Goal: Task Accomplishment & Management: Use online tool/utility

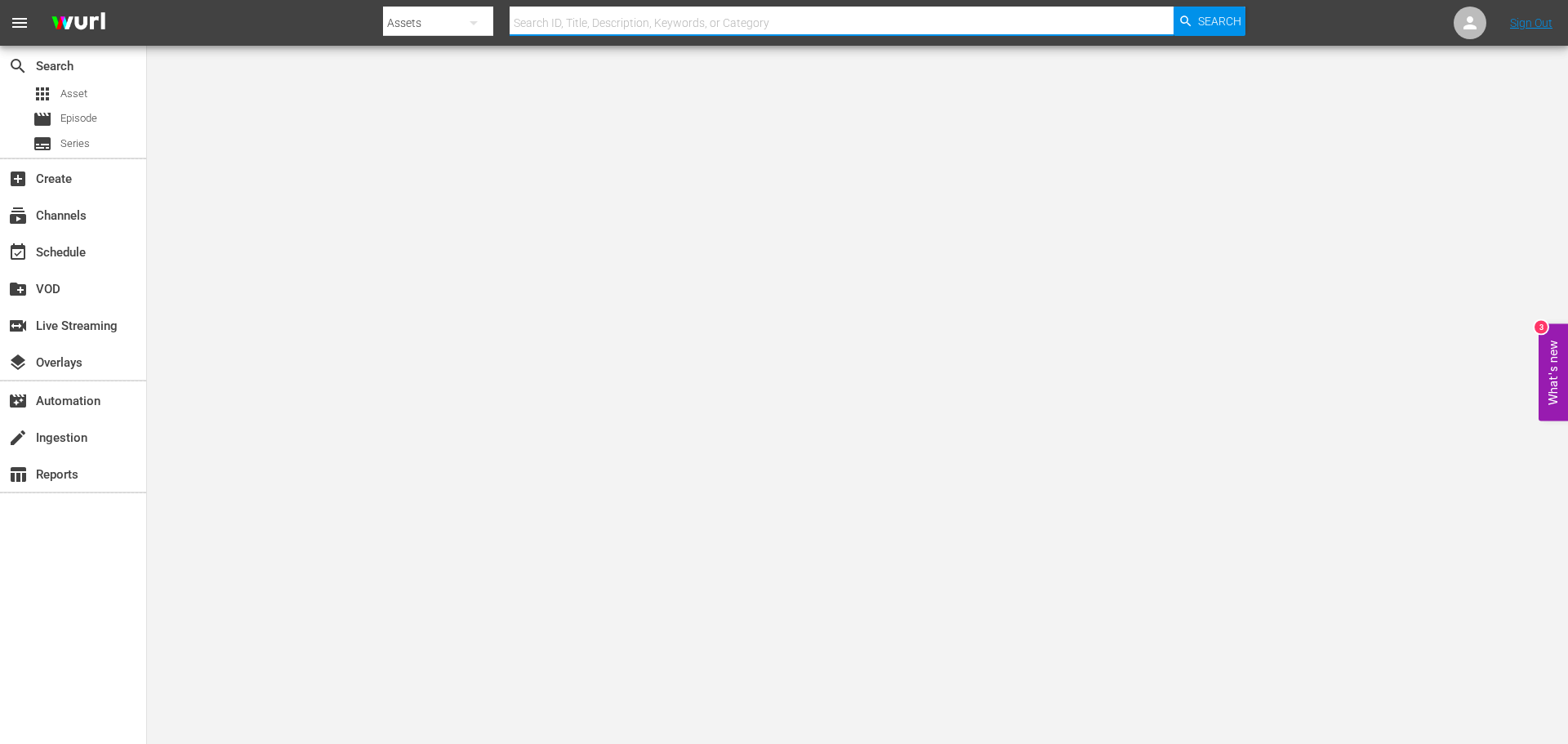
click at [605, 25] on input "text" at bounding box center [841, 23] width 664 height 39
type input "146785283"
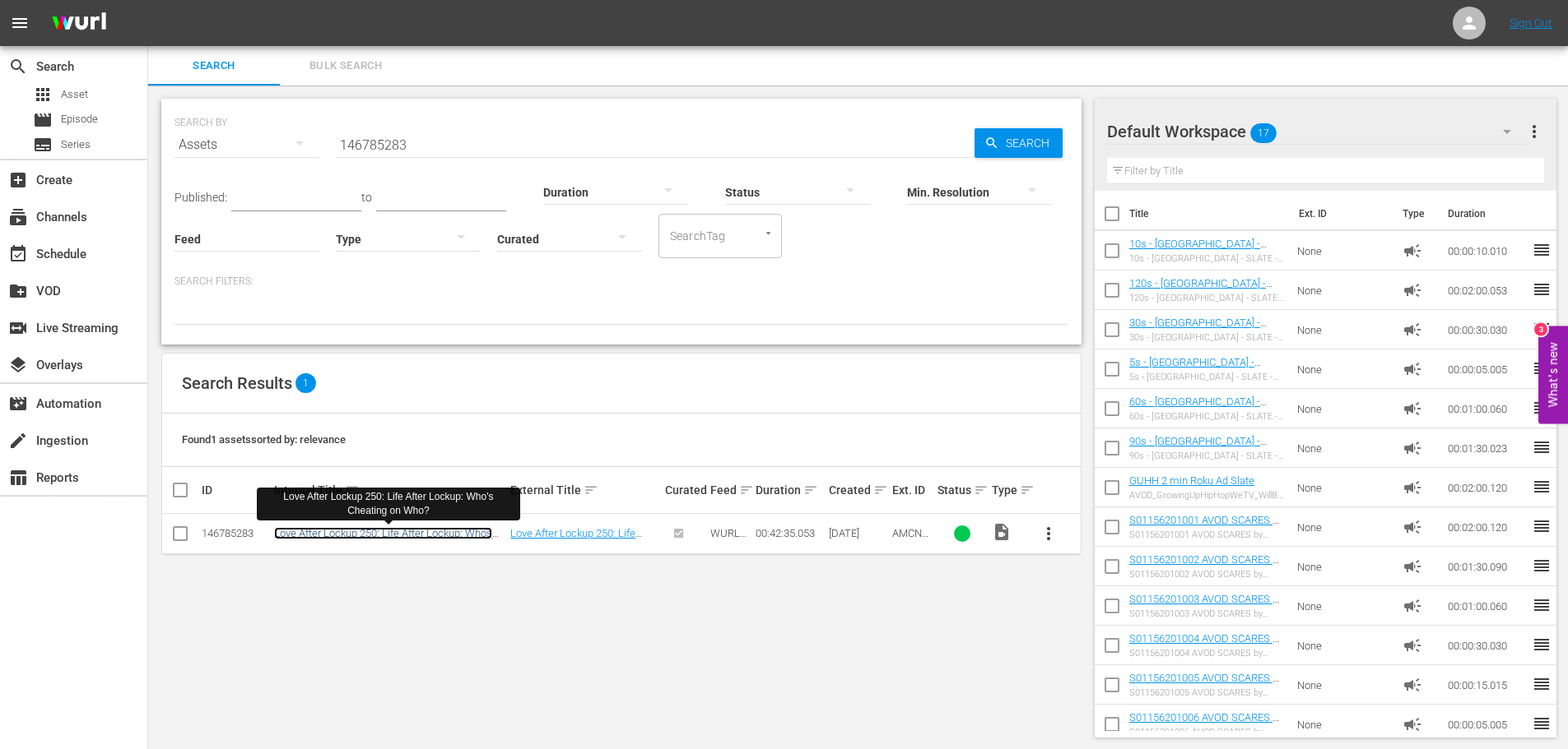
click at [451, 533] on link "Love After Lockup 250: Life After Lockup: Who's Cheating on Who?" at bounding box center [384, 539] width 218 height 24
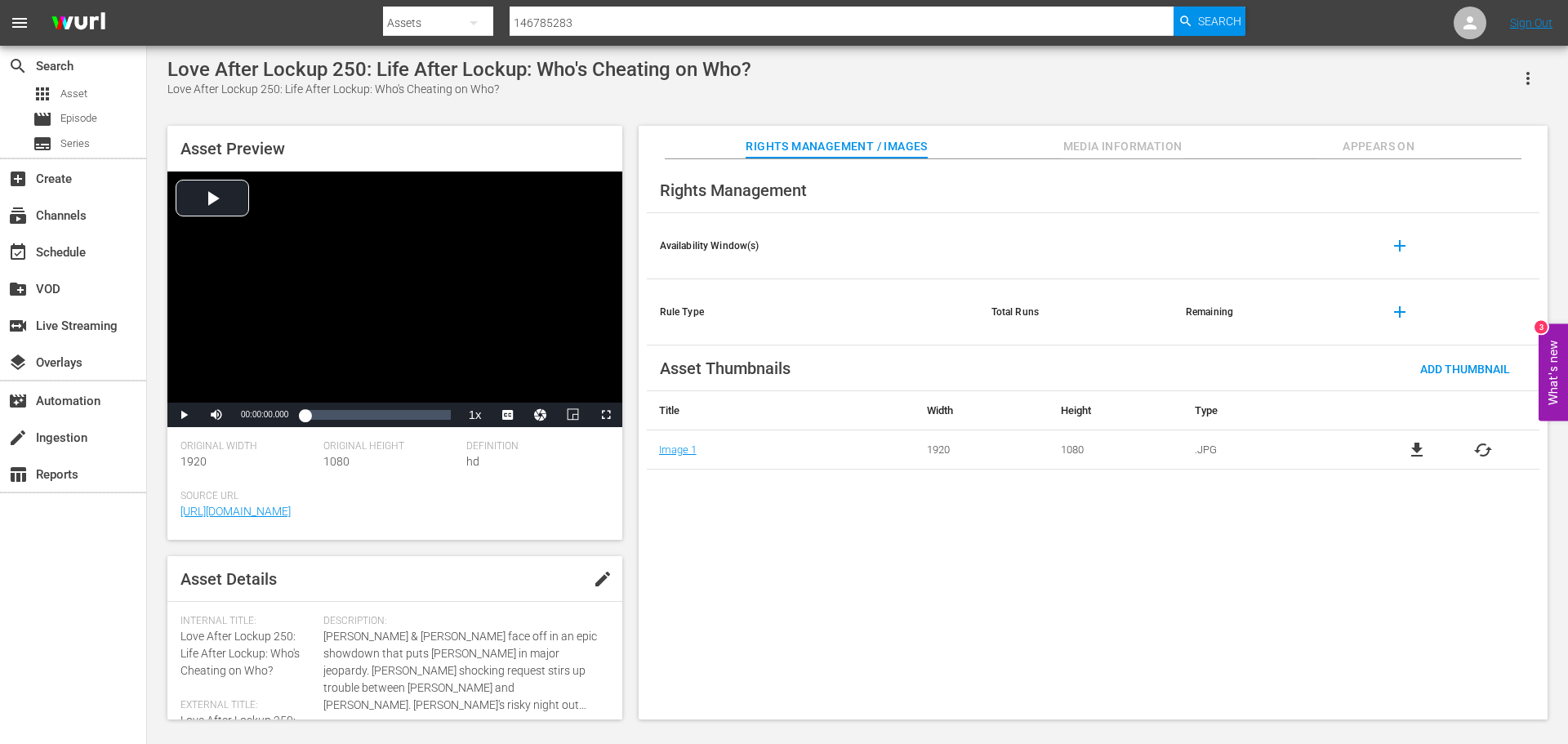
click at [1125, 145] on span "Media Information" at bounding box center [1123, 146] width 122 height 20
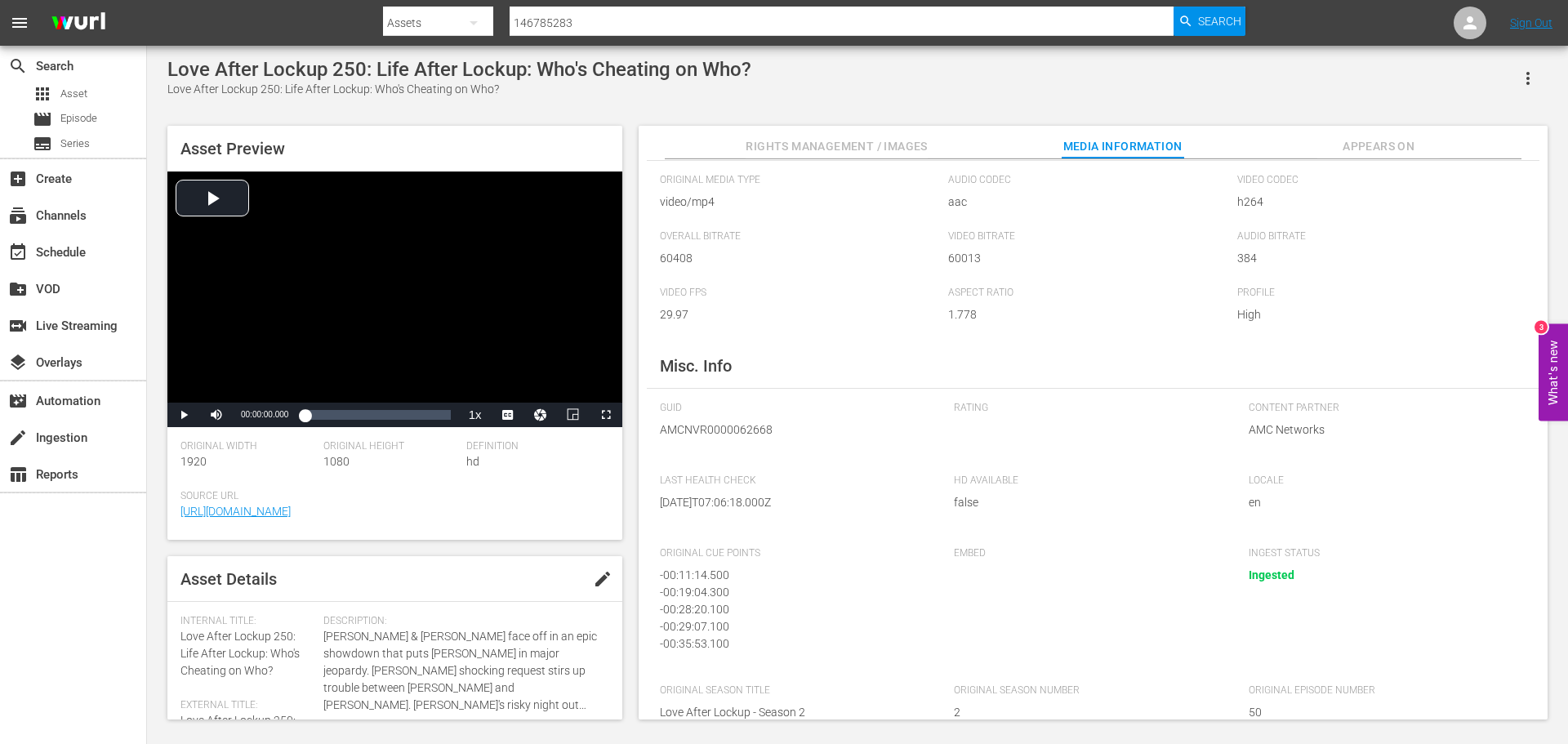
scroll to position [81, 0]
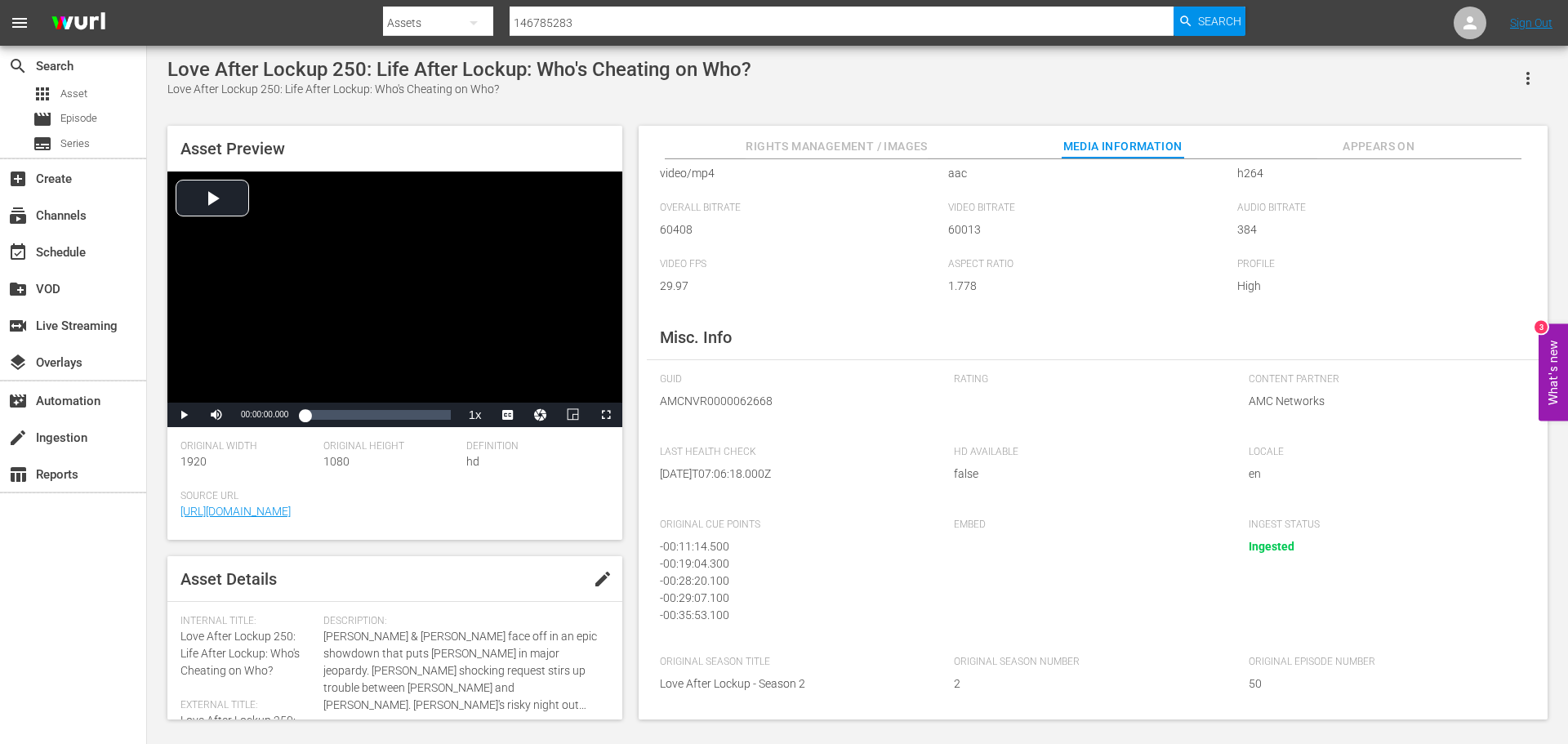
click at [1374, 128] on button "Appears On" at bounding box center [1379, 142] width 122 height 32
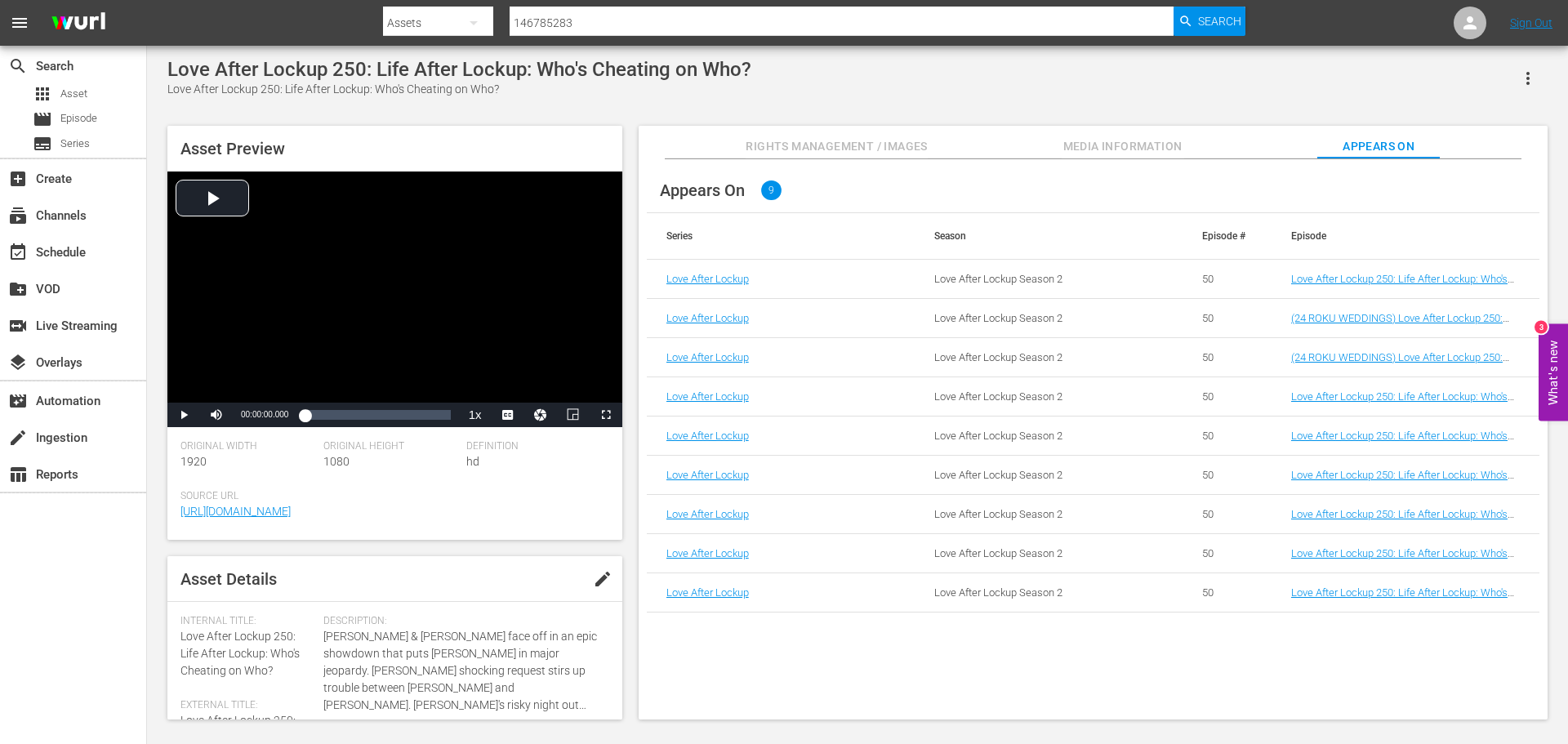
click at [1126, 141] on span "Media Information" at bounding box center [1123, 146] width 122 height 20
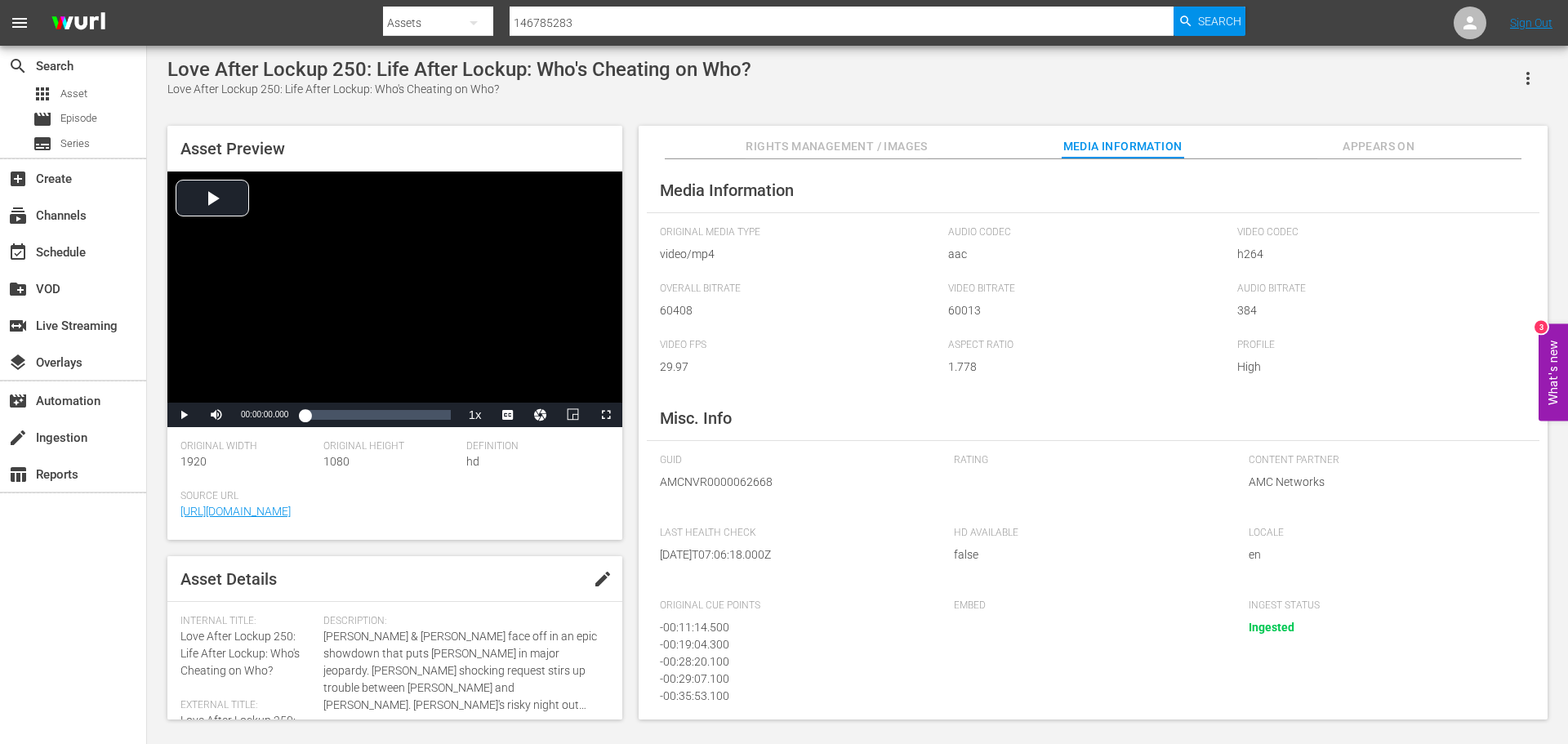
click at [916, 141] on span "Rights Management / Images" at bounding box center [836, 146] width 182 height 20
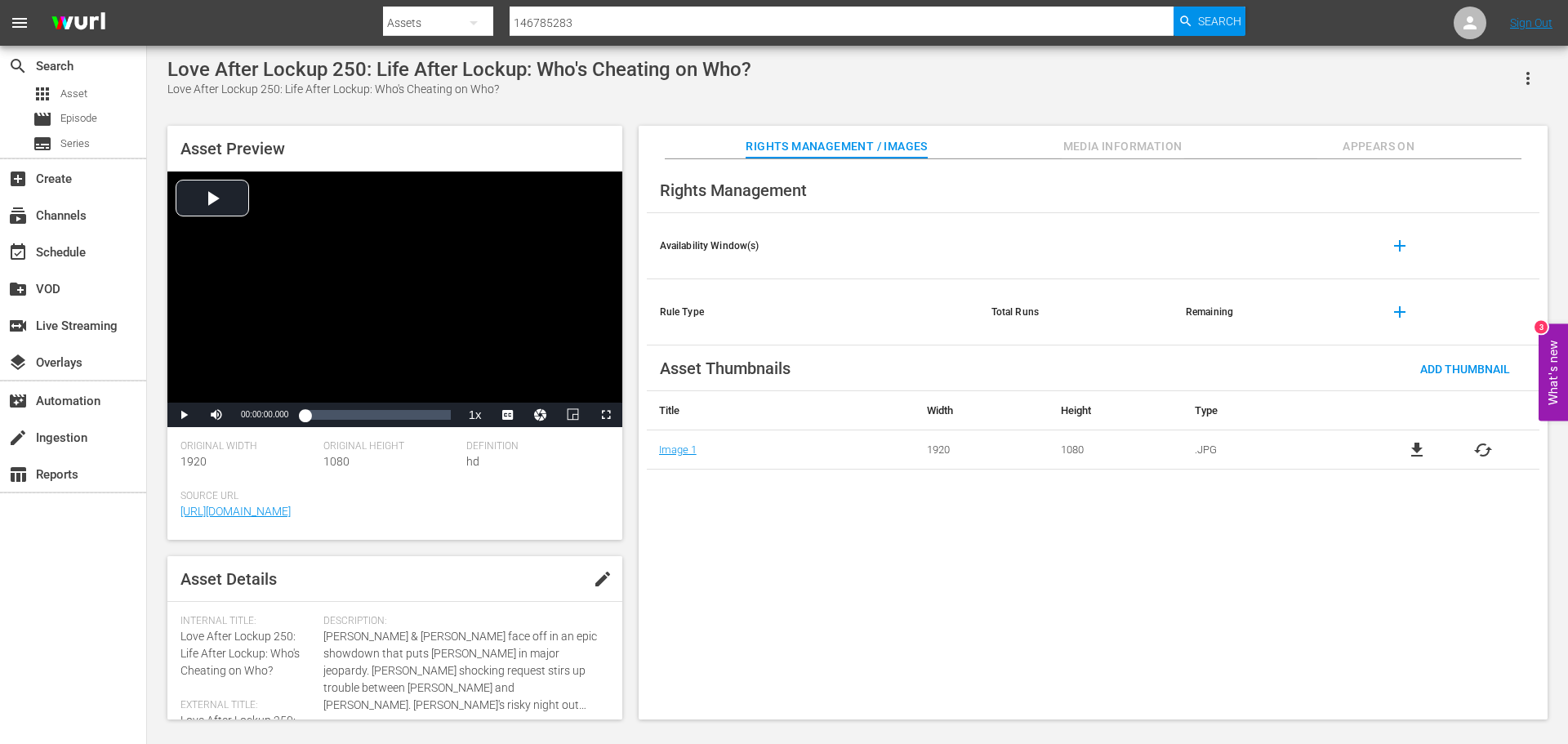
click at [1102, 150] on span "Media Information" at bounding box center [1123, 146] width 122 height 20
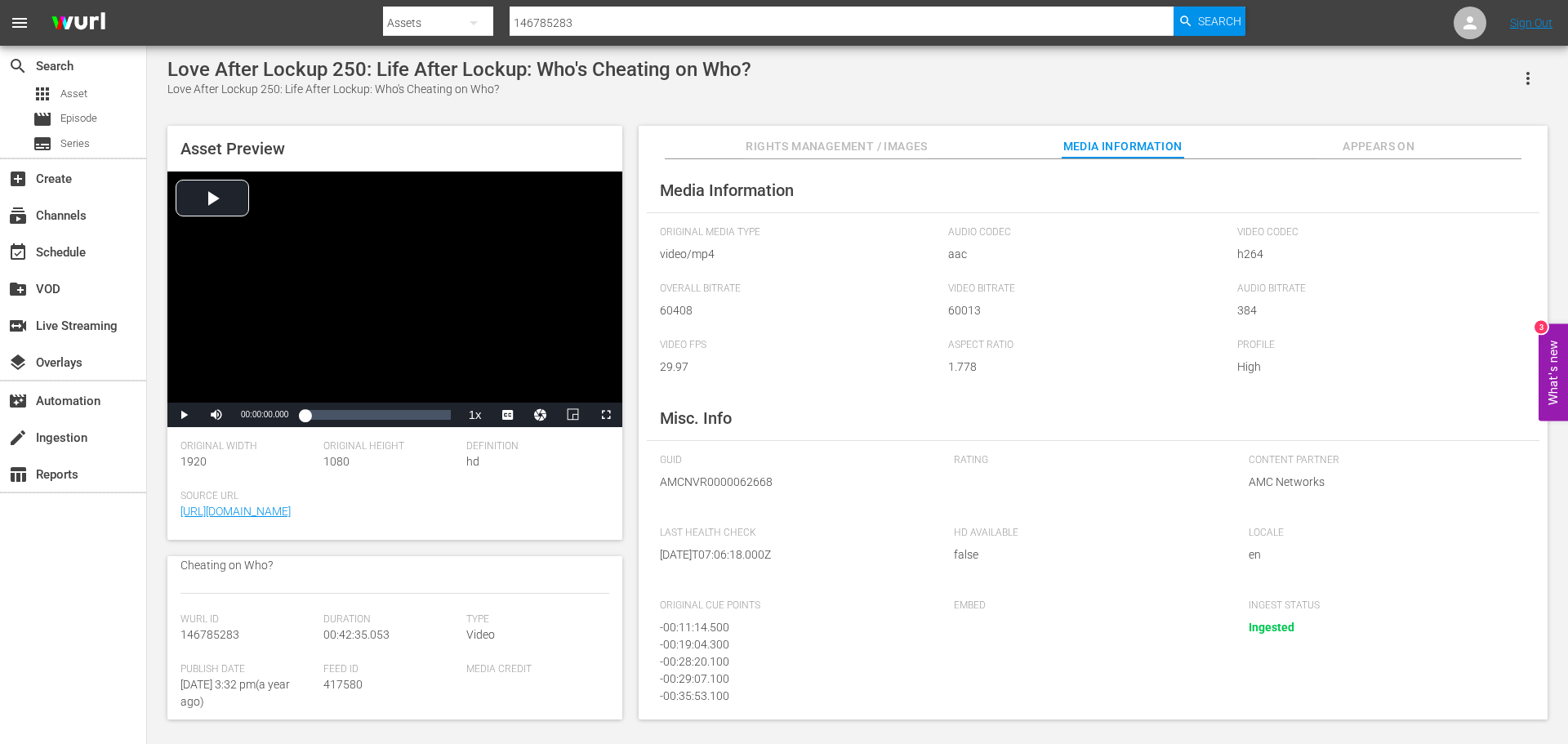
scroll to position [163, 0]
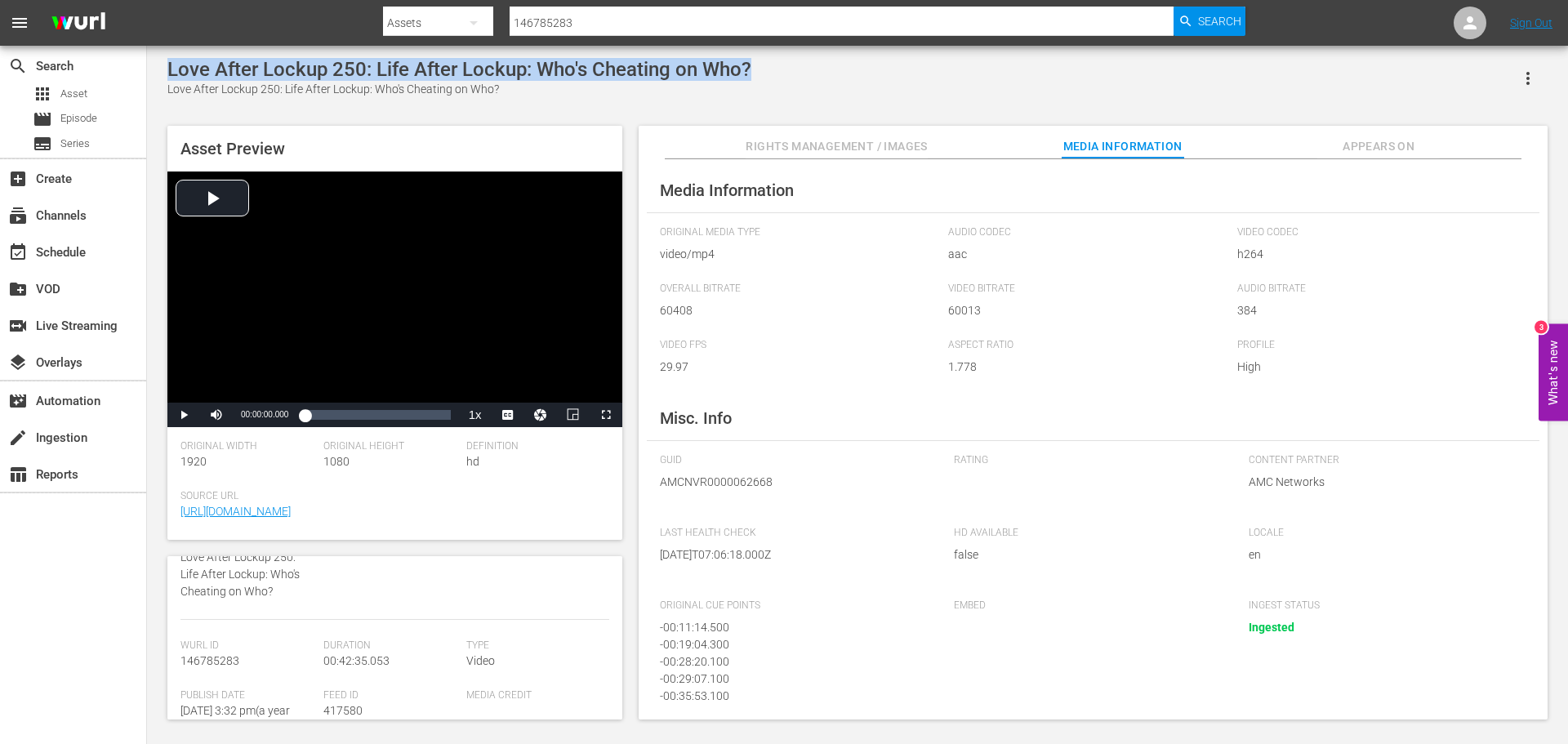
drag, startPoint x: 753, startPoint y: 69, endPoint x: 169, endPoint y: 74, distance: 584.0
click at [169, 74] on div "Love After Lockup 250: Life After Lockup: Who's Cheating on Who? Love After Loc…" at bounding box center [858, 78] width 1380 height 40
copy div "Love After Lockup 250: Life After Lockup: Who's Cheating on Who?"
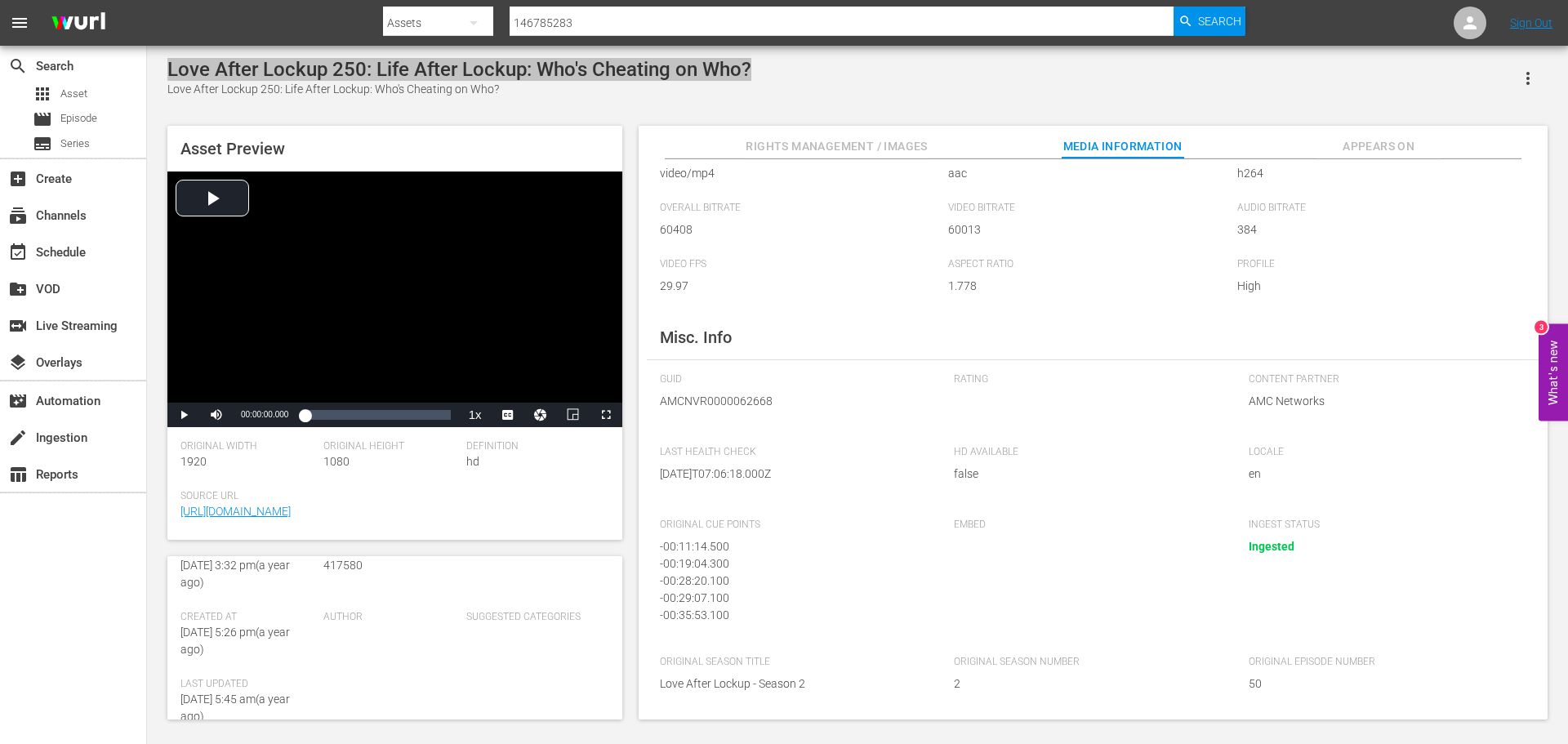
scroll to position [0, 0]
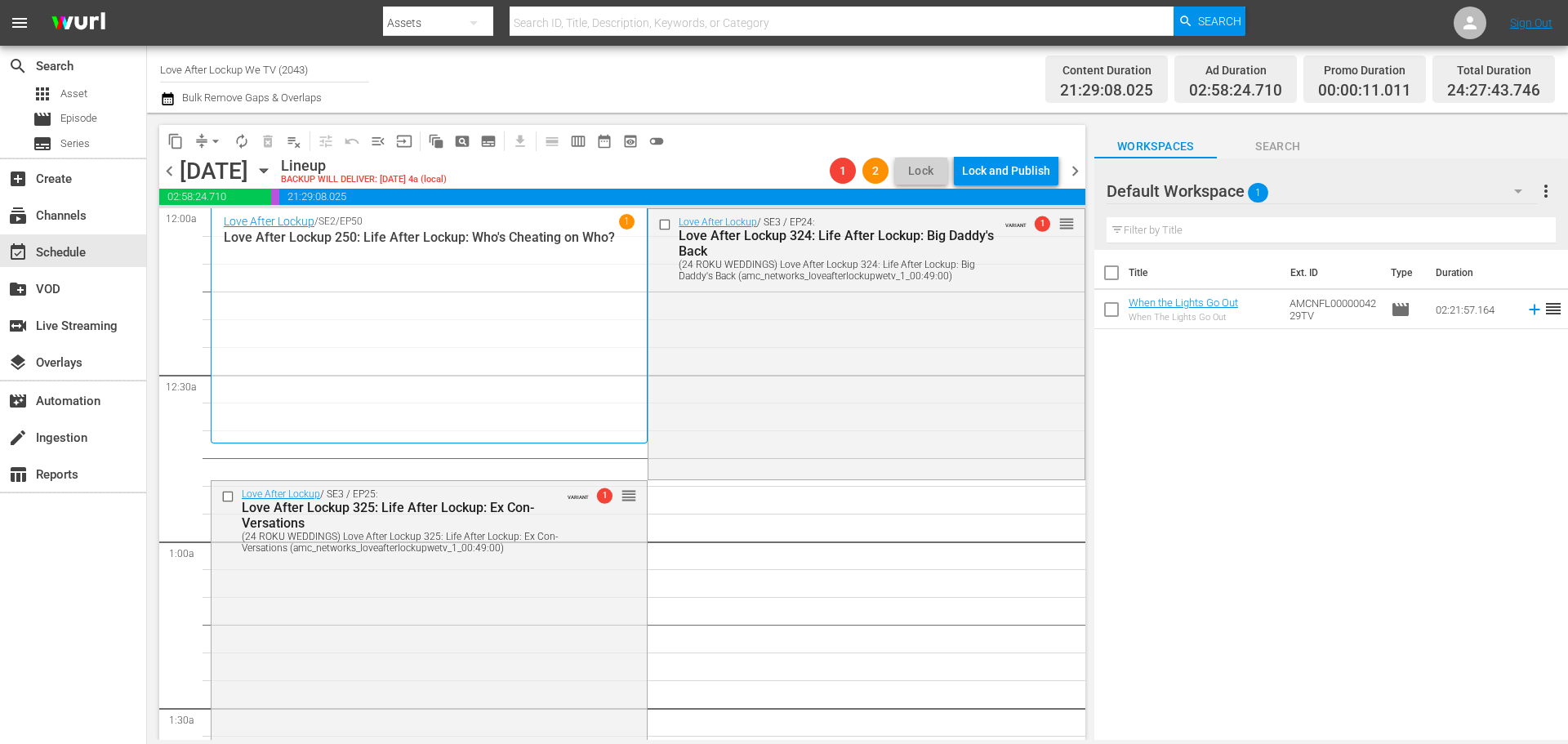
scroll to position [4168, 0]
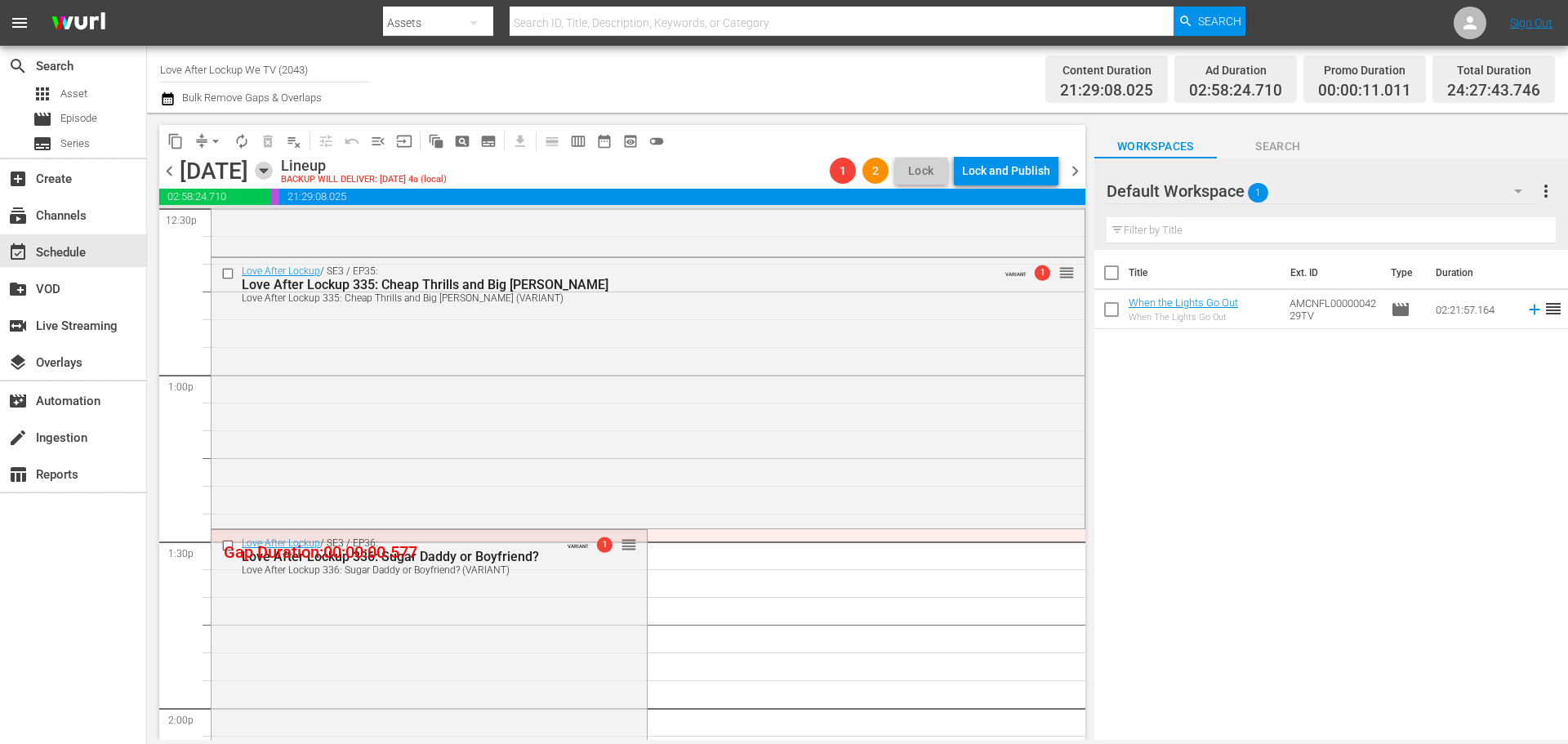
click at [273, 175] on icon "button" at bounding box center [263, 170] width 18 height 18
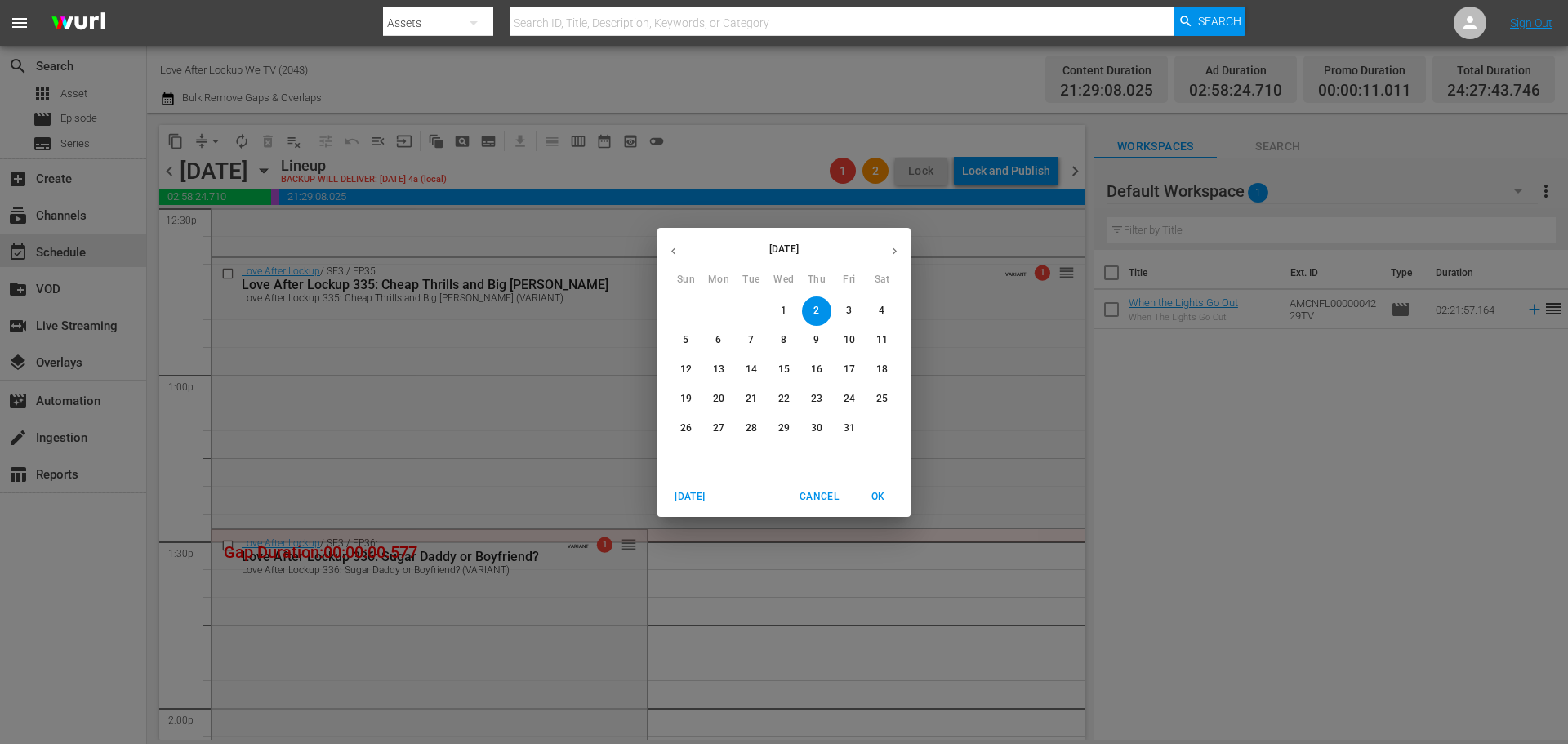
click at [812, 434] on p "30" at bounding box center [817, 428] width 11 height 14
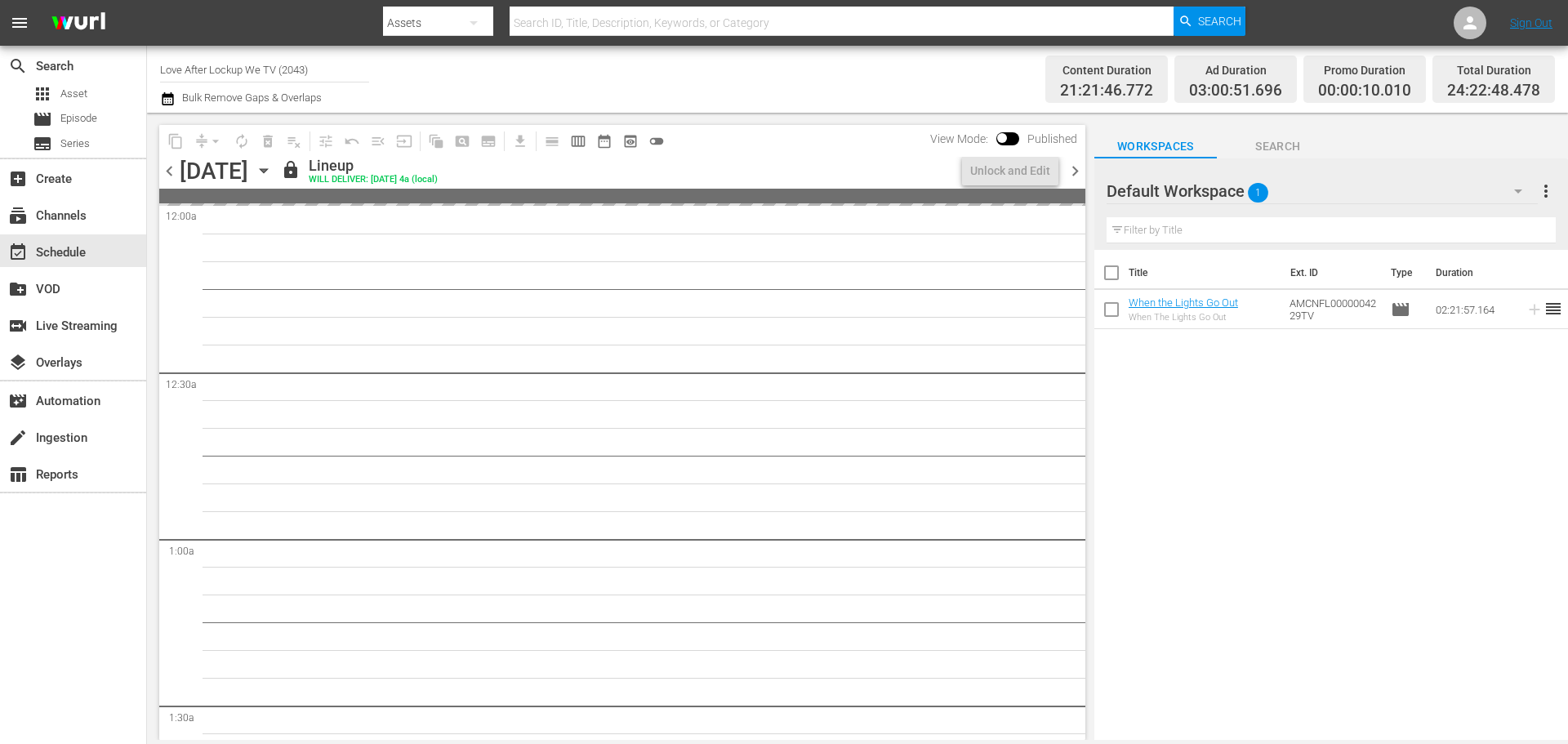
click at [764, 95] on div "Channel Title Love After Lockup We TV (2043) Bulk Remove Gaps & Overlaps" at bounding box center [541, 79] width 761 height 58
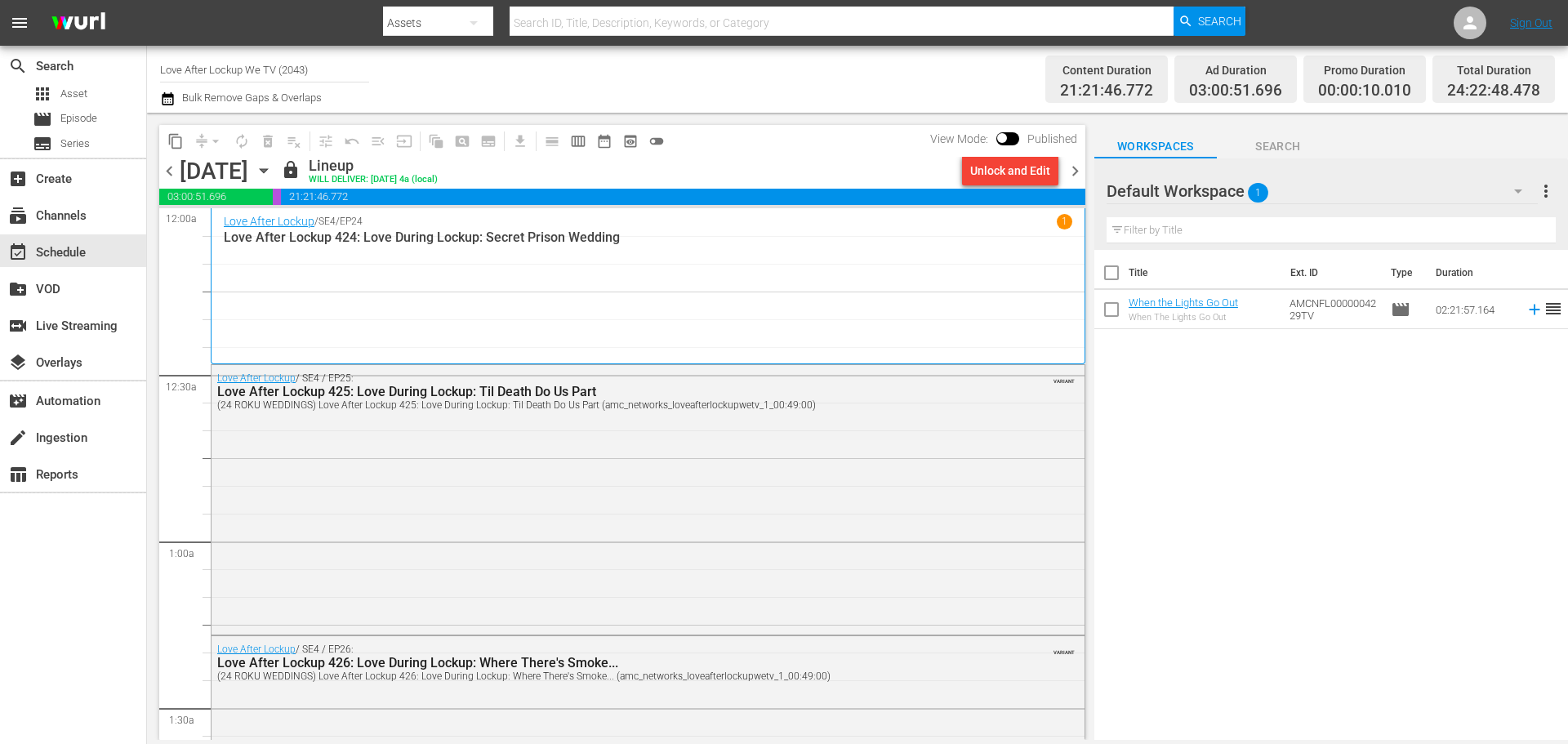
click at [264, 101] on span "Bulk Remove Gaps & Overlaps" at bounding box center [250, 97] width 142 height 12
click at [167, 101] on icon "button" at bounding box center [168, 98] width 16 height 19
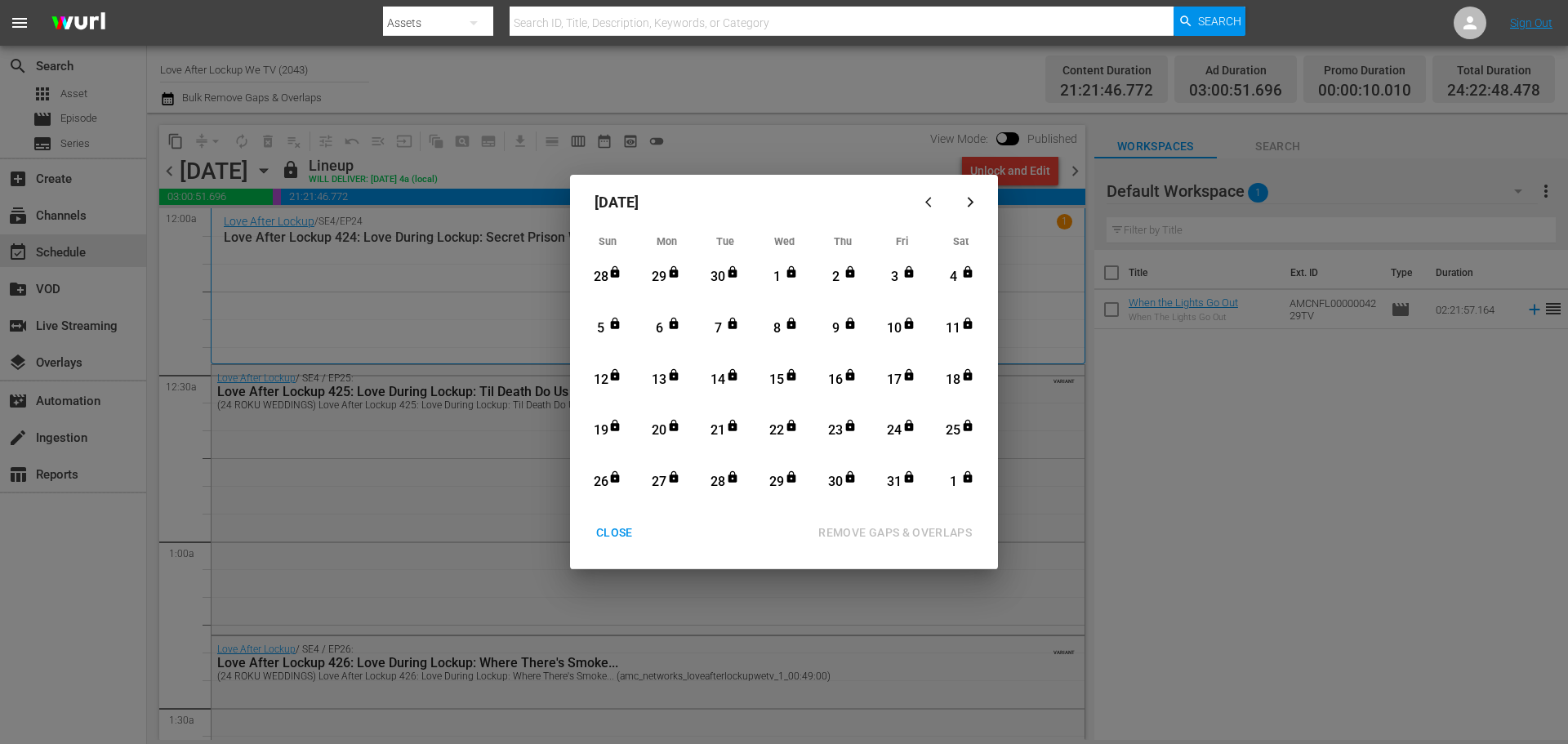
click at [784, 273] on div "1" at bounding box center [777, 277] width 20 height 19
click at [902, 485] on div "31" at bounding box center [895, 483] width 20 height 19
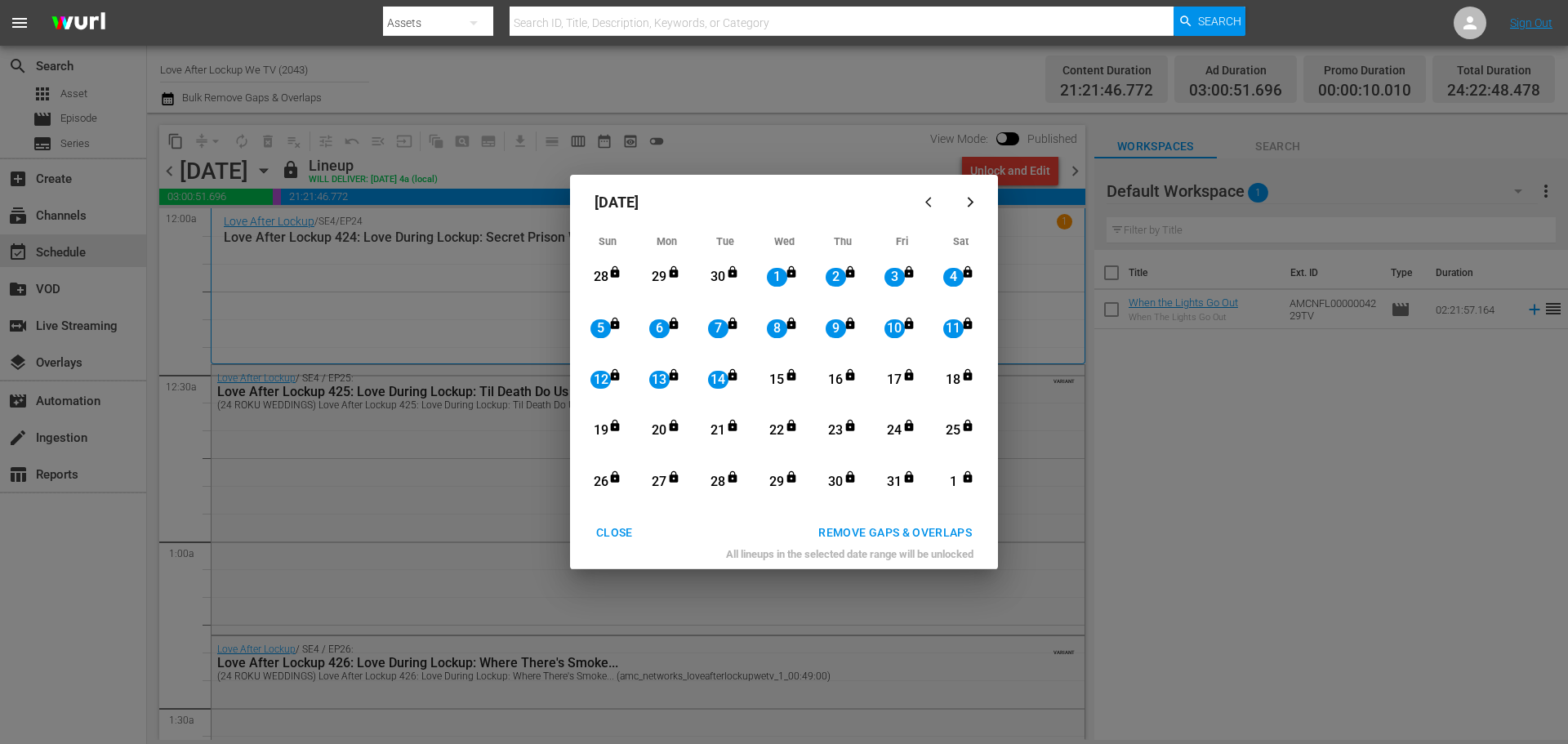
click at [781, 378] on div "15" at bounding box center [777, 380] width 20 height 19
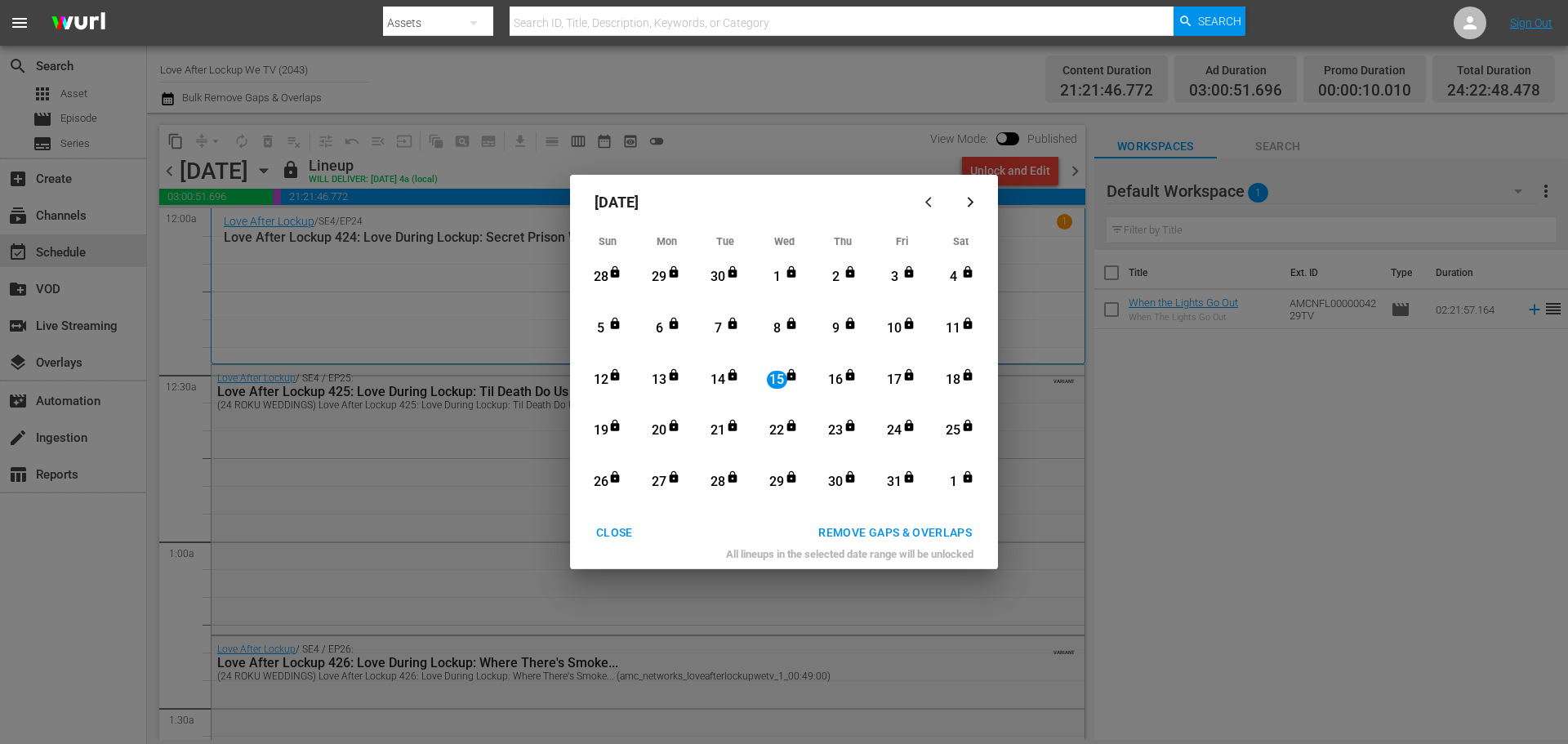
click at [847, 374] on icon "Month View" at bounding box center [851, 374] width 9 height 11
click at [868, 153] on div "October 2025 Sun Mon Tue Wed Thu Fri Sat 28 View Lineup 29 View Lineup 30 View …" at bounding box center [784, 372] width 1568 height 744
click at [755, 109] on div "October 2025 Sun Mon Tue Wed Thu Fri Sat 28 View Lineup 29 View Lineup 30 View …" at bounding box center [784, 372] width 1568 height 744
click at [529, 78] on div "October 2025 Sun Mon Tue Wed Thu Fri Sat 28 View Lineup 29 View Lineup 30 View …" at bounding box center [784, 372] width 1568 height 744
click at [625, 533] on div "CLOSE" at bounding box center [615, 533] width 63 height 20
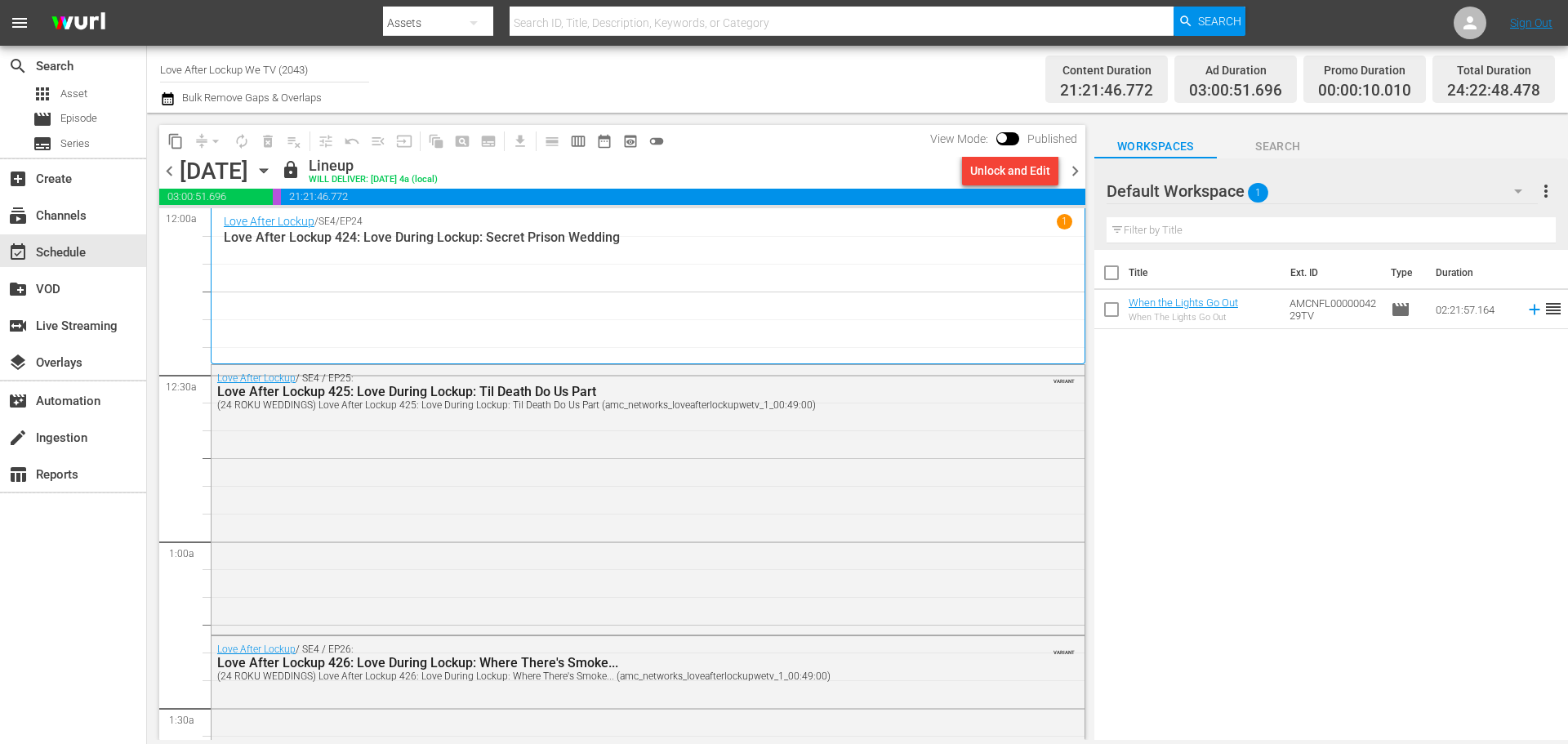
click at [1298, 434] on div "Title Ext. ID Type Duration When the Lights Go Out When The Lights Go Out AMCNF…" at bounding box center [1332, 497] width 474 height 493
click at [1246, 428] on div "Title Ext. ID Type Duration When the Lights Go Out When The Lights Go Out AMCNF…" at bounding box center [1332, 497] width 474 height 493
click at [1245, 427] on div "Title Ext. ID Type Duration When the Lights Go Out When The Lights Go Out AMCNF…" at bounding box center [1332, 497] width 474 height 493
click at [1200, 512] on div "Title Ext. ID Type Duration When the Lights Go Out When The Lights Go Out AMCNF…" at bounding box center [1332, 497] width 474 height 493
click at [273, 169] on icon "button" at bounding box center [263, 170] width 18 height 18
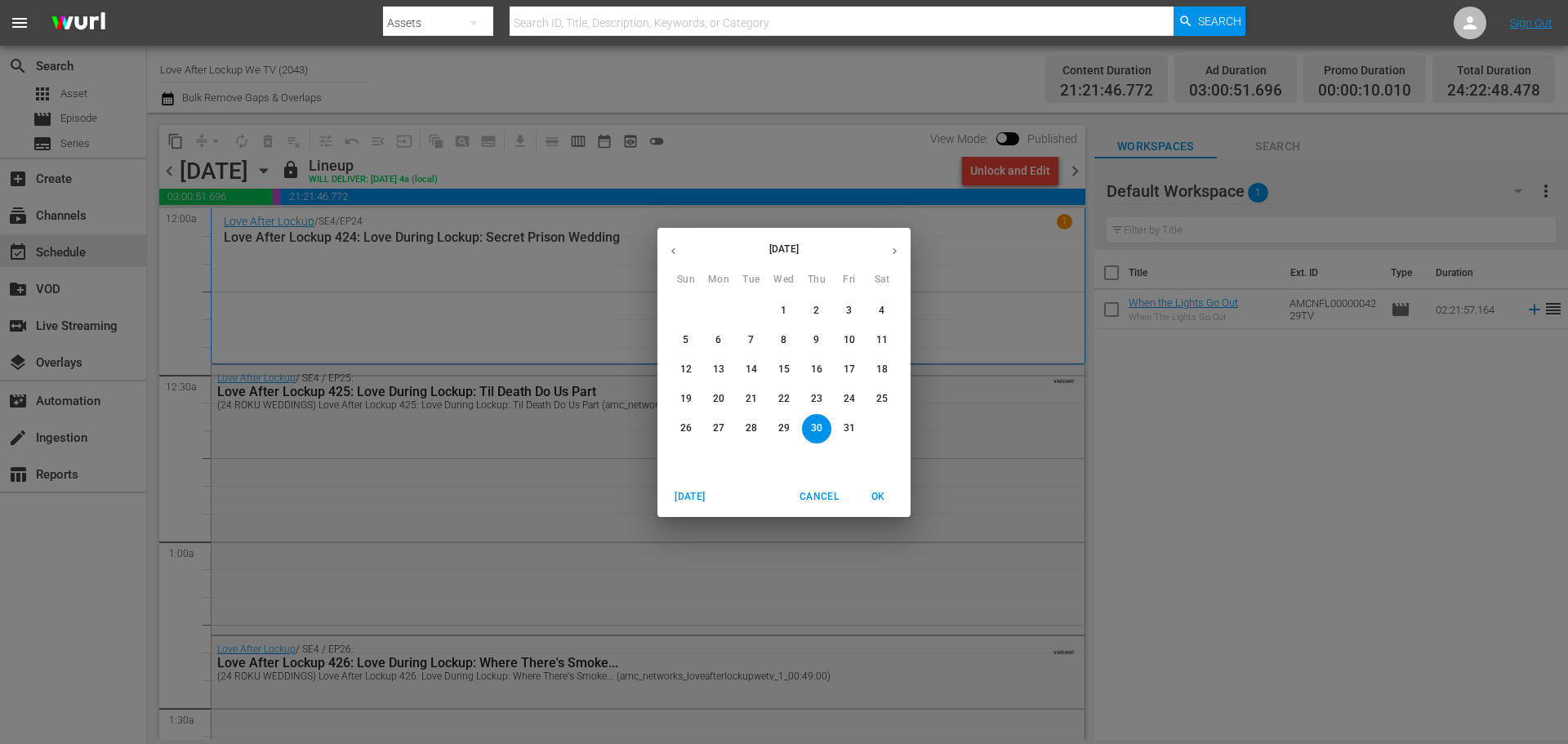
click at [428, 169] on div "October 2025 Sun Mon Tue Wed Thu Fri Sat 28 29 30 1 2 3 4 5 6 7 8 9 10 11 12 13…" at bounding box center [784, 372] width 1568 height 744
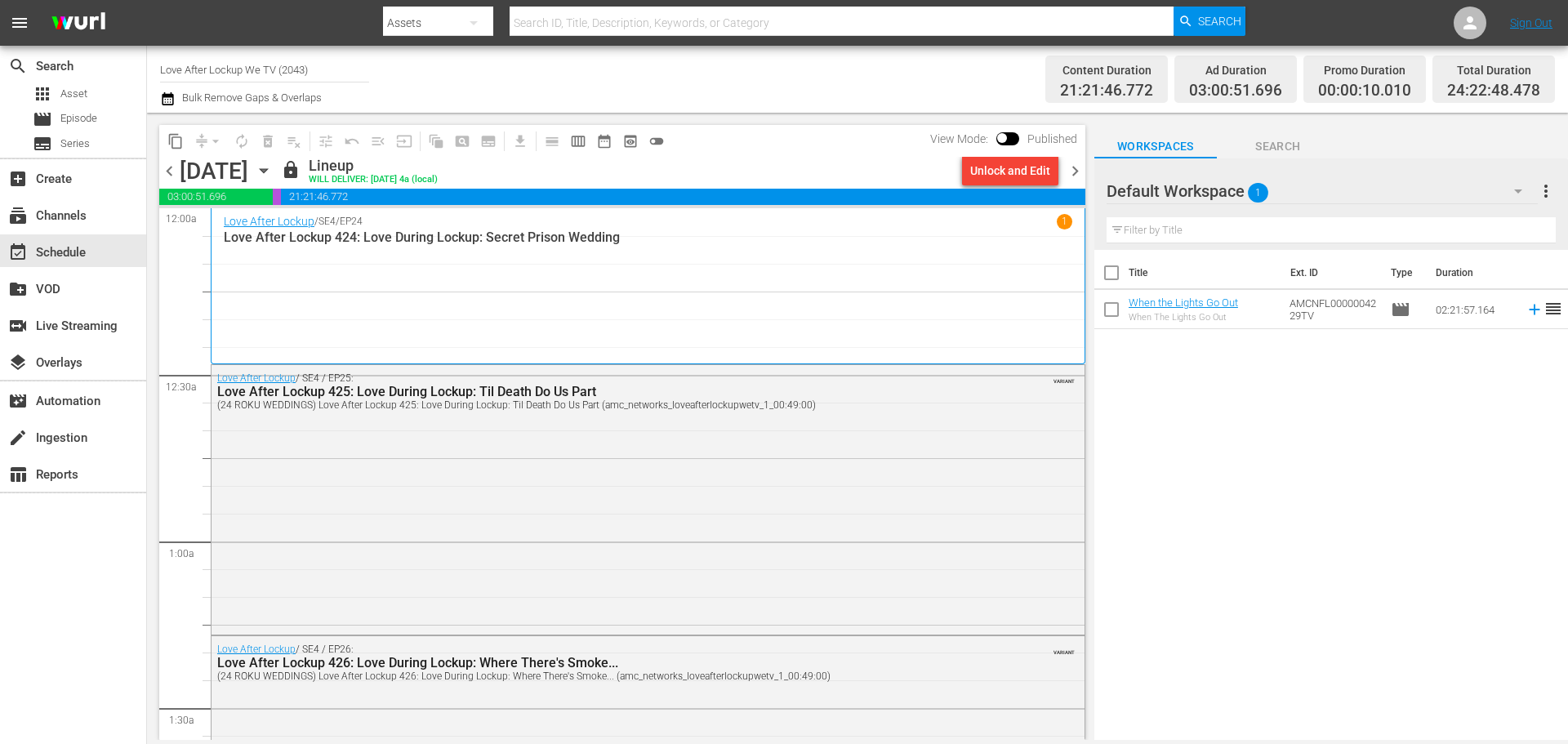
click at [1179, 501] on div "Title Ext. ID Type Duration When the Lights Go Out When The Lights Go Out AMCNF…" at bounding box center [1332, 497] width 474 height 493
click at [1298, 511] on div "Title Ext. ID Type Duration When the Lights Go Out When The Lights Go Out AMCNF…" at bounding box center [1332, 497] width 474 height 493
click at [345, 72] on input "Love After Lockup We TV (2043)" at bounding box center [265, 69] width 209 height 39
click at [732, 90] on div "Channel Title Love After Lockup We TV (2043) Bulk Remove Gaps & Overlaps" at bounding box center [541, 79] width 761 height 58
click at [273, 174] on icon "button" at bounding box center [263, 170] width 18 height 18
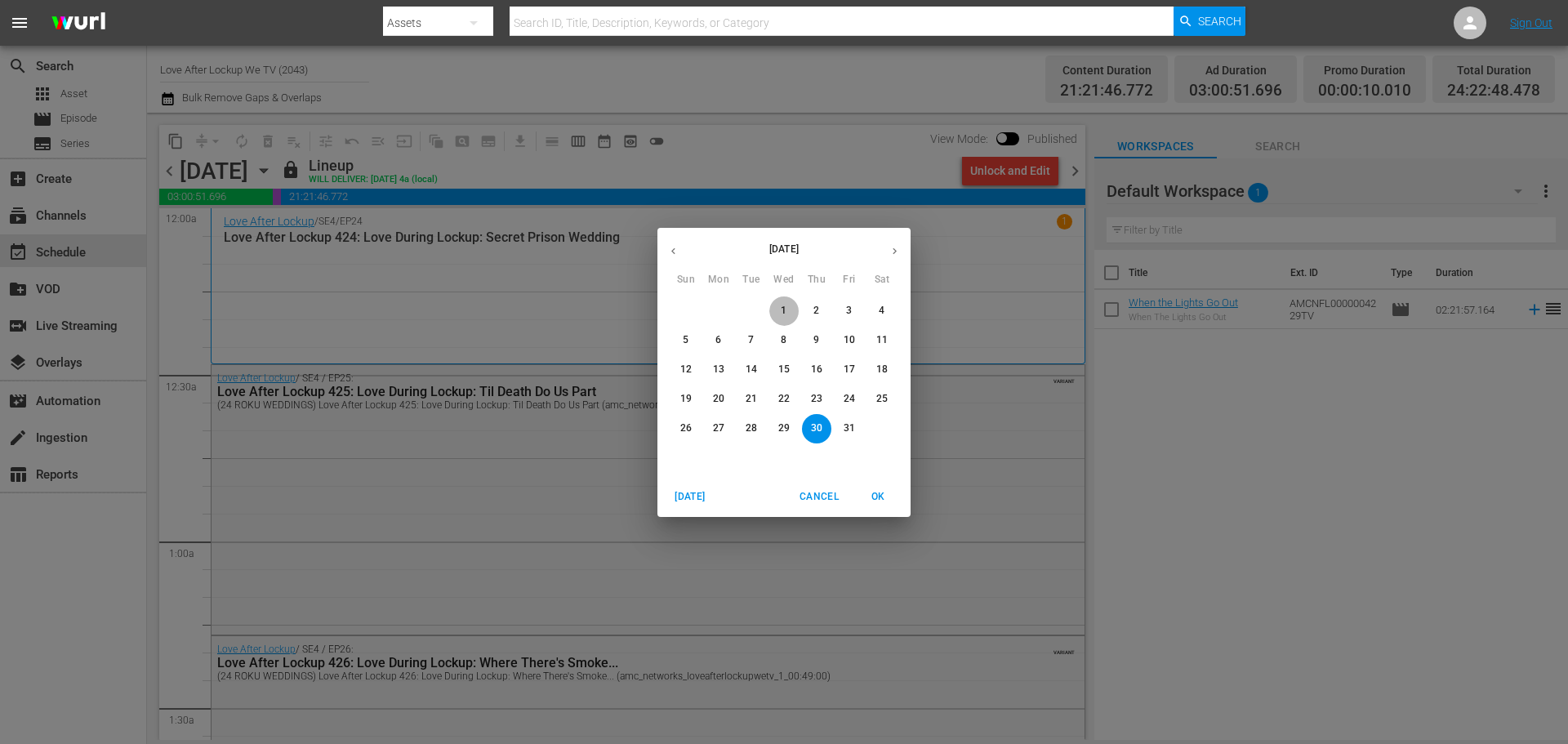
click at [789, 315] on span "1" at bounding box center [784, 310] width 30 height 14
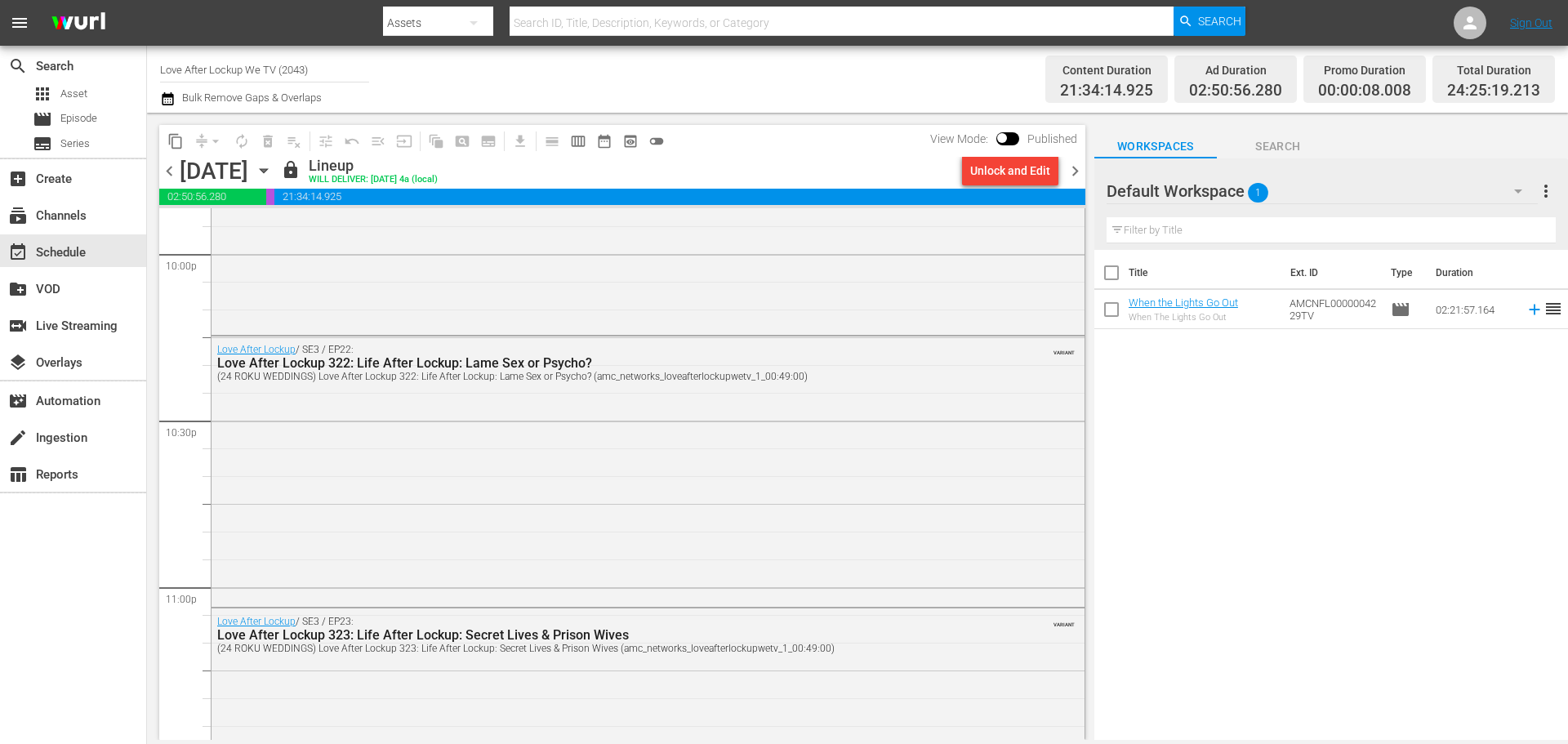
scroll to position [7664, 0]
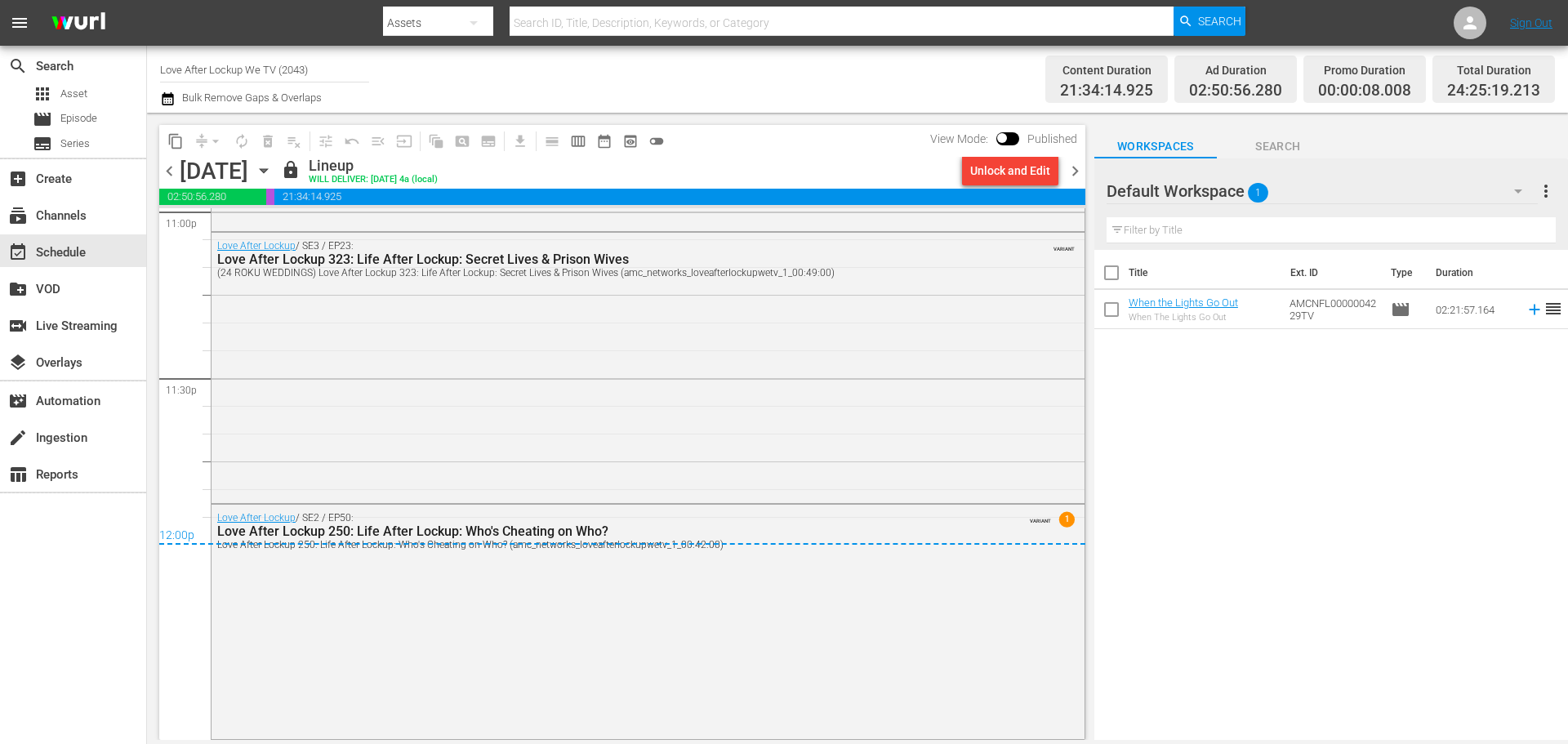
click at [273, 175] on icon "button" at bounding box center [263, 170] width 18 height 18
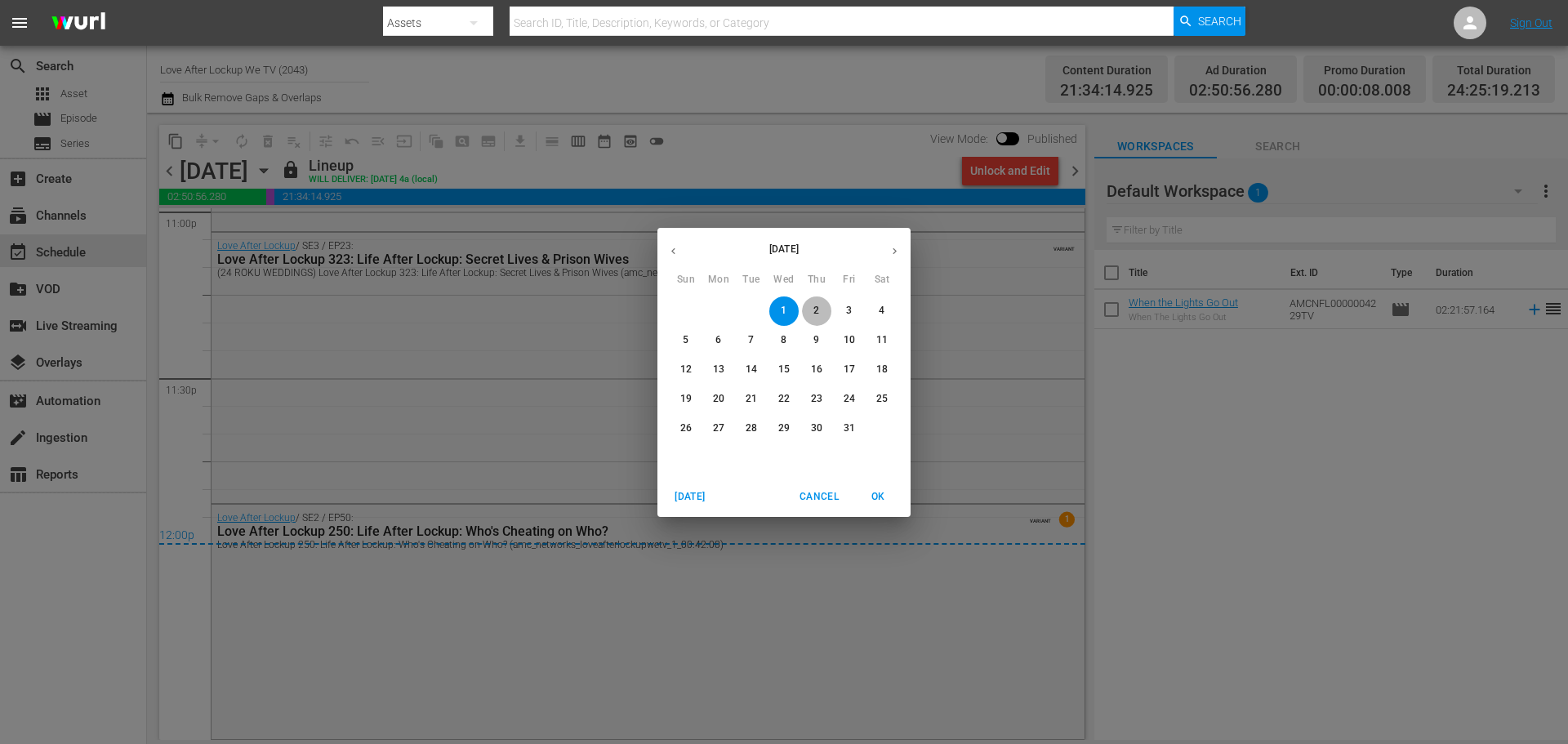
click at [806, 308] on span "2" at bounding box center [817, 310] width 30 height 14
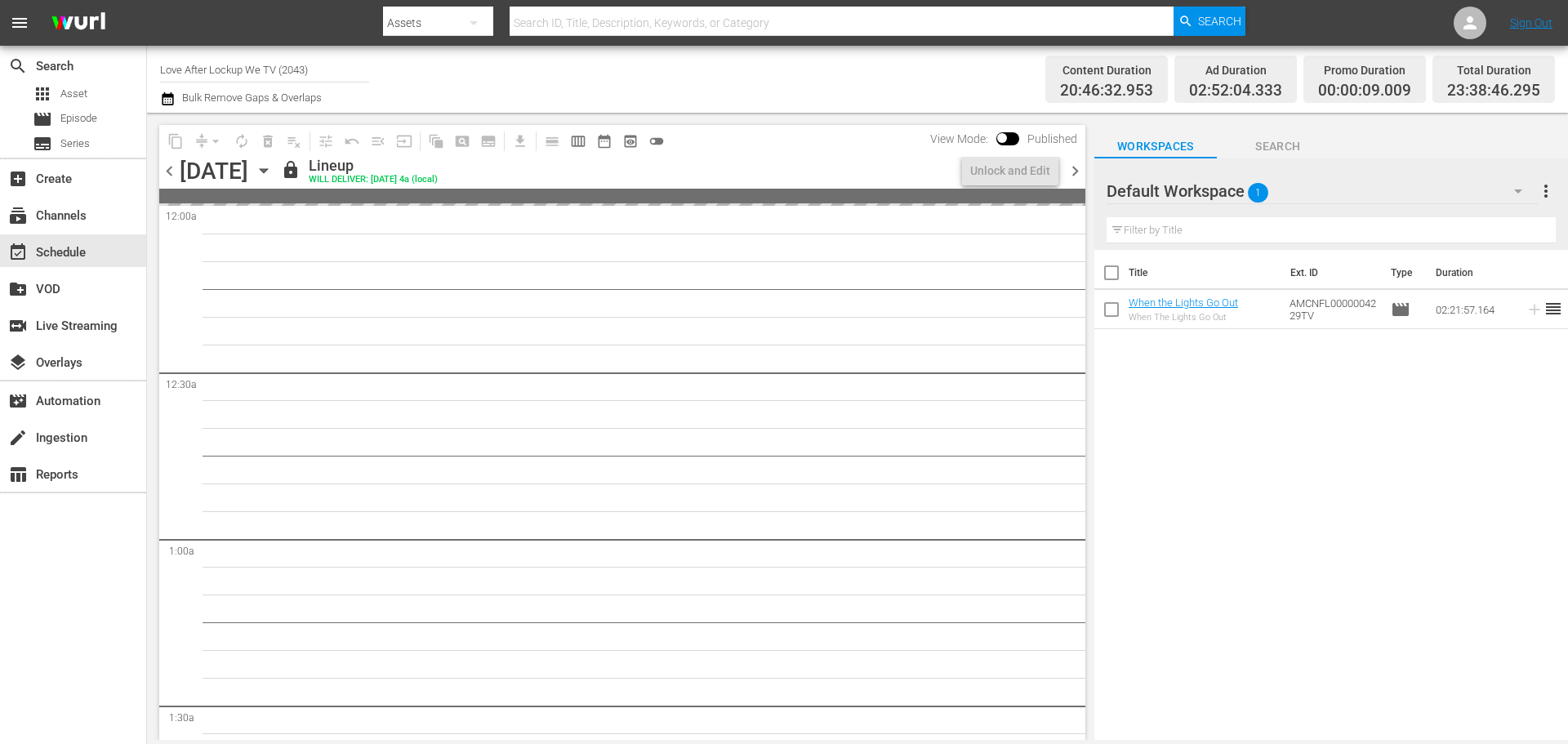
click at [785, 76] on div "Channel Title Love After Lockup We TV (2043) Bulk Remove Gaps & Overlaps" at bounding box center [541, 79] width 761 height 58
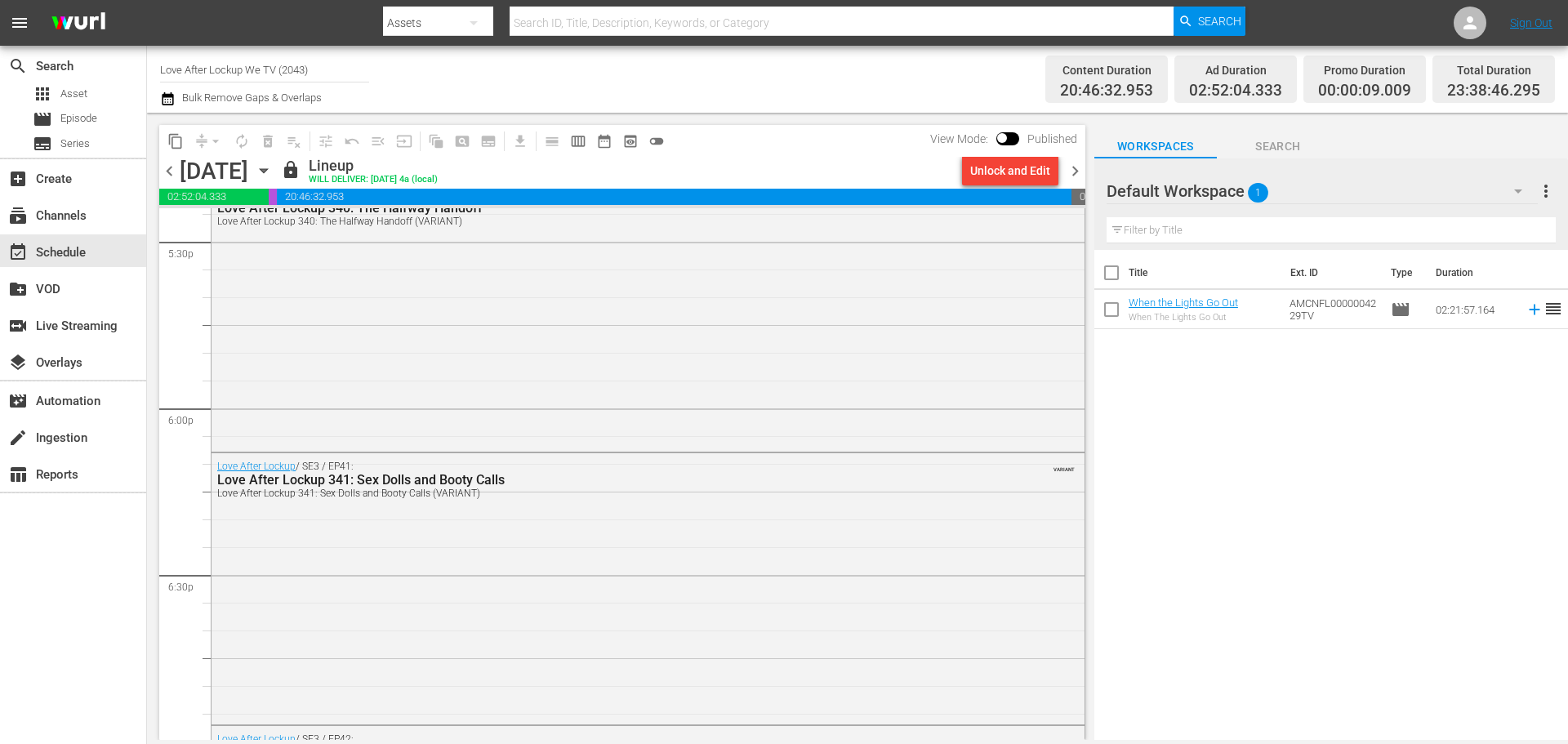
scroll to position [5802, 0]
click at [574, 142] on span "calendar_view_week_outlined" at bounding box center [579, 142] width 17 height 17
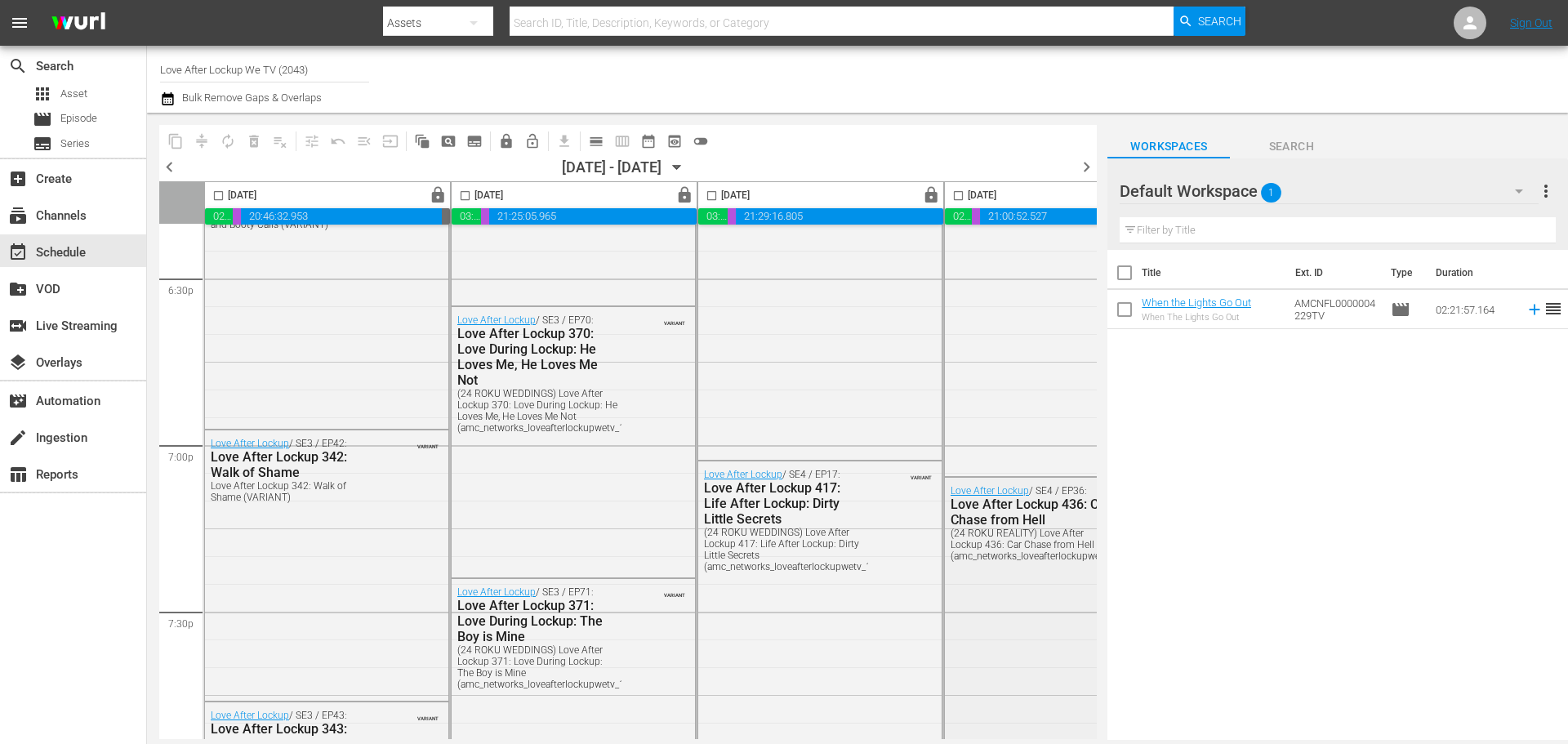
scroll to position [6128, 0]
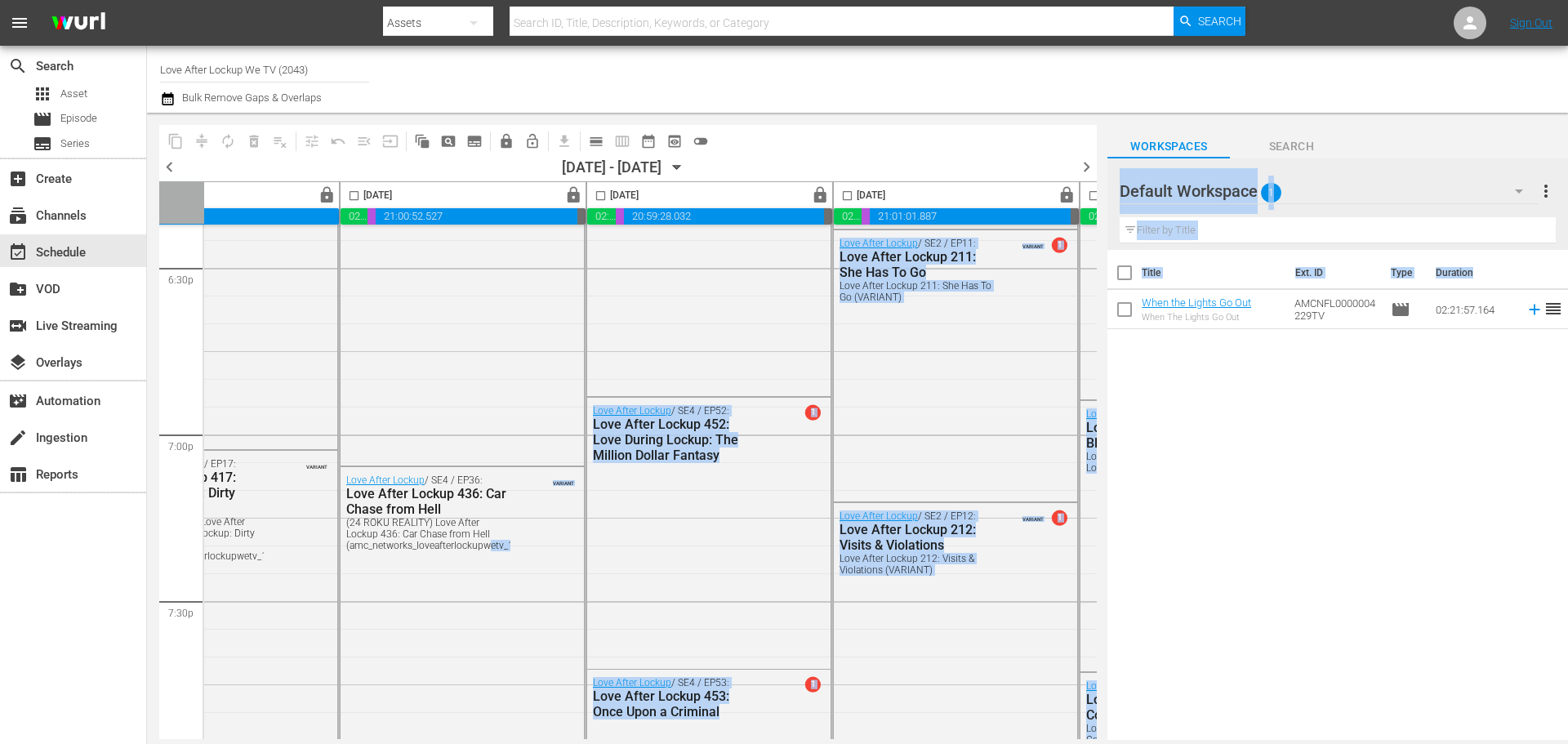
drag, startPoint x: 1095, startPoint y: 635, endPoint x: 1098, endPoint y: 691, distance: 56.1
click at [1098, 691] on div "content_copy compress autorenew_outlined delete_forever_outlined playlist_remov…" at bounding box center [858, 426] width 1422 height 627
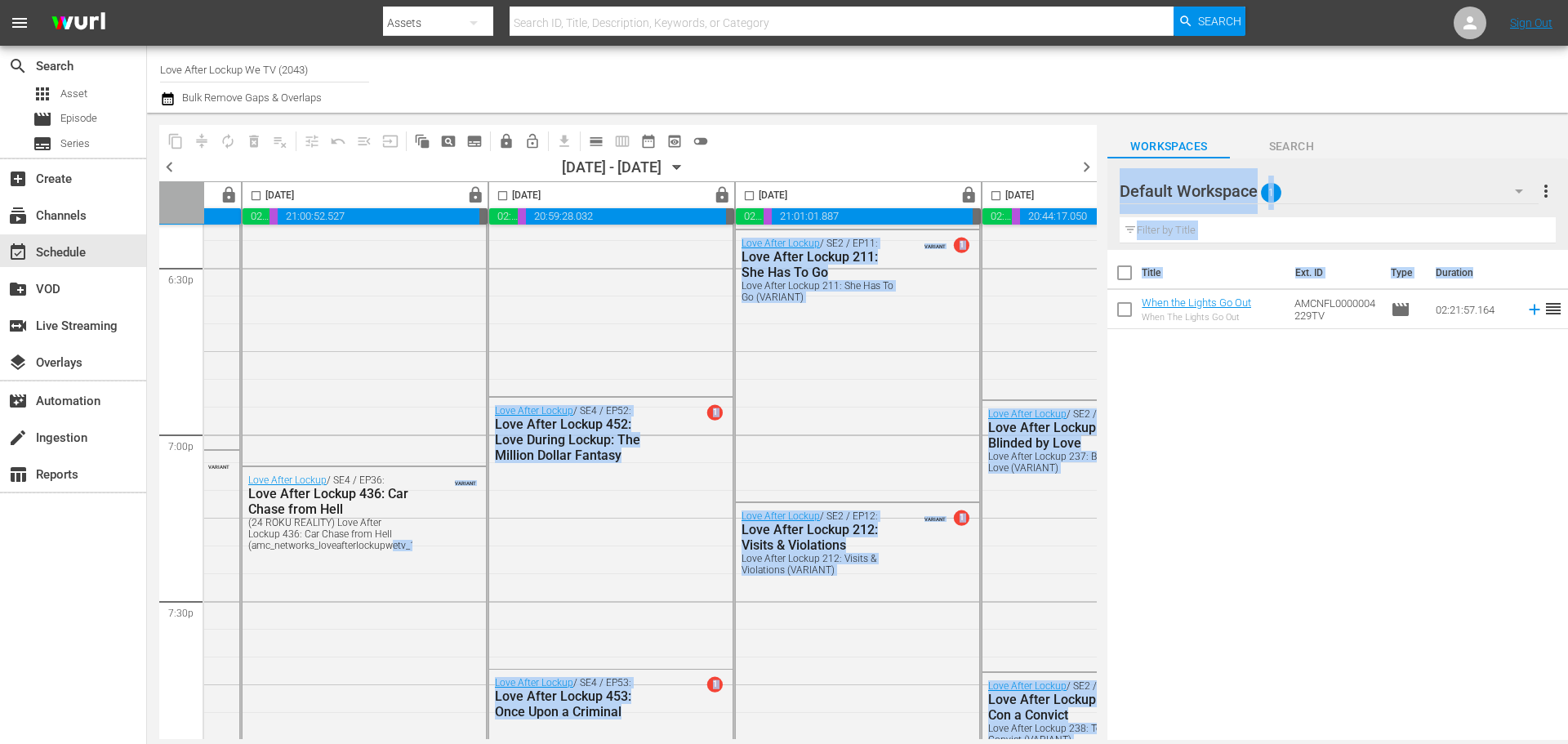
click at [1202, 605] on div "Title Ext. ID Type Duration When the Lights Go Out When The Lights Go Out AMCNF…" at bounding box center [1337, 497] width 460 height 493
click at [563, 476] on div "Love After Lockup / SE4 / EP52: Love After Lockup 452: Love During Lockup: The …" at bounding box center [610, 531] width 244 height 267
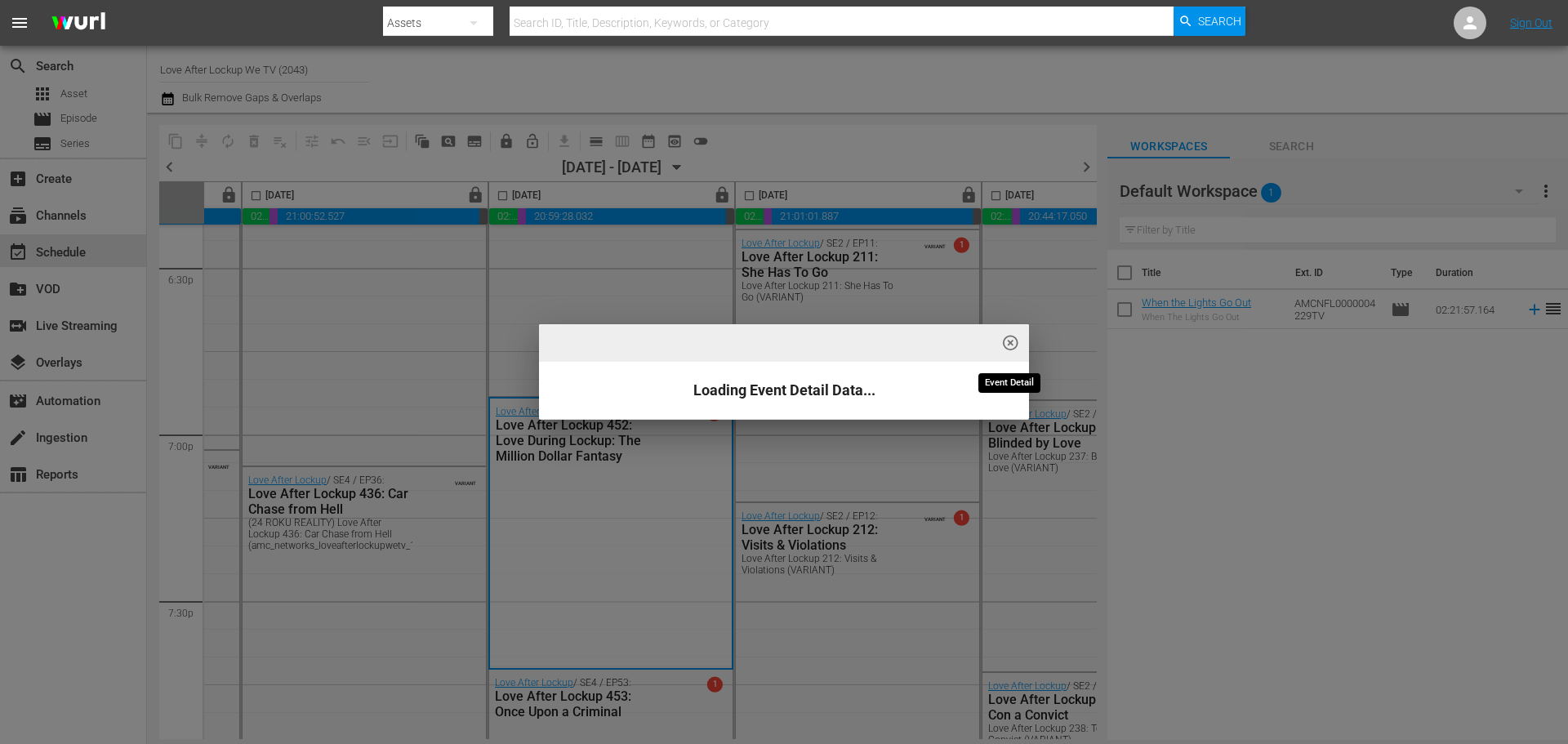
click at [1009, 348] on span "highlight_off_icon" at bounding box center [1010, 344] width 19 height 19
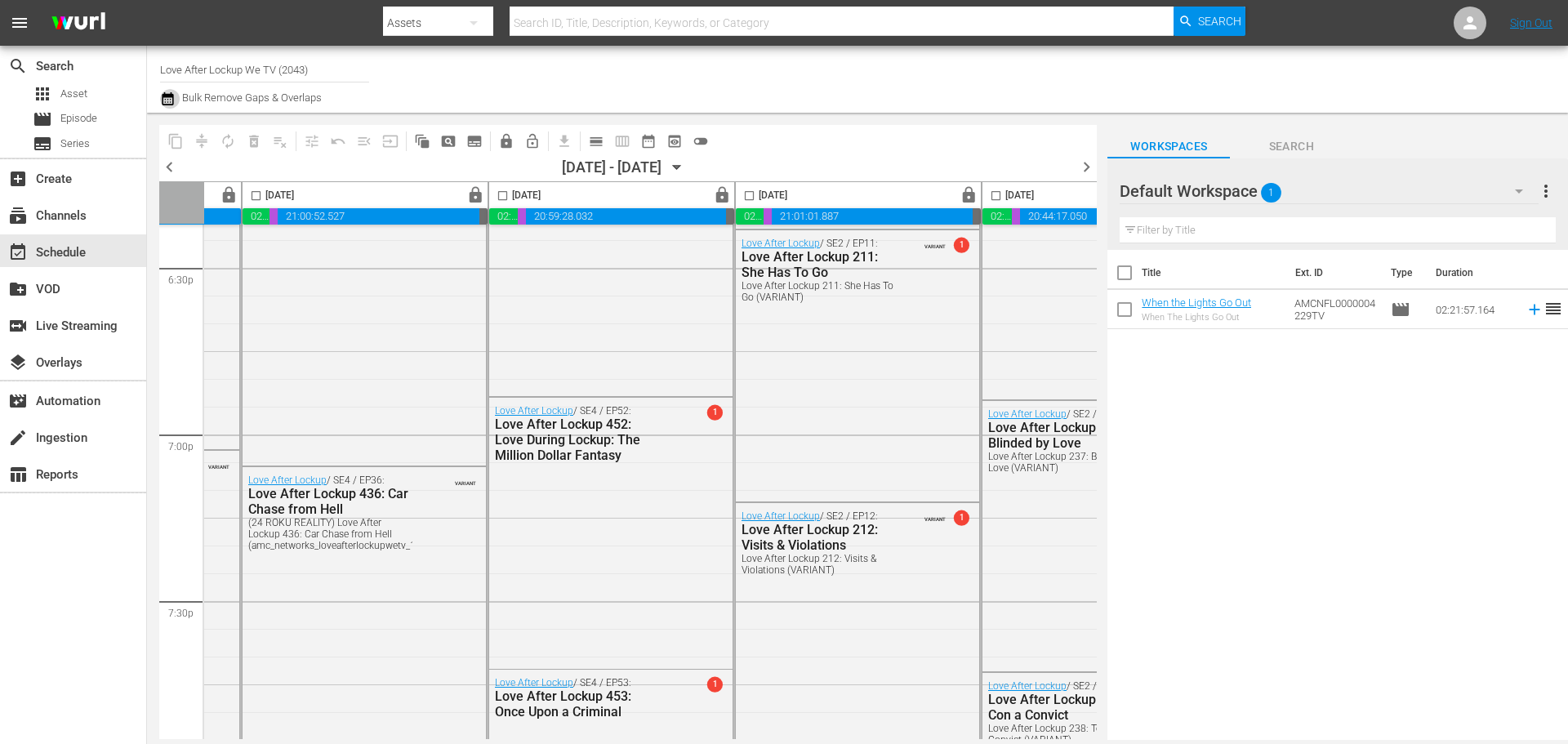
click at [167, 103] on icon "button" at bounding box center [168, 98] width 16 height 19
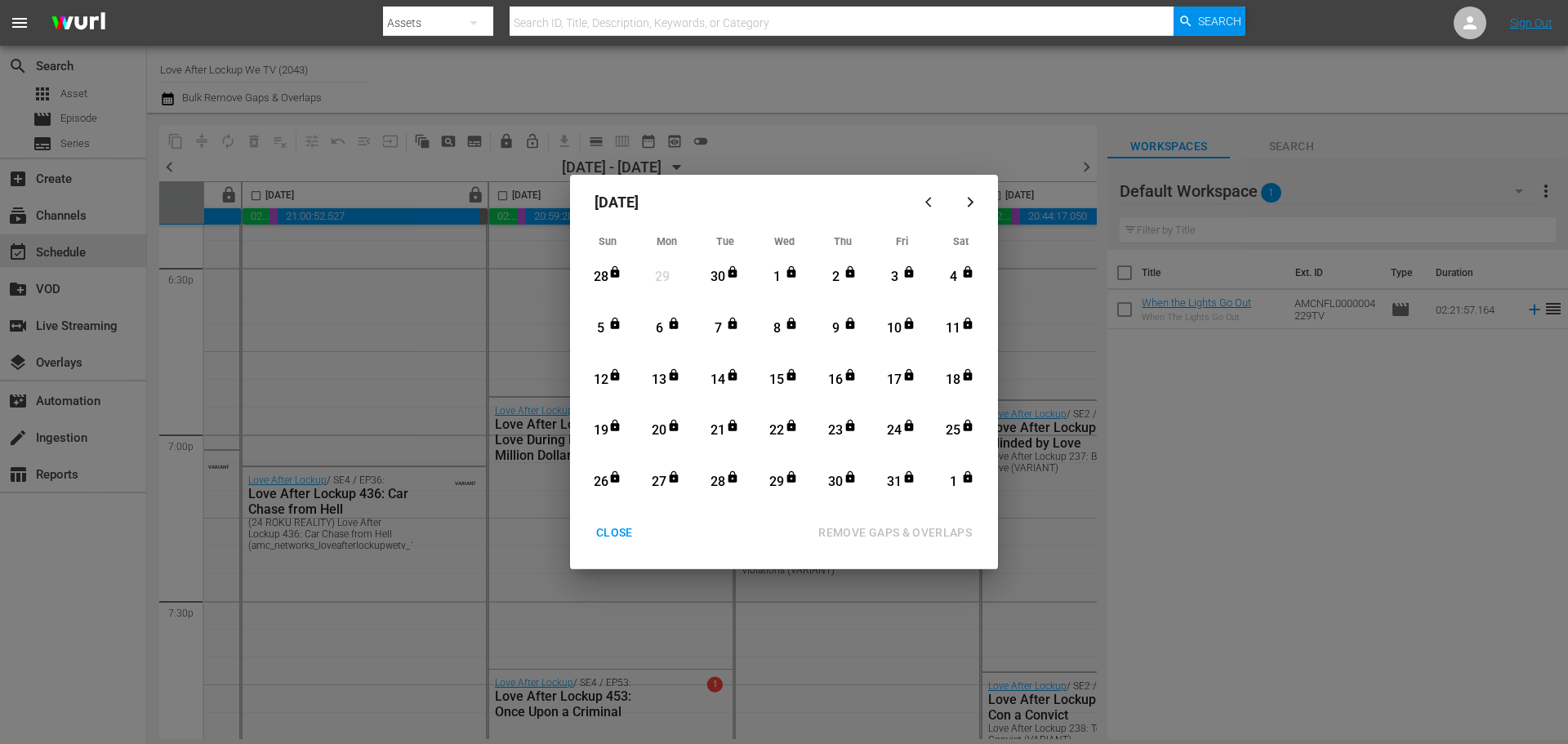
click at [978, 161] on div "October 2025 Sun Mon Tue Wed Thu Fri Sat 28 View Lineup 29 View Lineup 30 View …" at bounding box center [784, 372] width 1568 height 744
click at [988, 131] on div "October 2025 Sun Mon Tue Wed Thu Fri Sat 28 View Lineup 29 View Lineup 30 View …" at bounding box center [784, 372] width 1568 height 744
click at [618, 530] on div "CLOSE" at bounding box center [615, 533] width 63 height 20
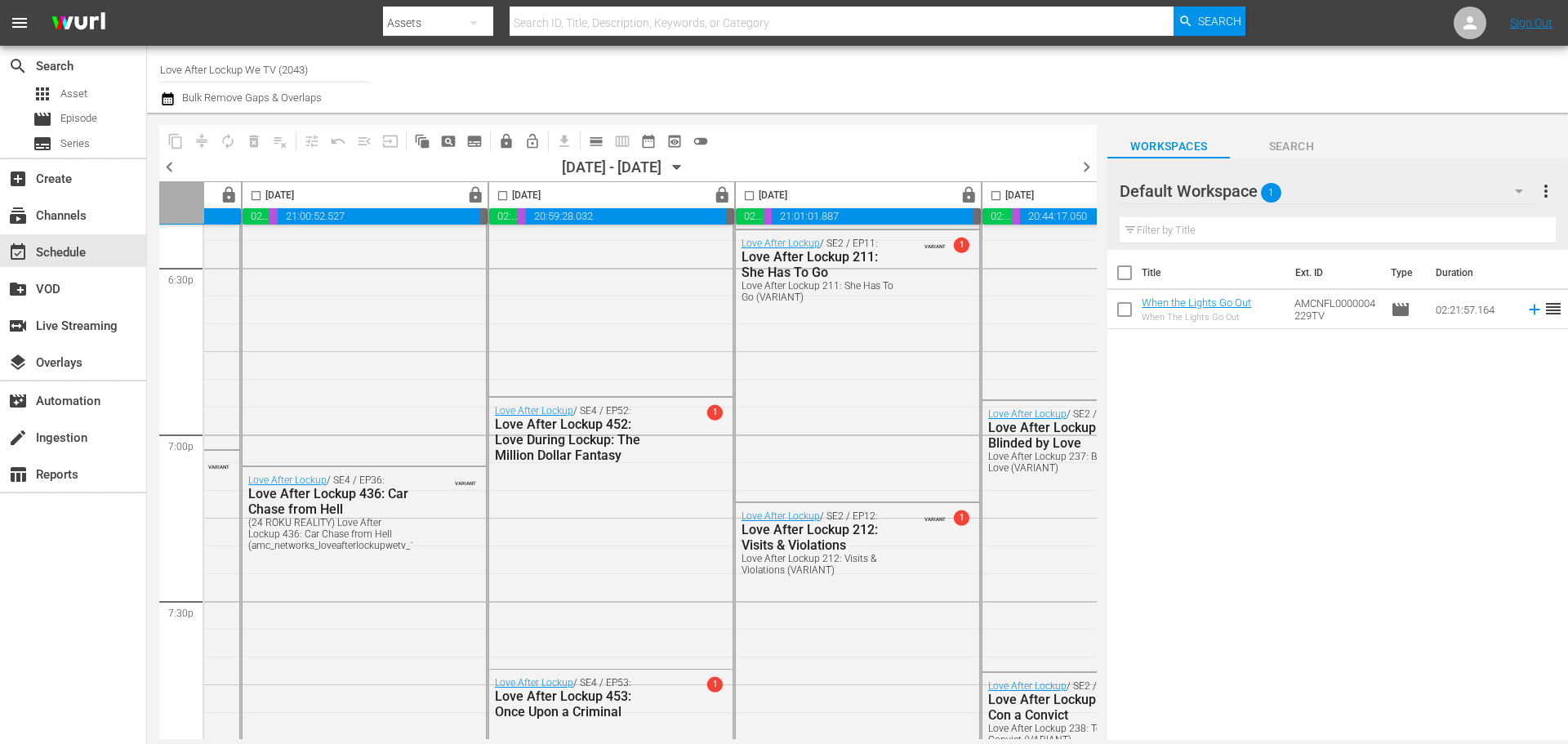
click at [682, 170] on icon "button" at bounding box center [678, 168] width 7 height 4
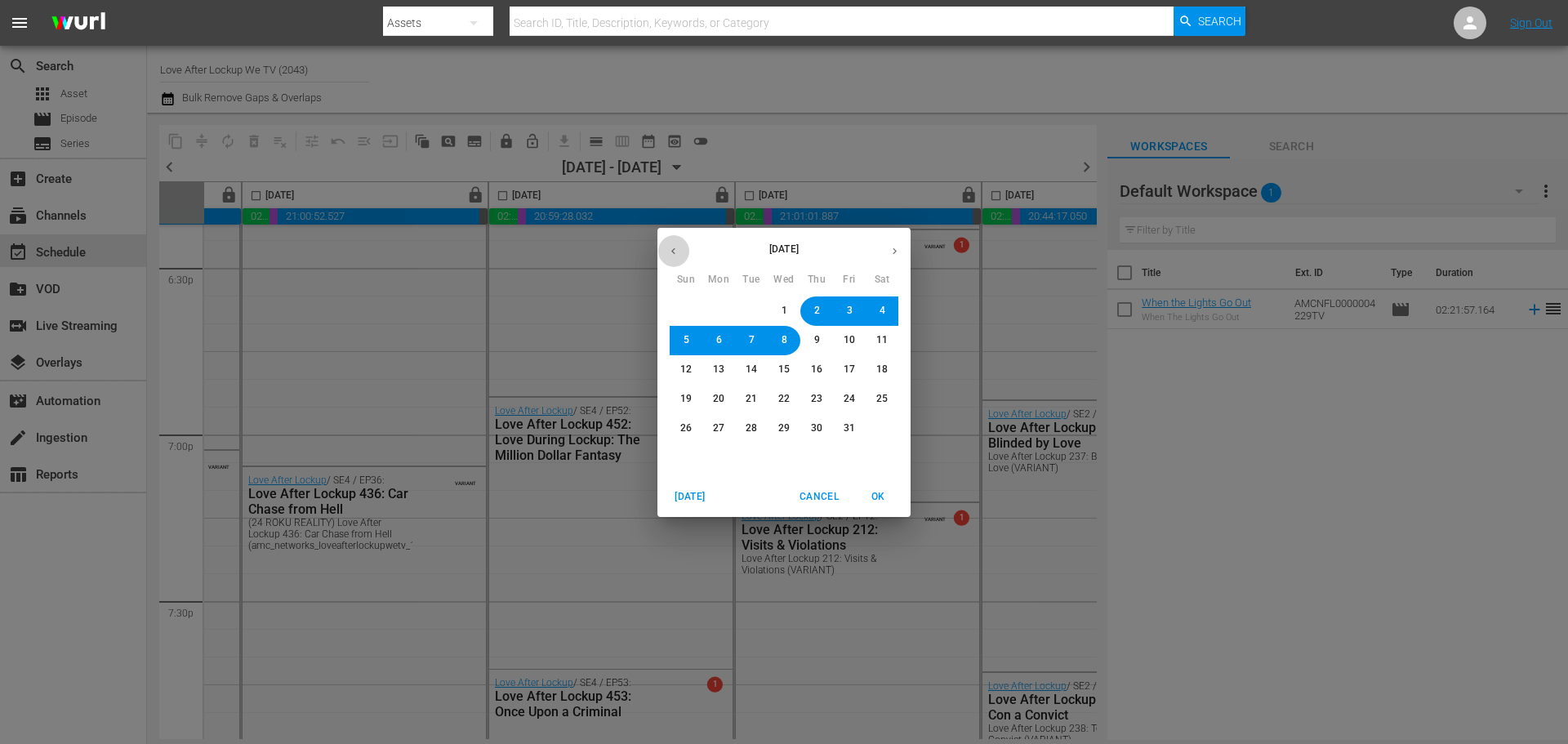
click at [671, 246] on icon "button" at bounding box center [673, 251] width 12 height 12
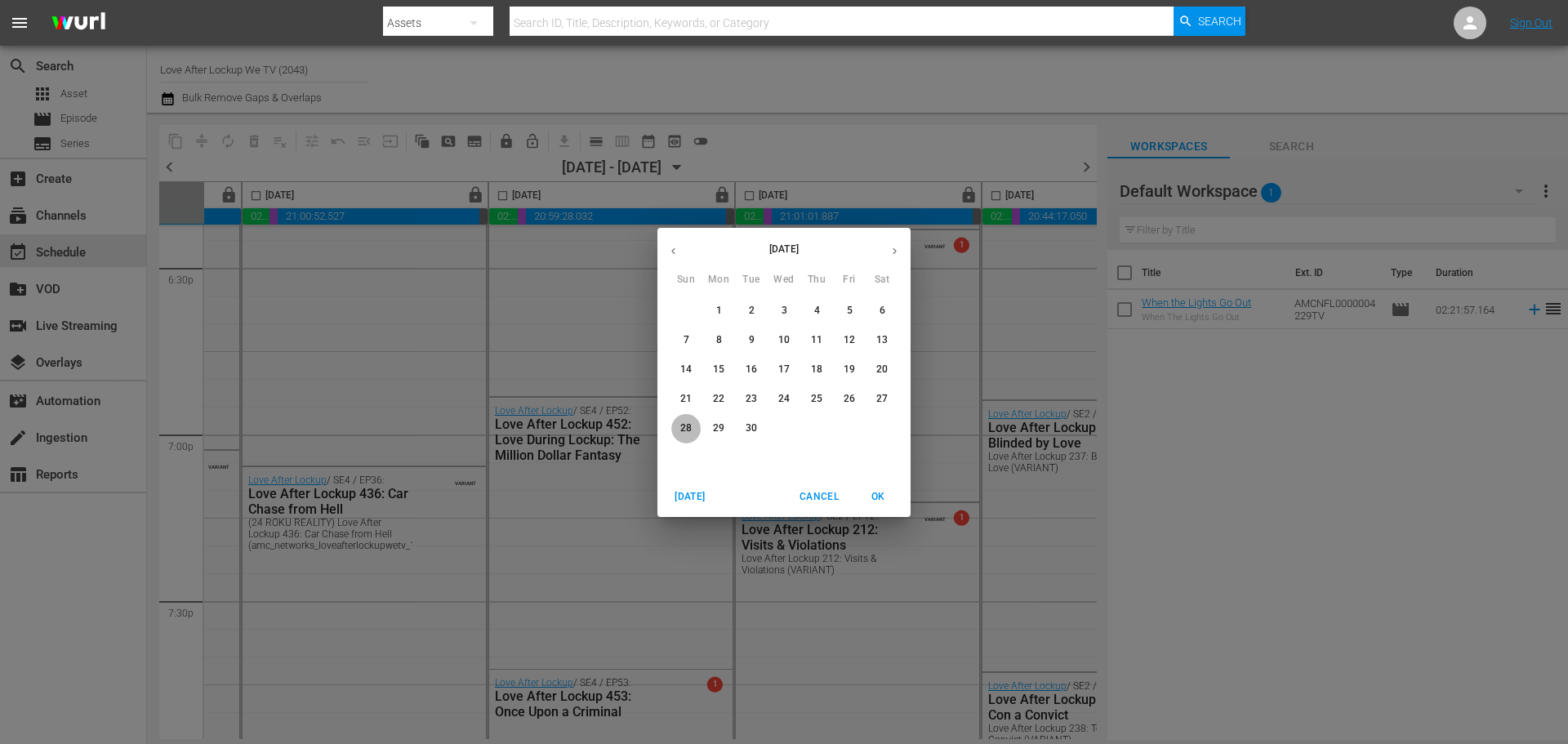
click at [692, 422] on button "28" at bounding box center [686, 429] width 30 height 30
click at [899, 251] on icon "button" at bounding box center [895, 251] width 12 height 12
click at [886, 498] on span "OK" at bounding box center [878, 497] width 39 height 18
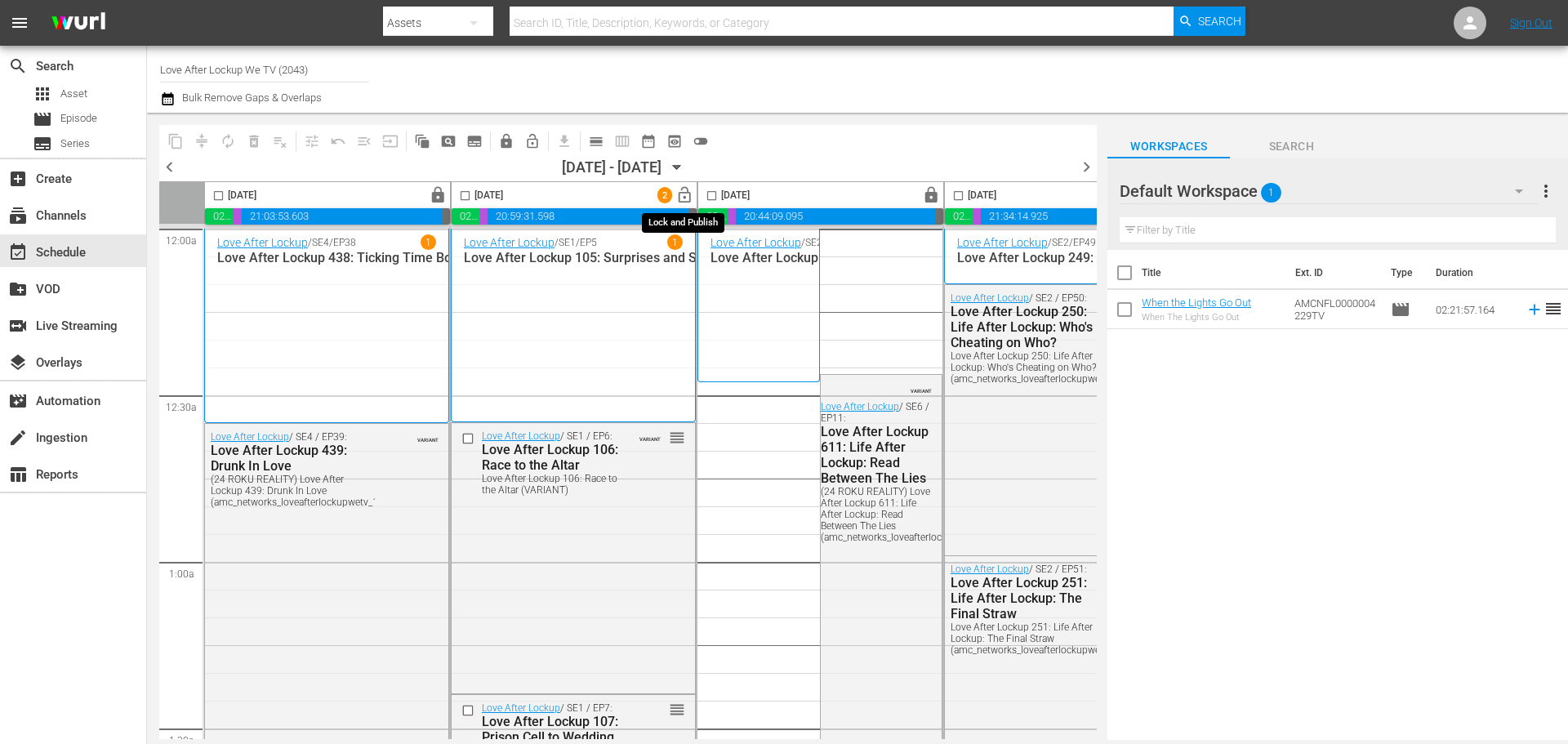
click at [684, 196] on span "lock_open" at bounding box center [684, 195] width 19 height 19
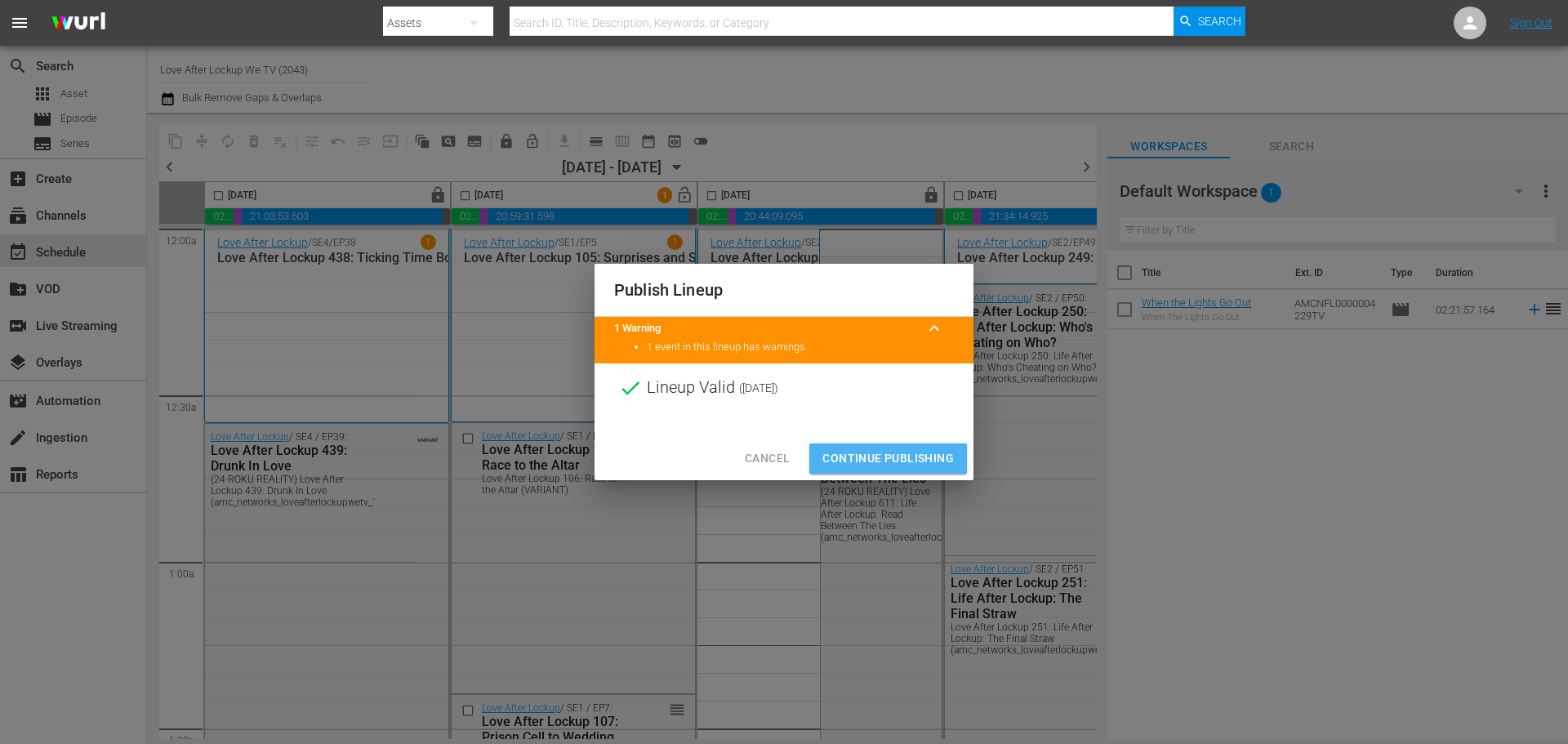
click at [844, 448] on span "Continue Publishing" at bounding box center [888, 459] width 132 height 20
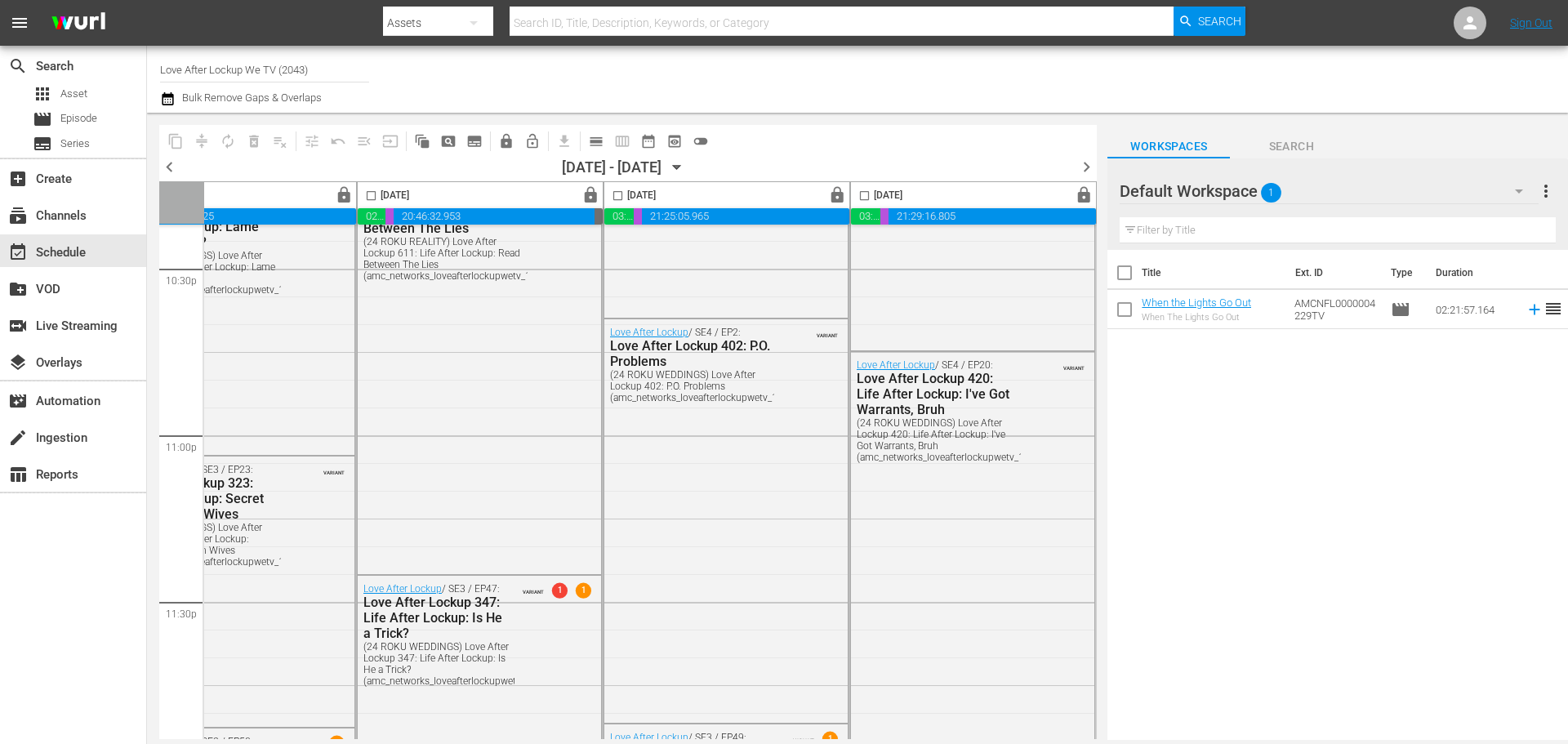
scroll to position [7259, 840]
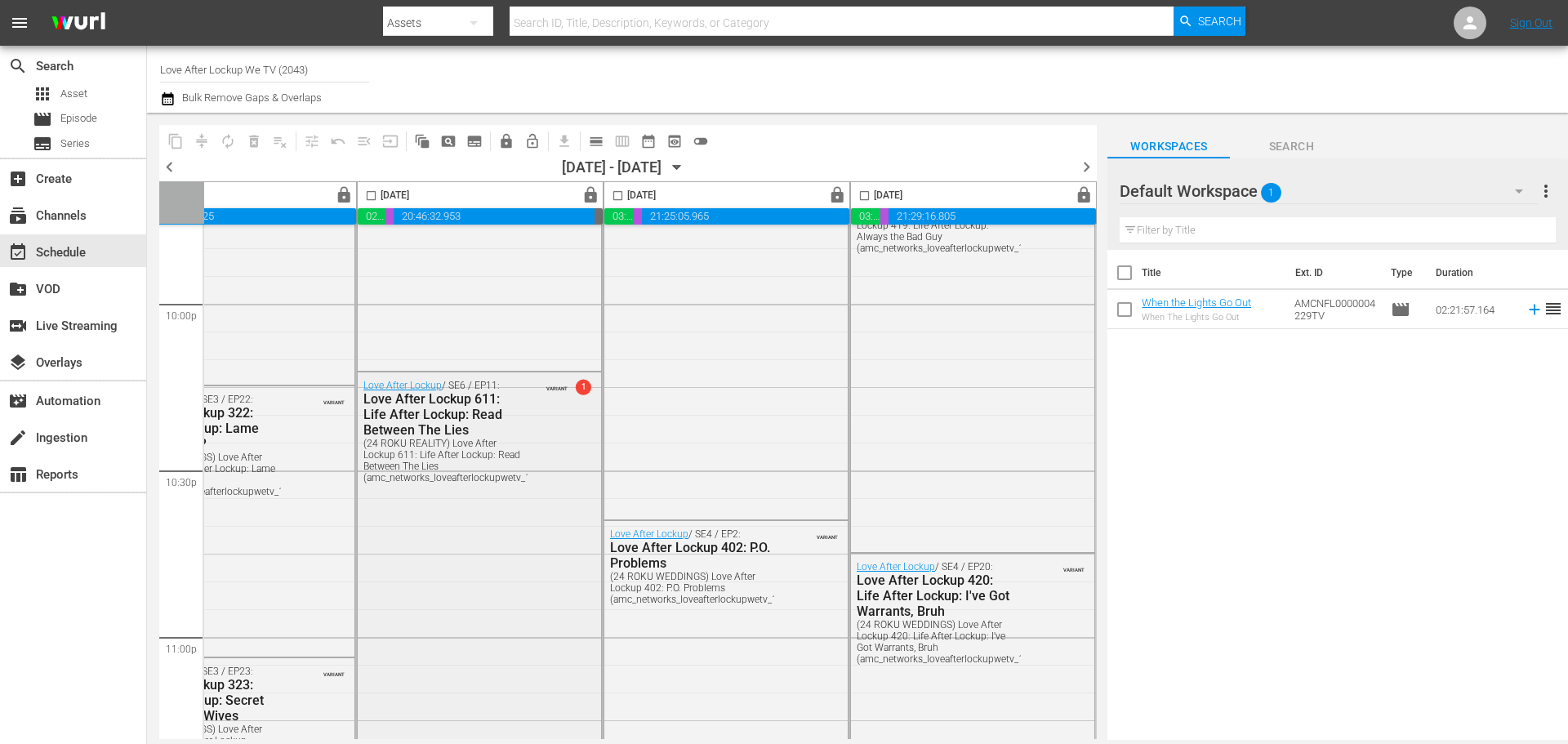
click at [576, 383] on span "1" at bounding box center [583, 386] width 16 height 16
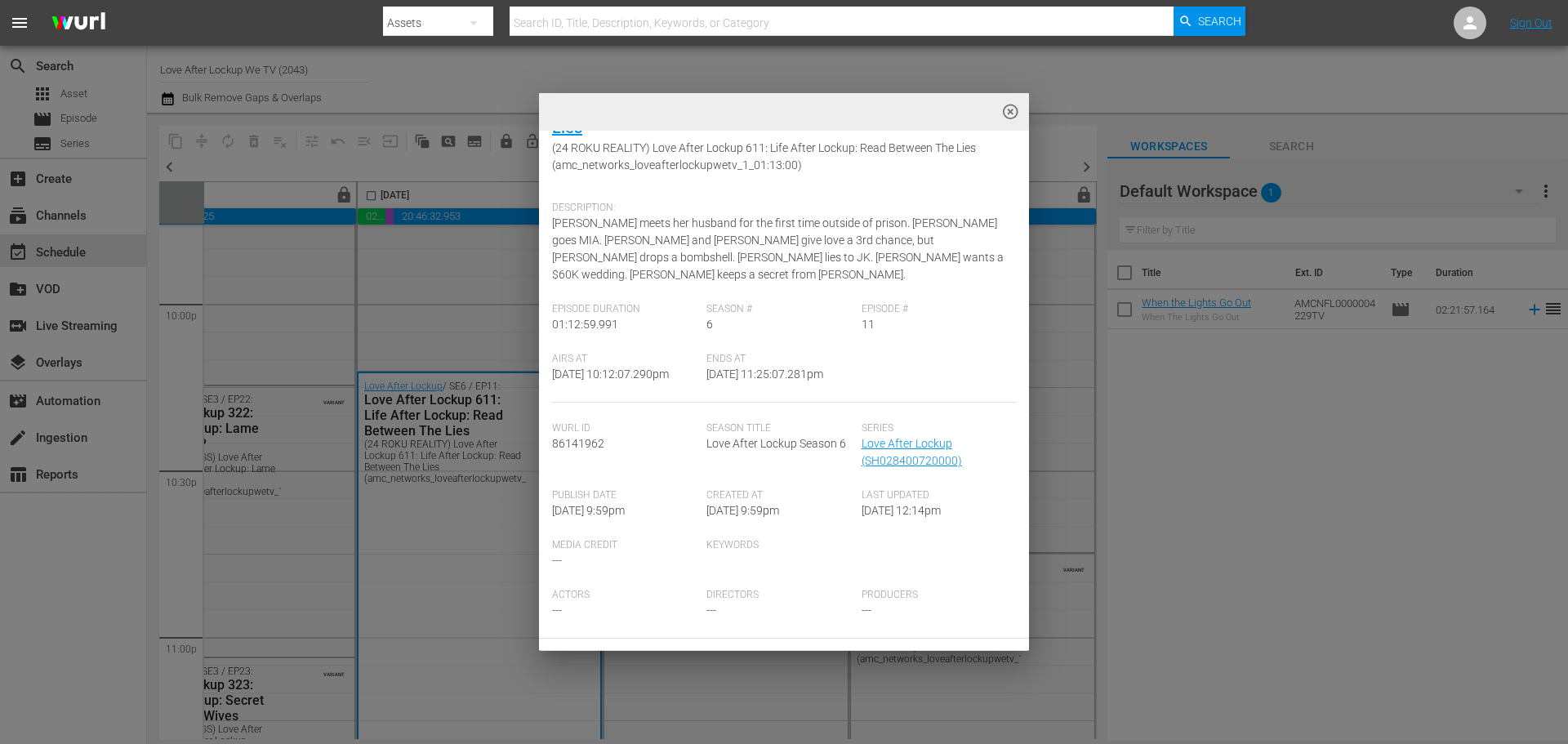
scroll to position [0, 0]
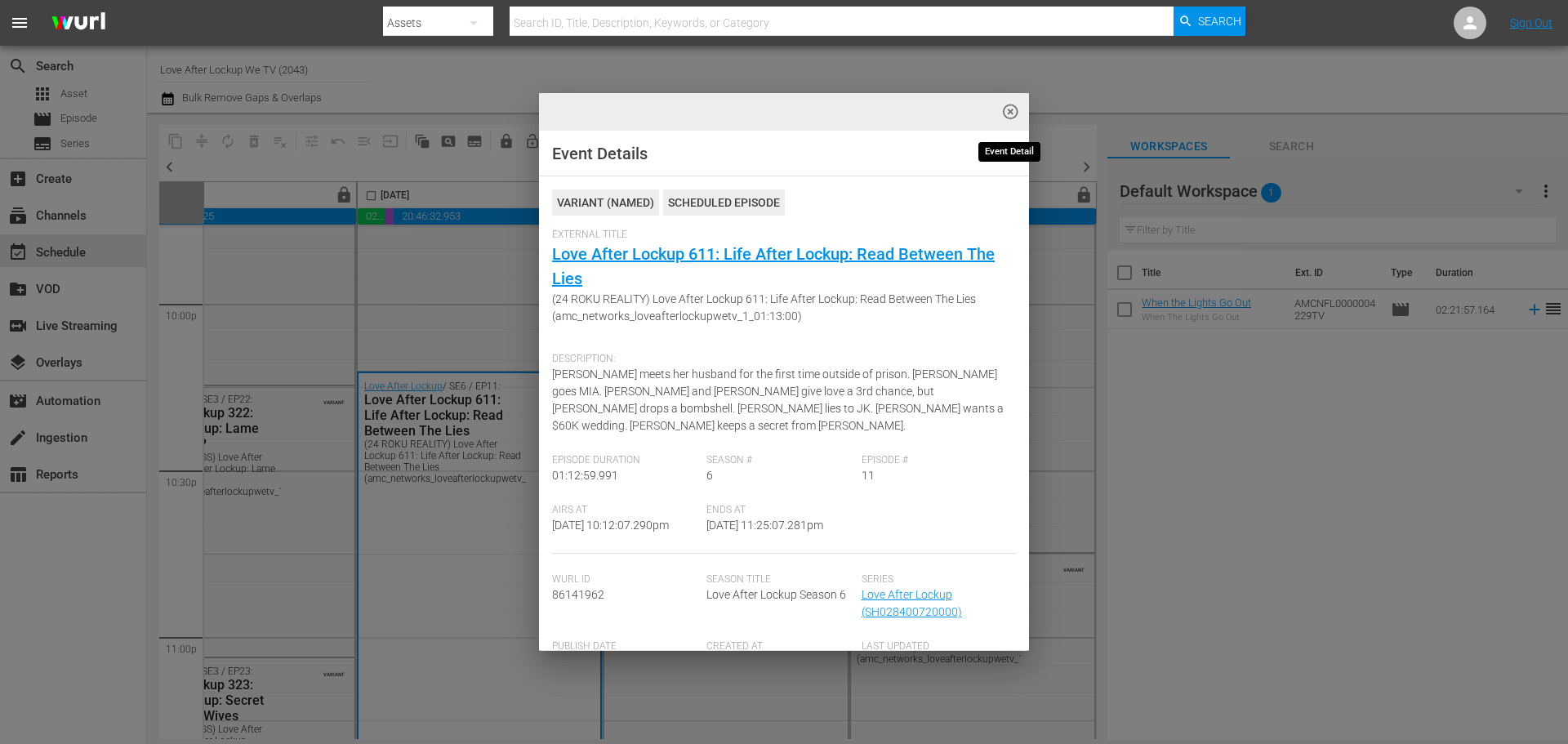
drag, startPoint x: 1008, startPoint y: 114, endPoint x: 1016, endPoint y: 116, distance: 8.2
click at [1008, 114] on span "highlight_off_icon" at bounding box center [1010, 112] width 19 height 19
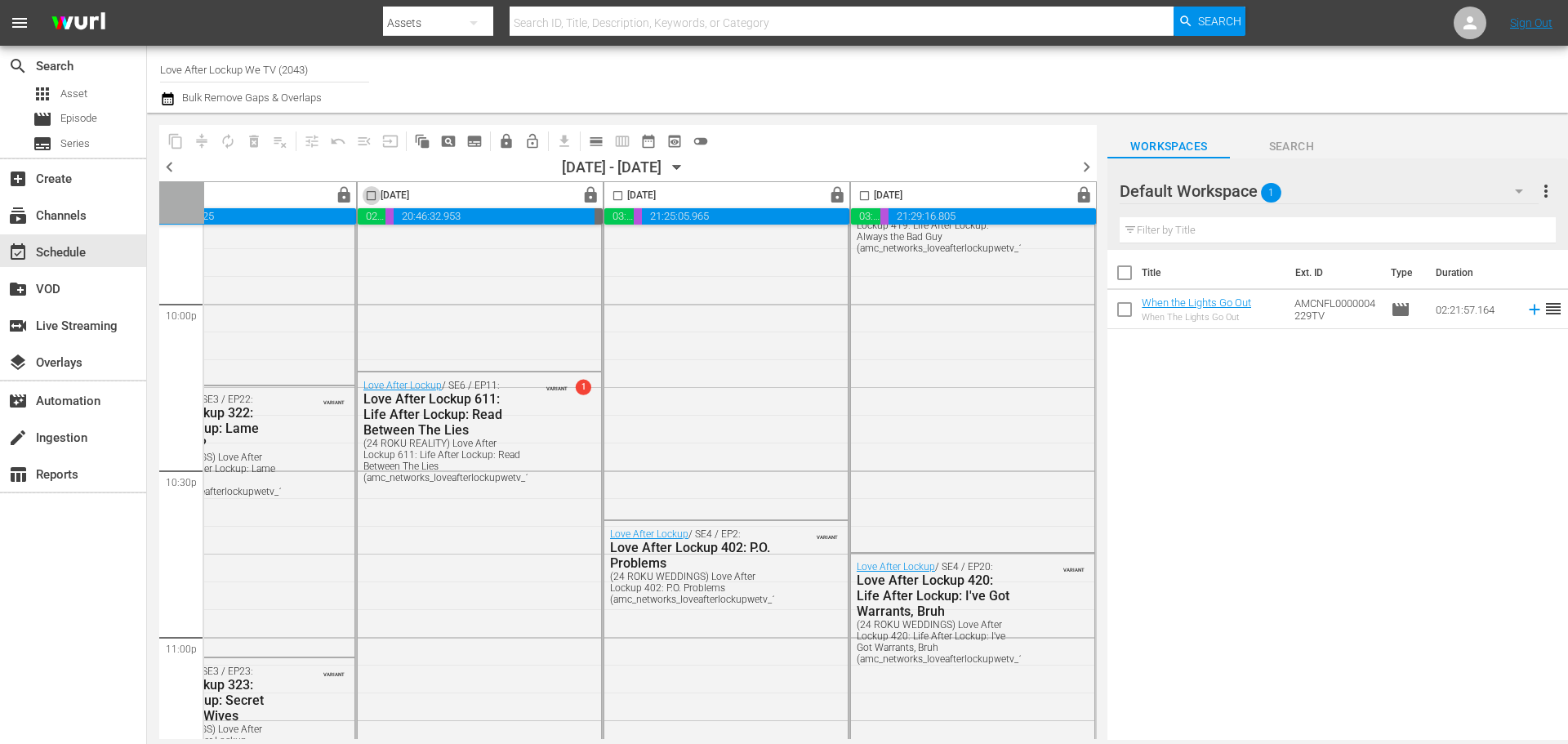
click at [367, 197] on input "checkbox" at bounding box center [371, 199] width 19 height 19
click at [364, 192] on input "checkbox" at bounding box center [371, 199] width 19 height 19
checkbox input "false"
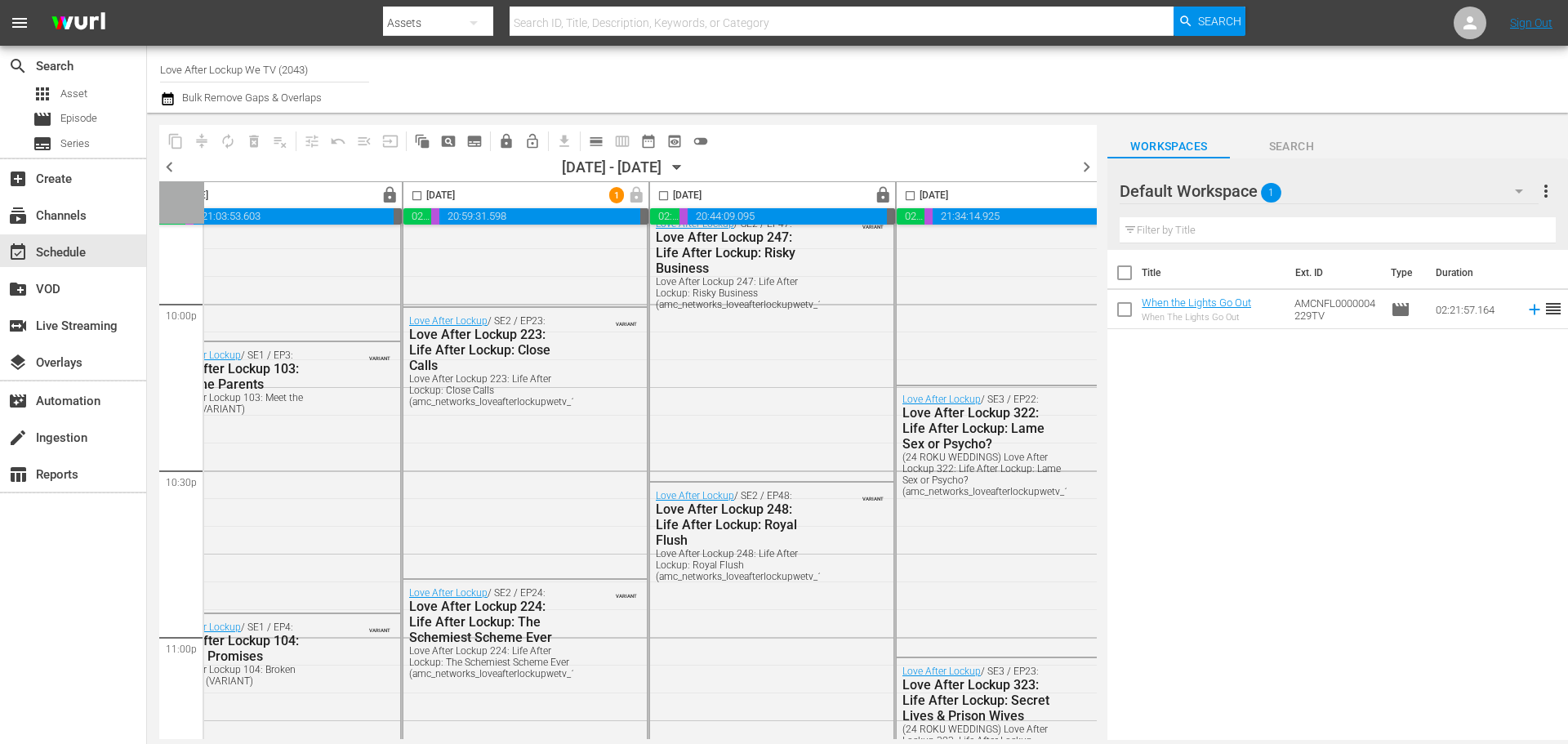
scroll to position [7259, 0]
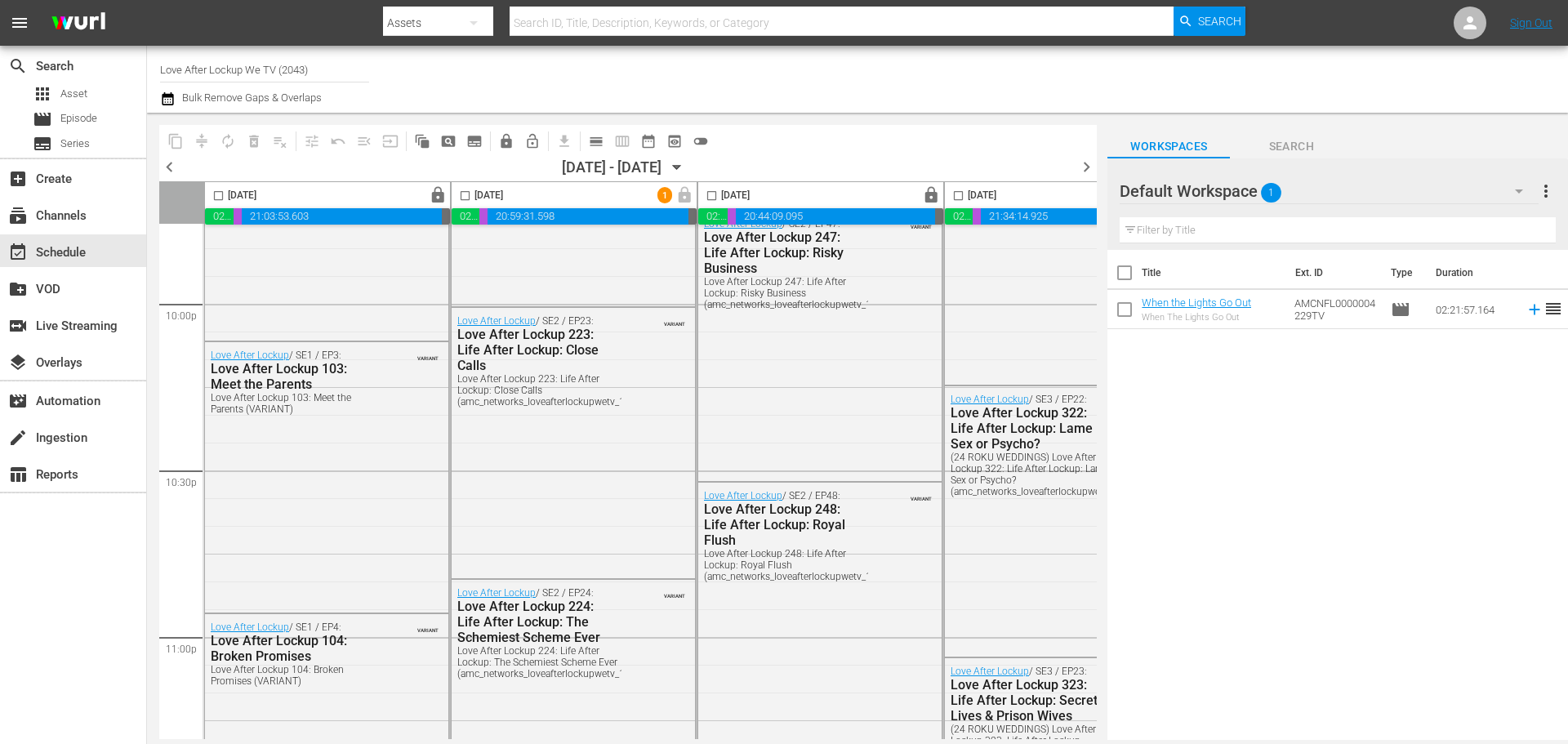
click at [170, 102] on icon "button" at bounding box center [168, 99] width 11 height 13
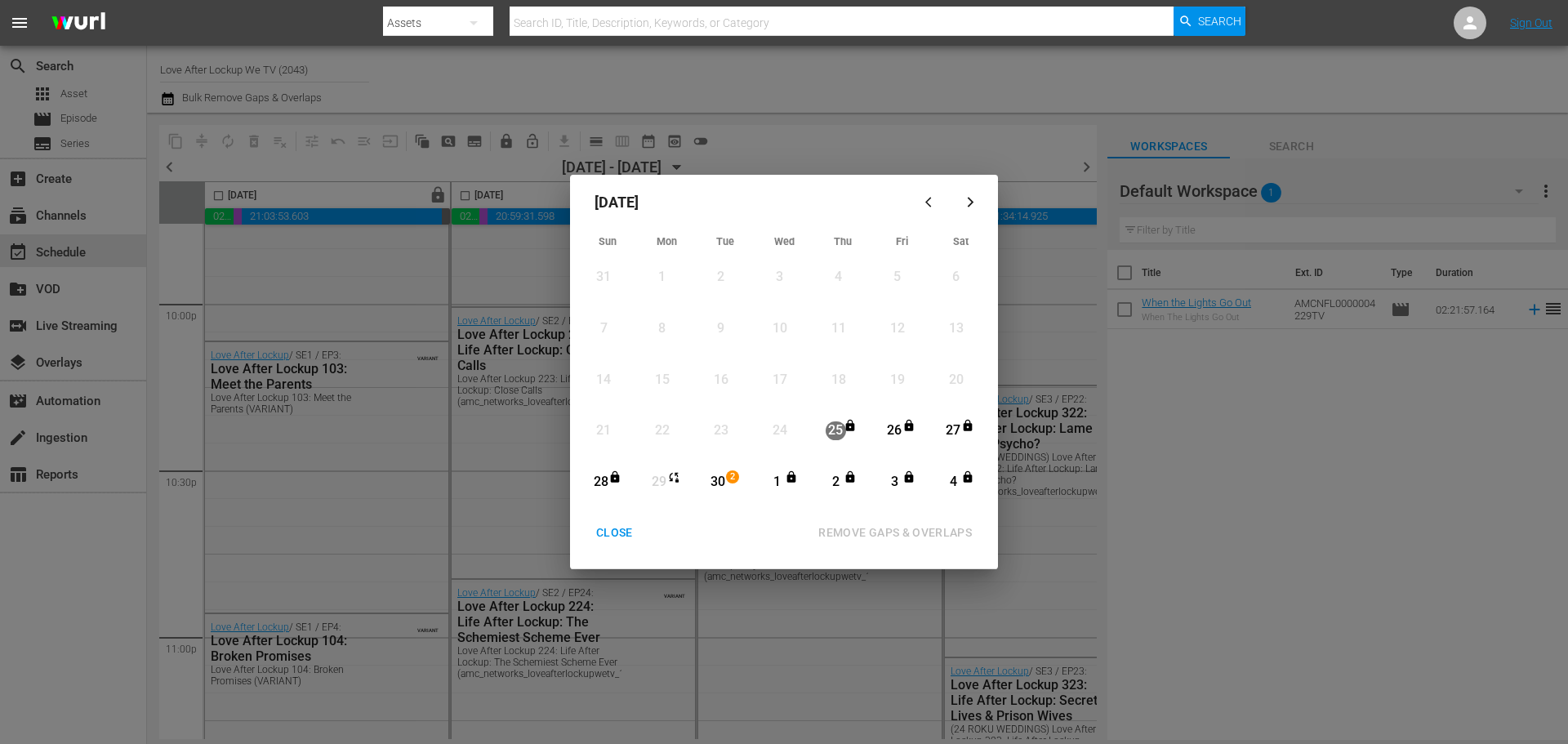
click at [674, 475] on icon "Month View" at bounding box center [674, 477] width 13 height 13
click at [621, 536] on div "CLOSE" at bounding box center [615, 533] width 63 height 20
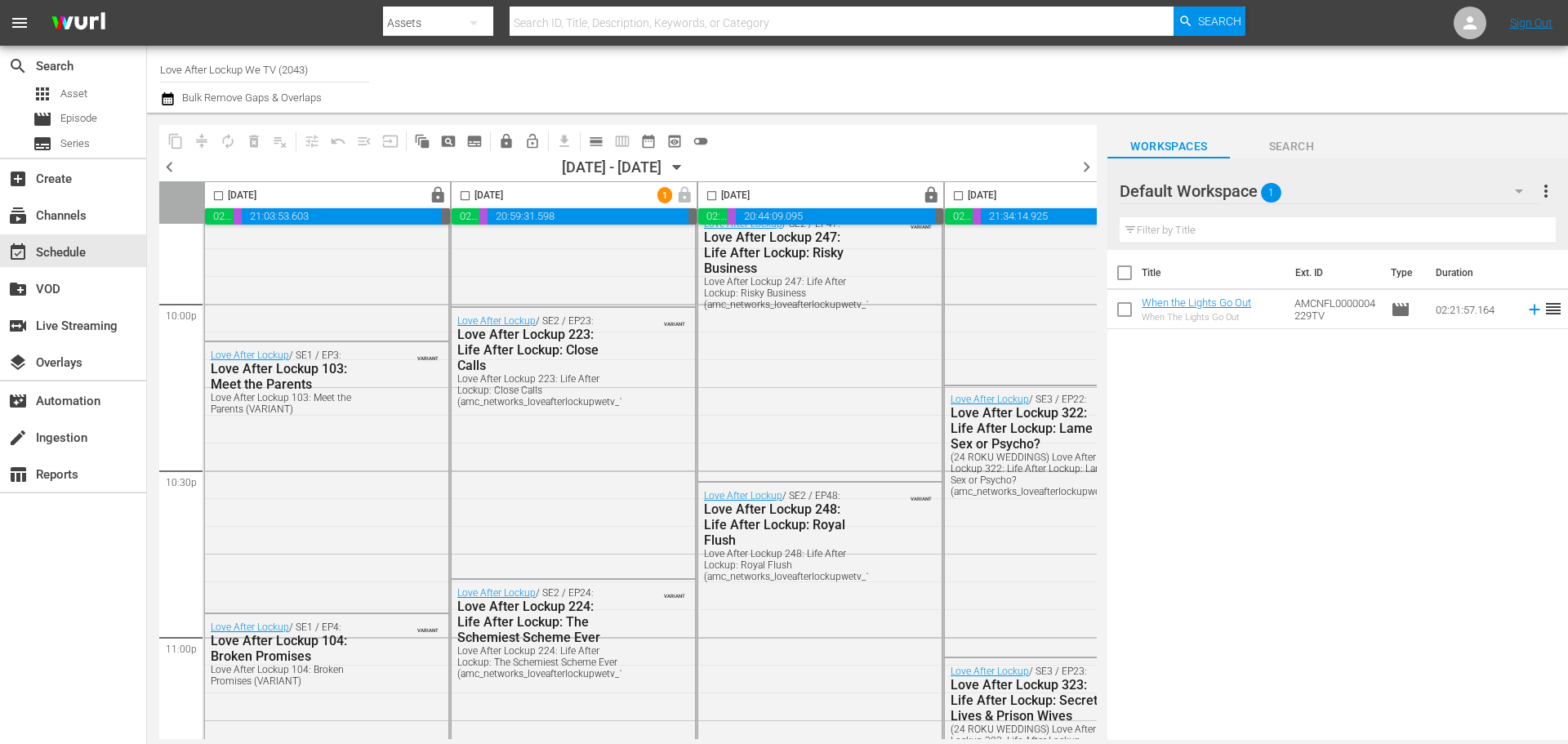
click at [635, 85] on div "Channel Title Love After Lockup We TV (2043) Bulk Remove Gaps & Overlaps" at bounding box center [541, 79] width 761 height 58
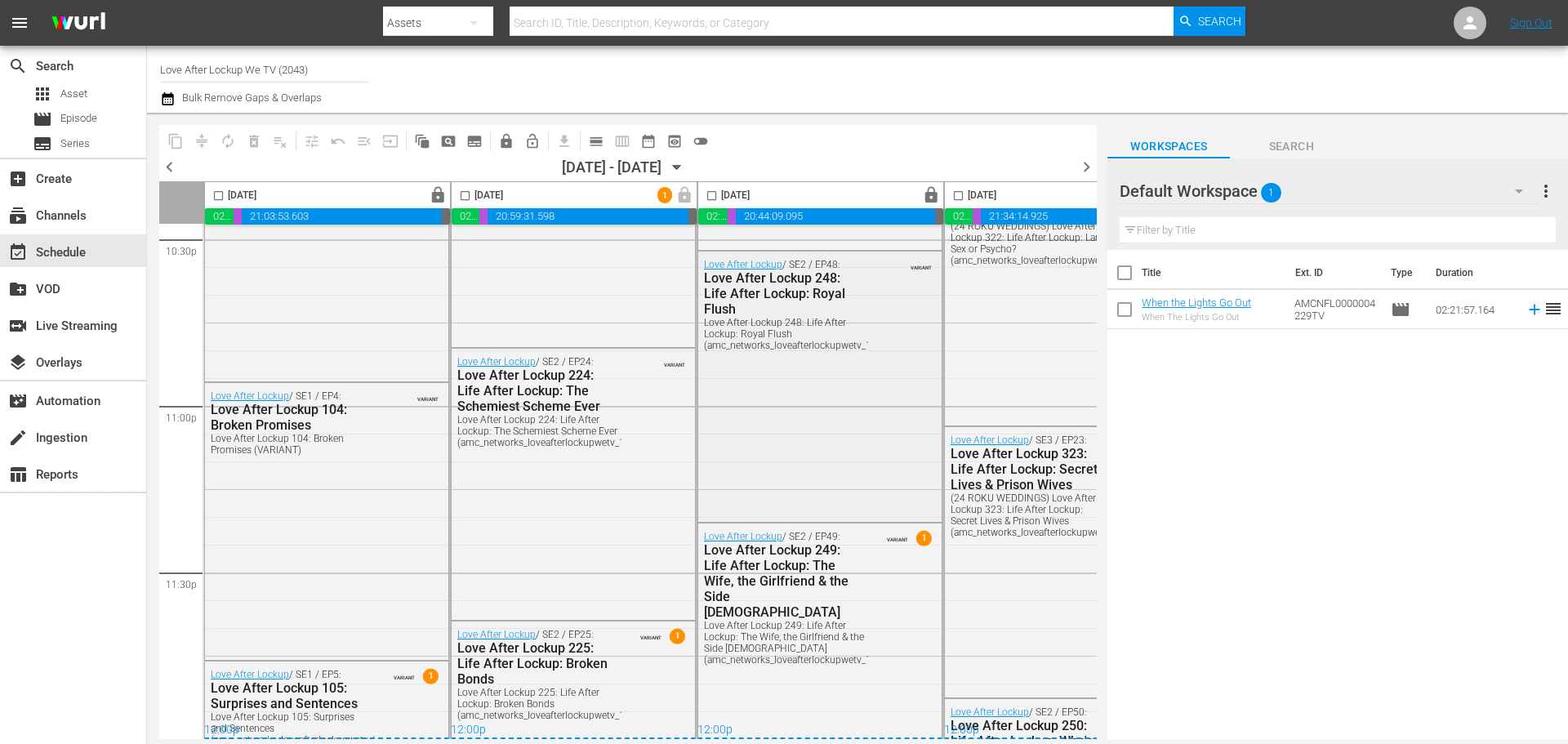
scroll to position [7006, 0]
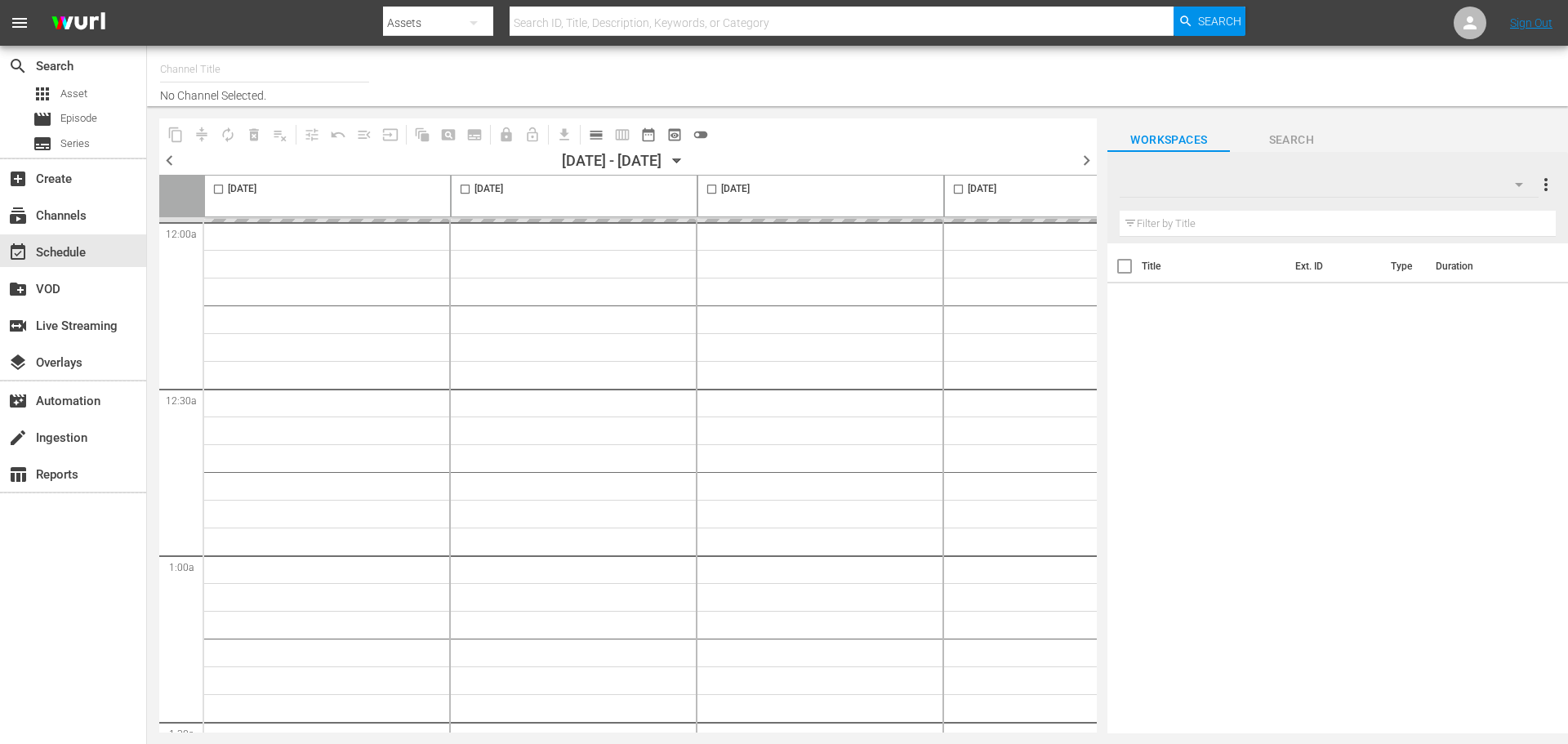
type input "Love After Lockup We TV (2043)"
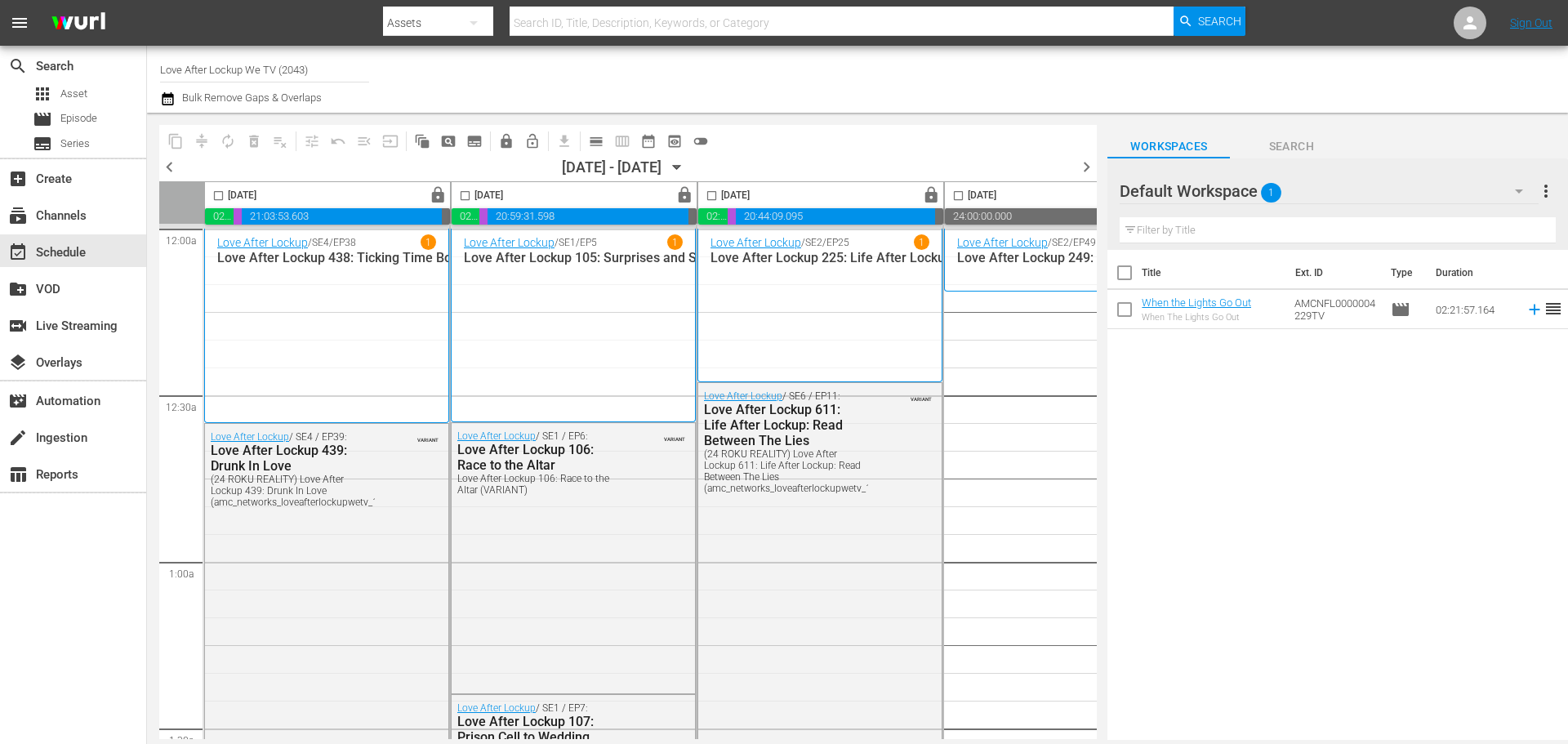
click at [169, 95] on icon "button" at bounding box center [168, 99] width 11 height 13
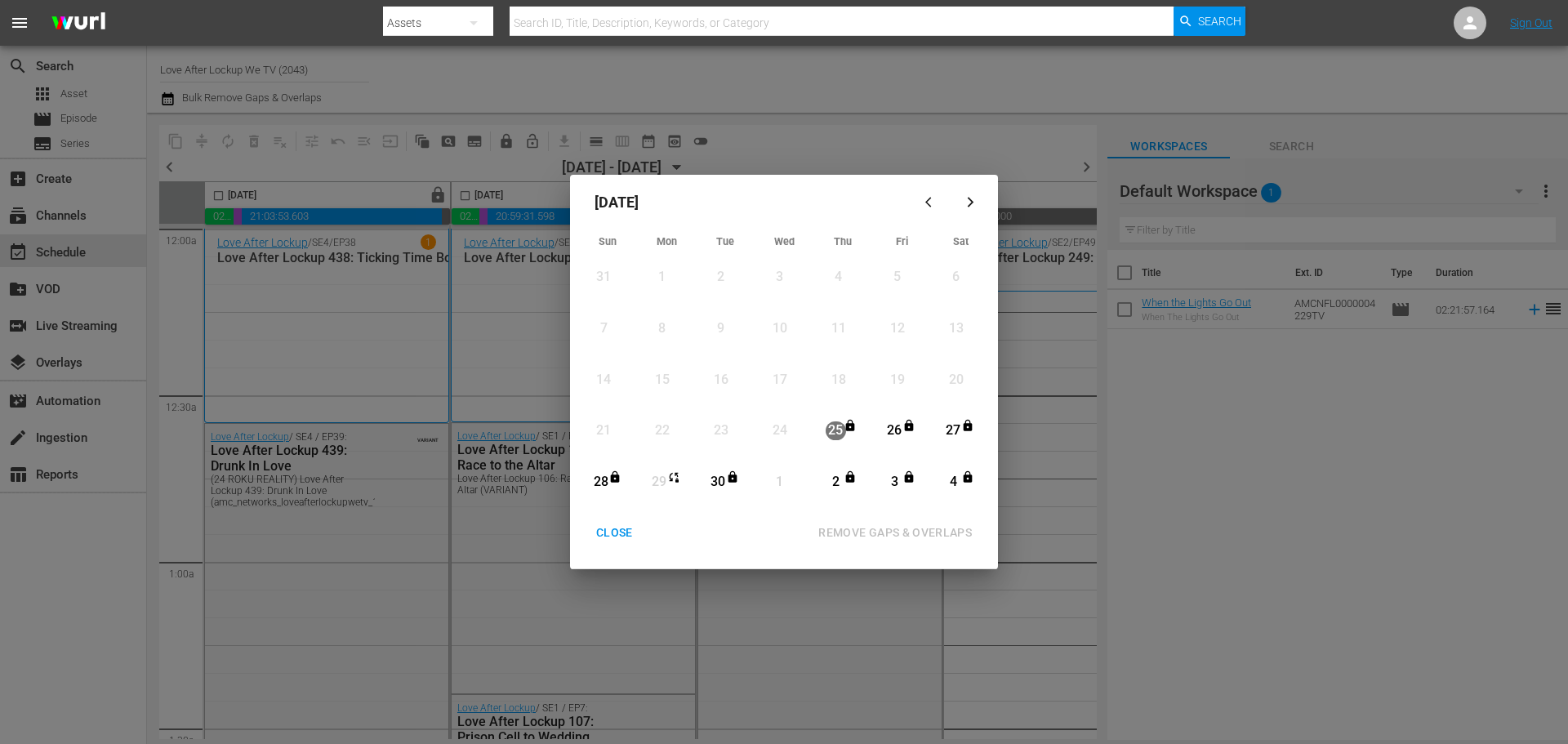
click at [669, 478] on icon "Month View" at bounding box center [674, 477] width 13 height 13
click at [771, 483] on div "1" at bounding box center [780, 483] width 20 height 19
click at [868, 128] on div "September 2025 Sun Mon Tue Wed Thu Fri Sat 31 View Lineup 1 View Lineup 2 View …" at bounding box center [784, 372] width 1568 height 744
click at [631, 533] on div "CLOSE" at bounding box center [615, 533] width 63 height 20
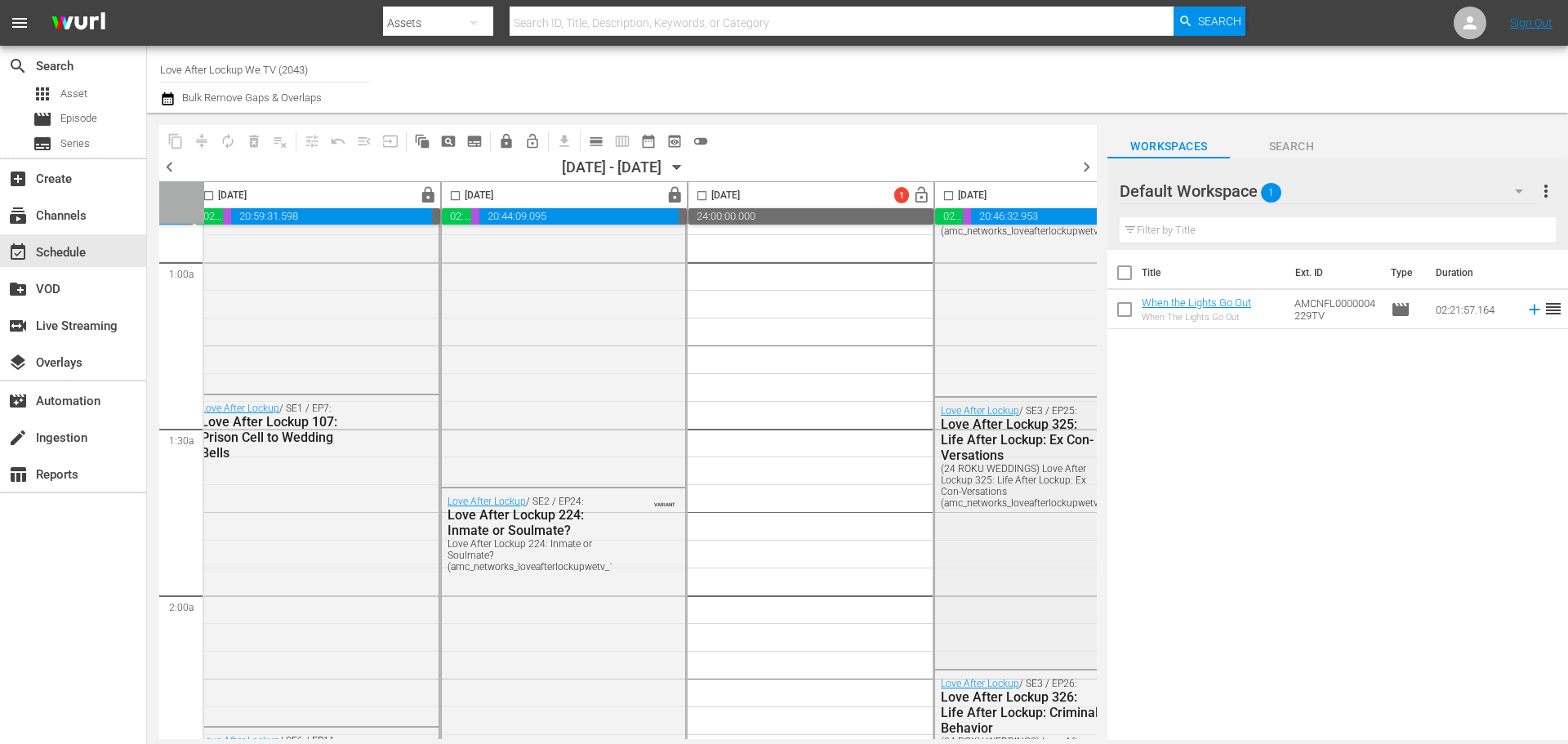
scroll to position [0, 257]
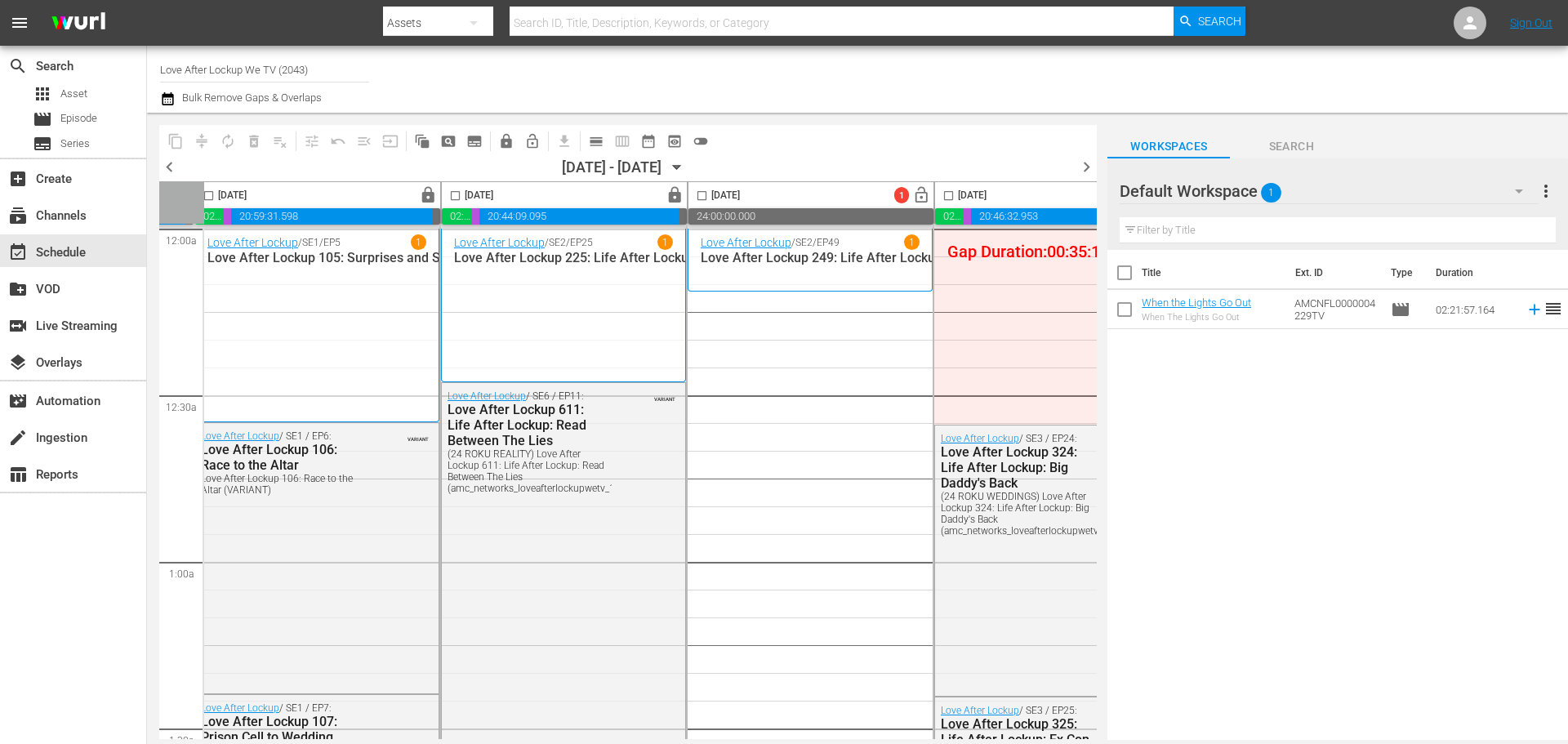
drag, startPoint x: 707, startPoint y: 731, endPoint x: 729, endPoint y: 734, distance: 22.2
click at [729, 734] on div "Sunday, September 28th lock 02:55:47.959 00:00:09.009 21:03:53.603 00:00:09.429…" at bounding box center [628, 460] width 937 height 558
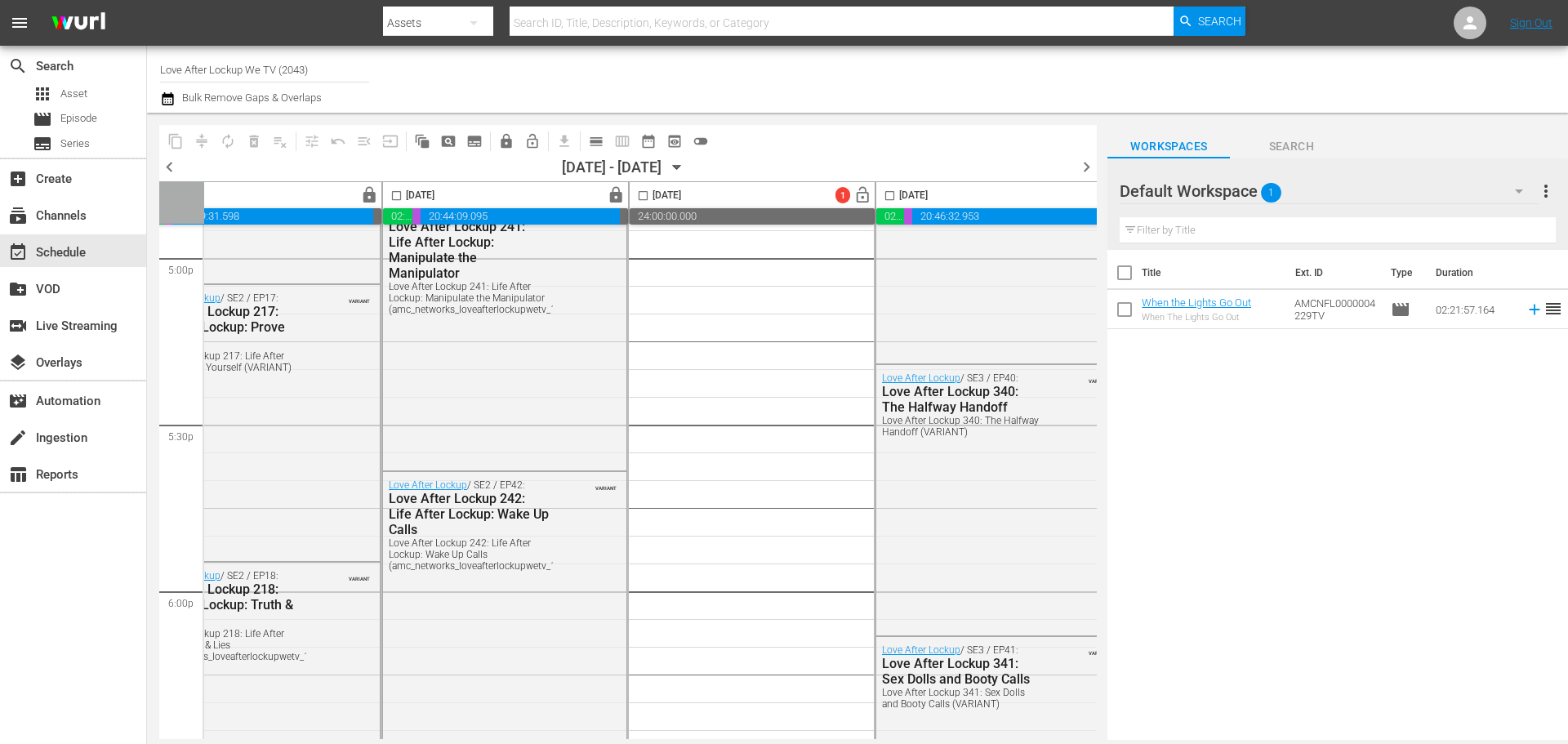
scroll to position [6292, 315]
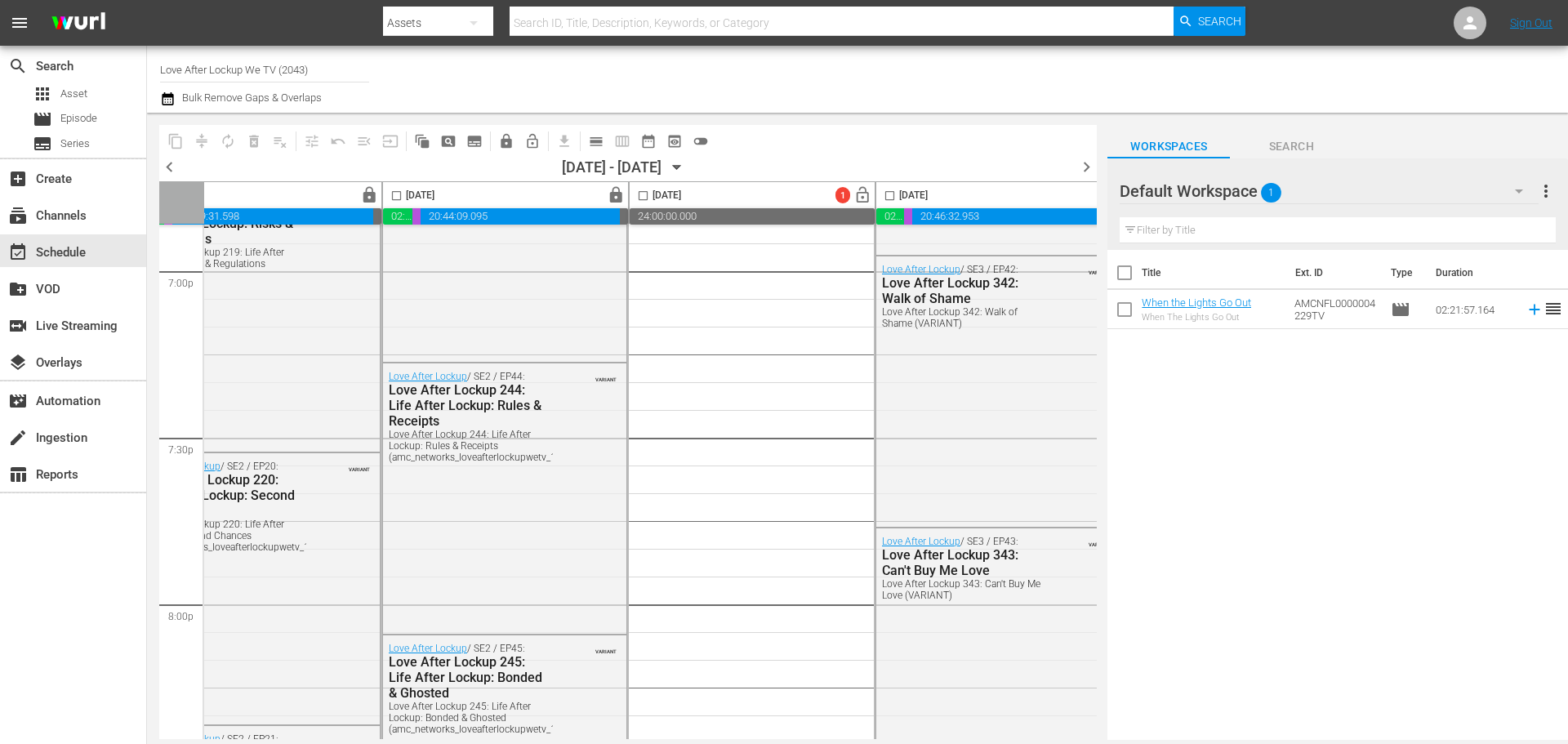
click at [781, 87] on div "Channel Title Love After Lockup We TV (2043) Bulk Remove Gaps & Overlaps" at bounding box center [541, 79] width 761 height 58
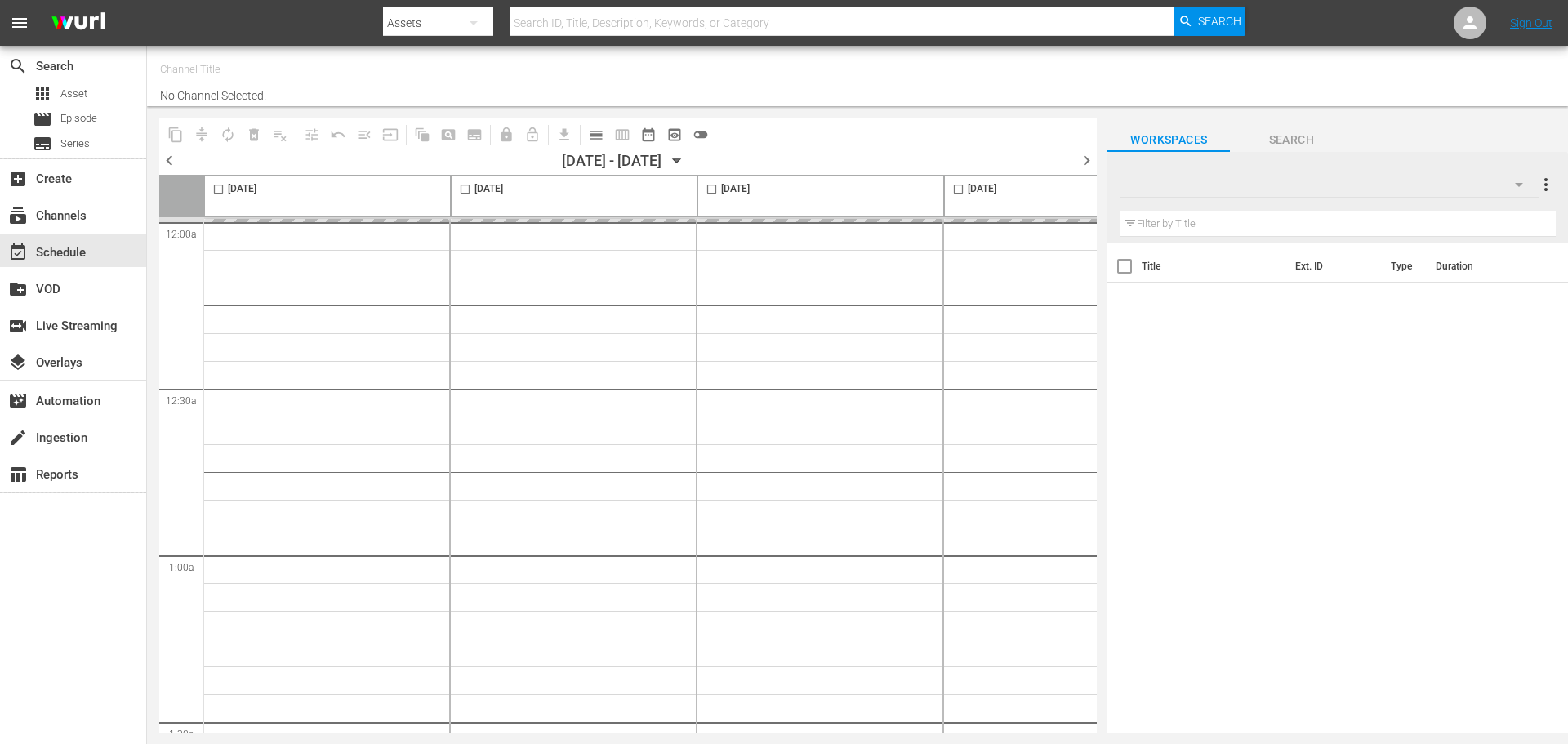
type input "Love After Lockup We TV (2043)"
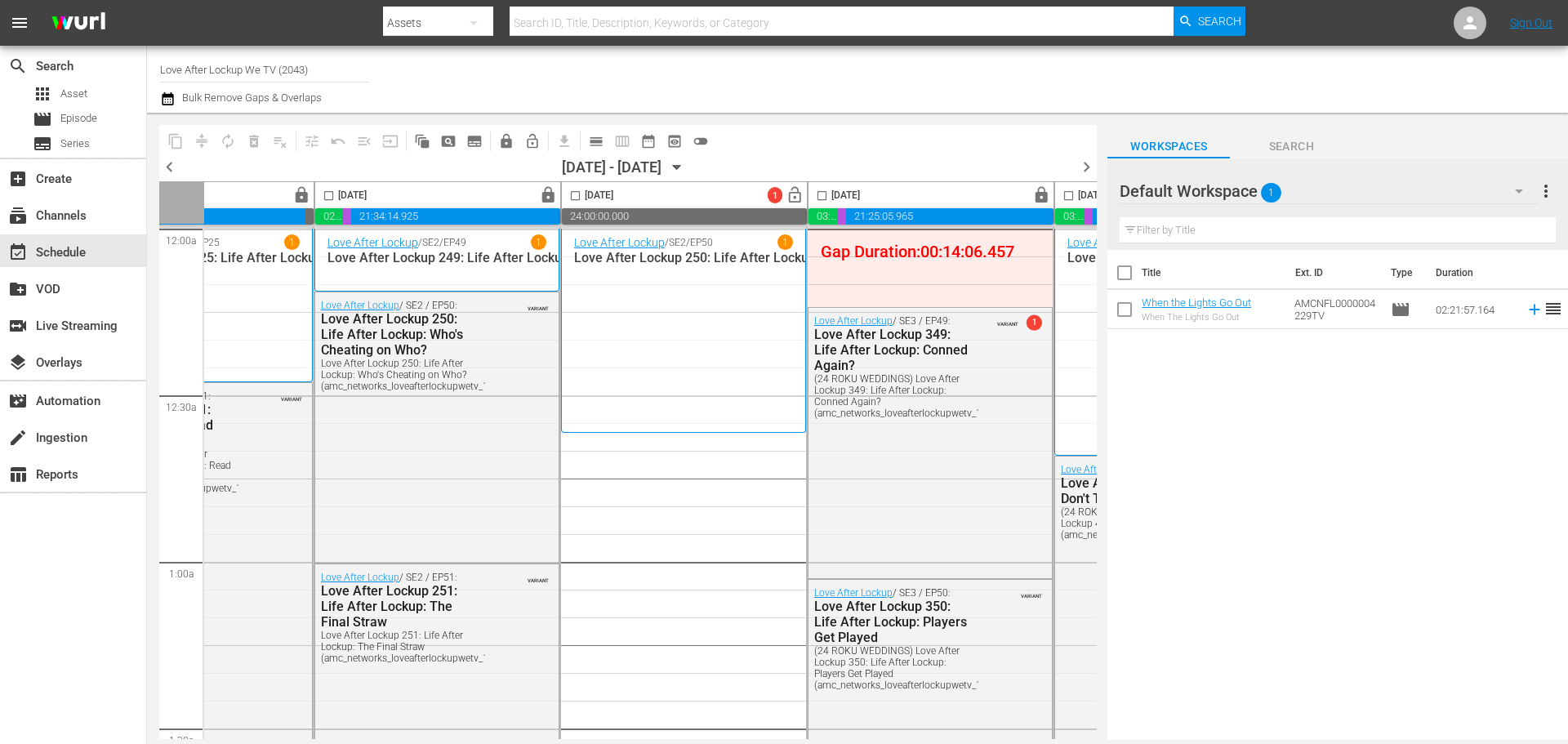
scroll to position [0, 631]
click at [731, 358] on div "Love After Lockup / SE2 / EP50 1 Love After Lockup 250: Life After Lockup: Who'…" at bounding box center [683, 330] width 219 height 192
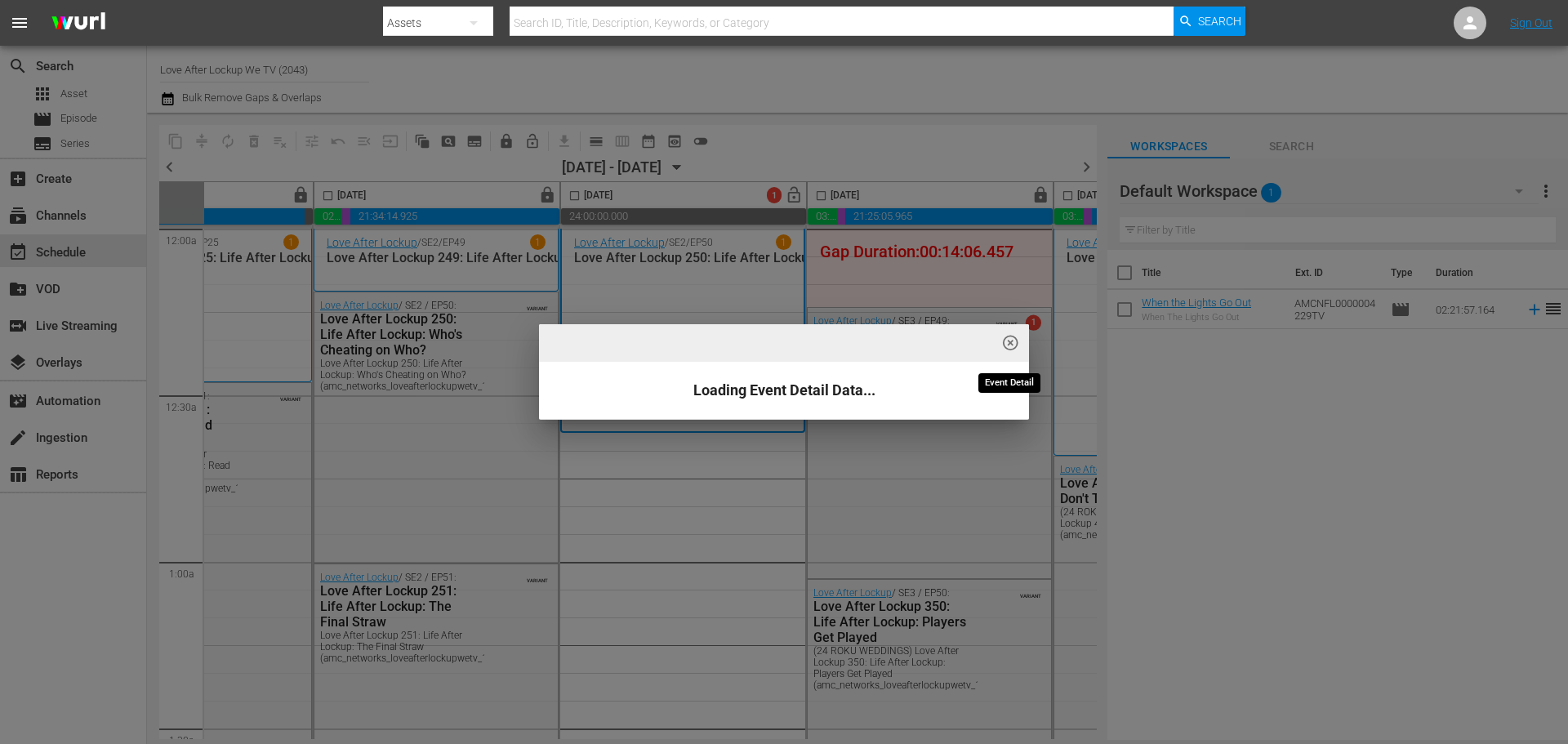
click at [1014, 341] on span "highlight_off_icon" at bounding box center [1010, 344] width 19 height 19
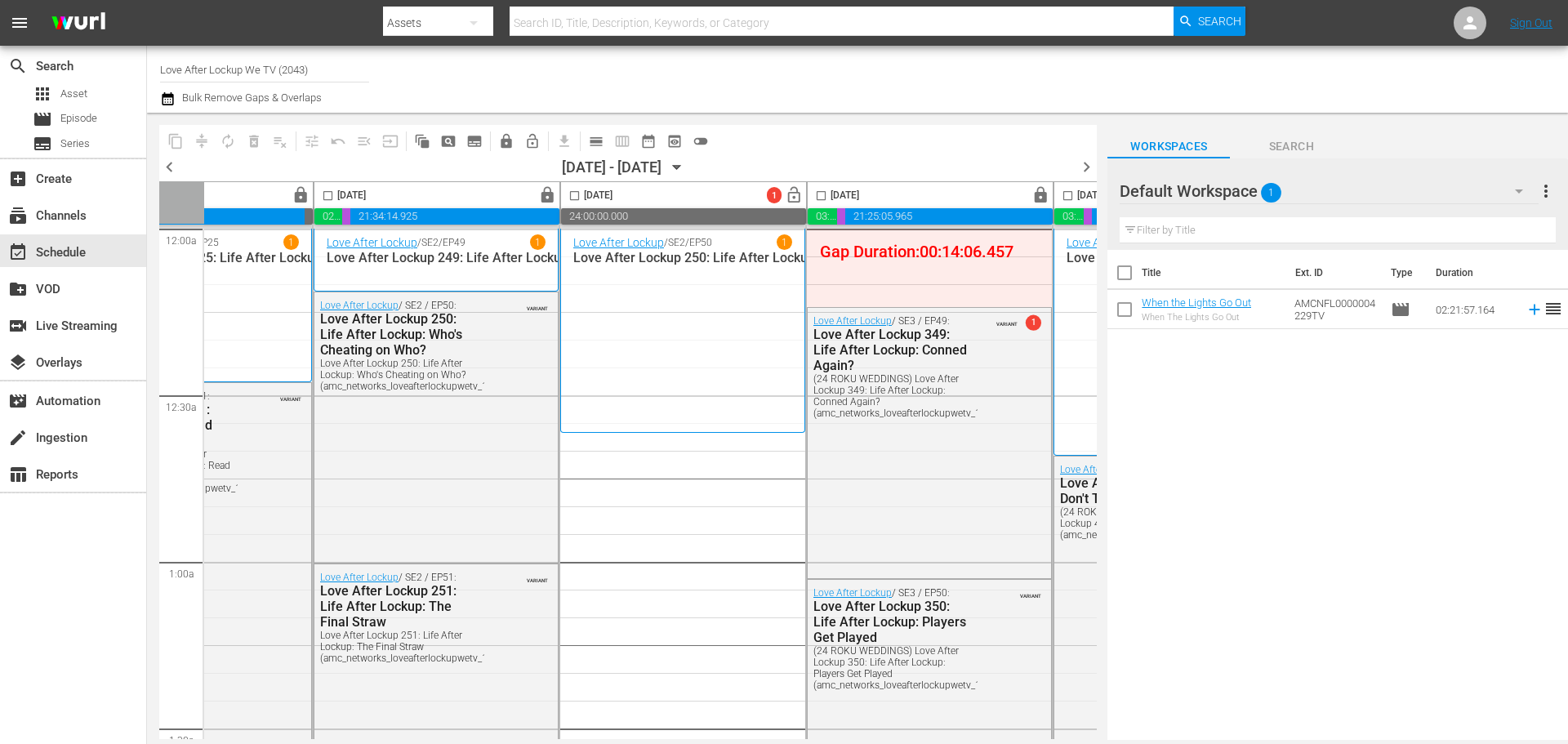
click at [724, 97] on div "Channel Title Love After Lockup We TV (2043) Bulk Remove Gaps & Overlaps" at bounding box center [541, 79] width 761 height 58
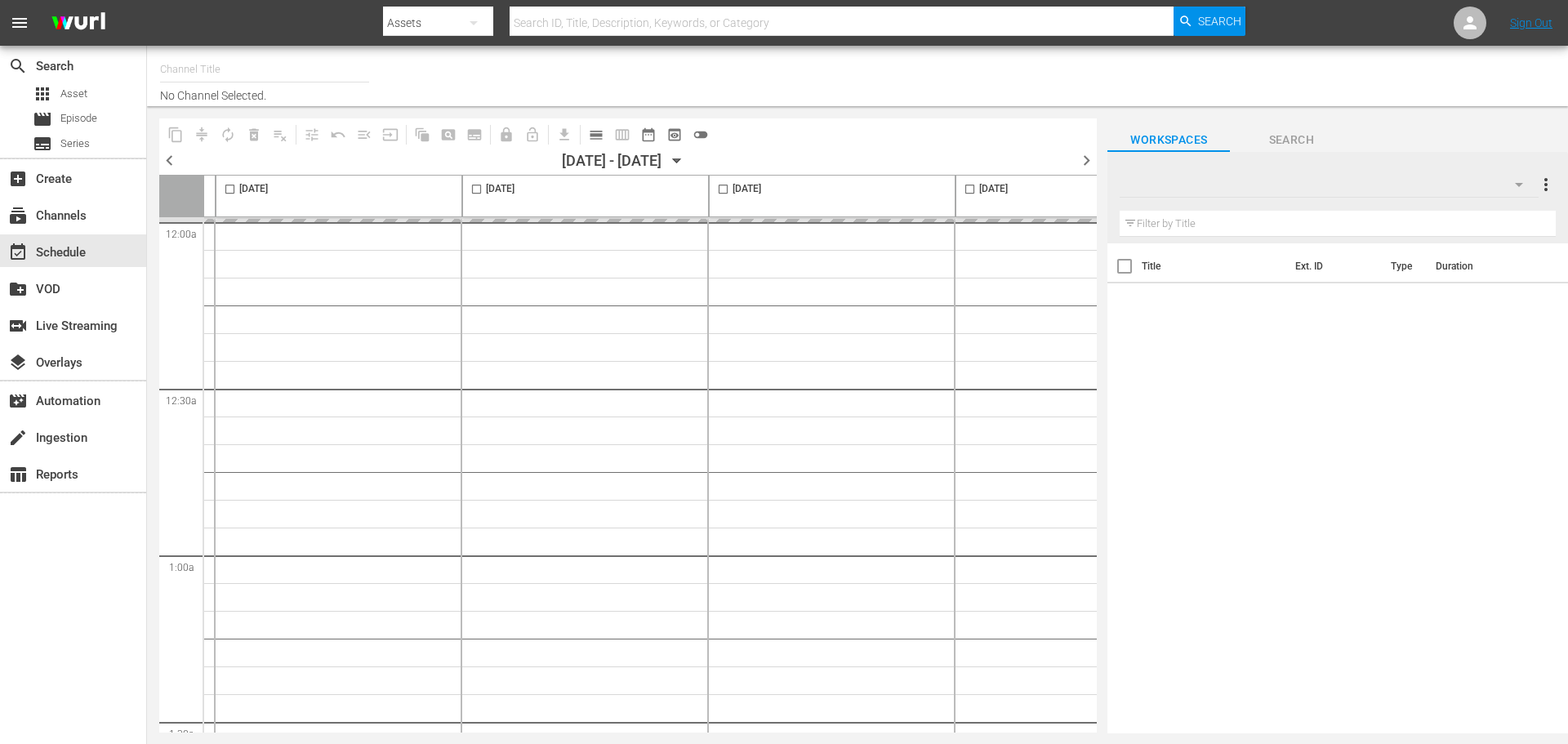
scroll to position [0, 780]
type input "Love After Lockup We TV (2043)"
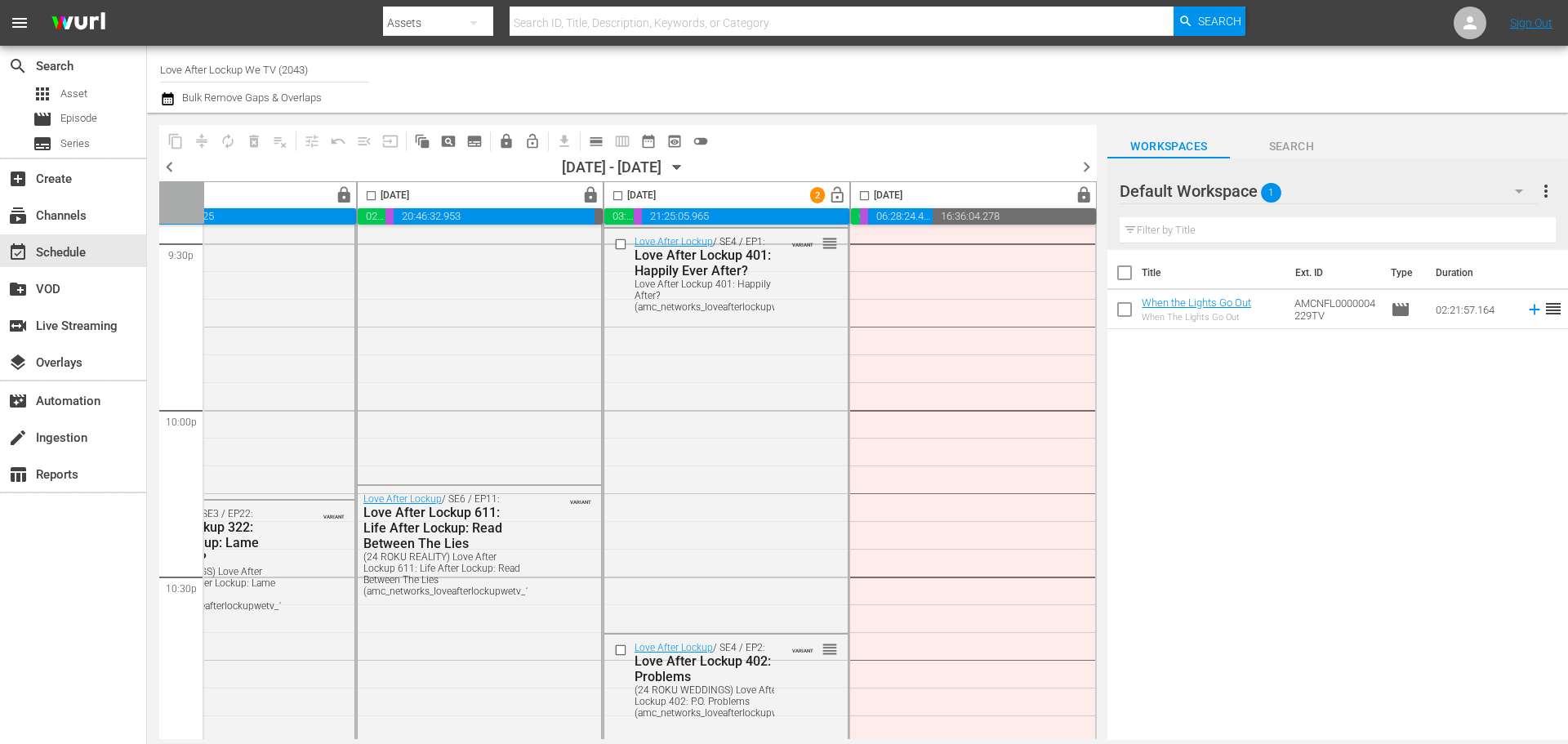
scroll to position [7272, 840]
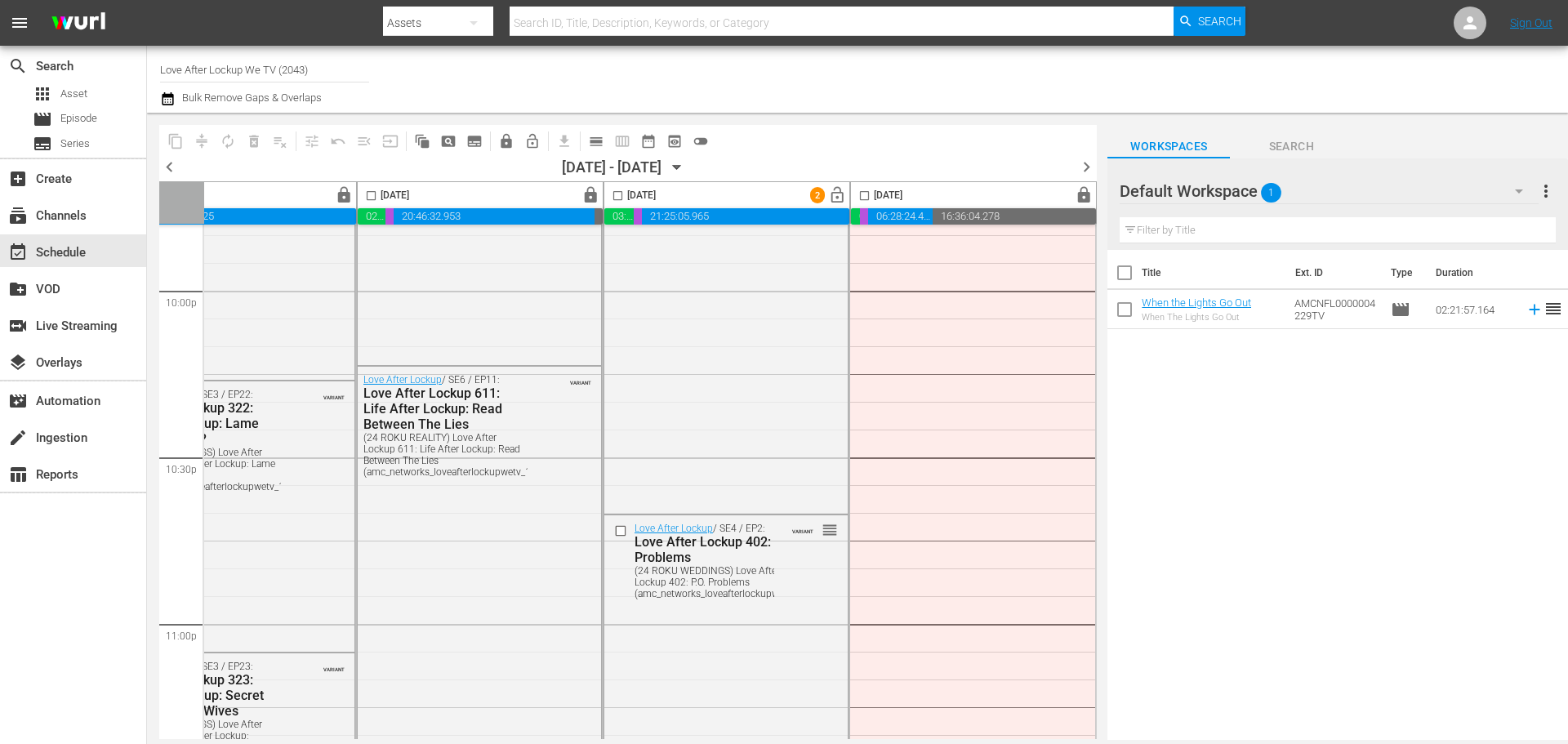
click at [1087, 165] on span "chevron_right" at bounding box center [1086, 167] width 20 height 20
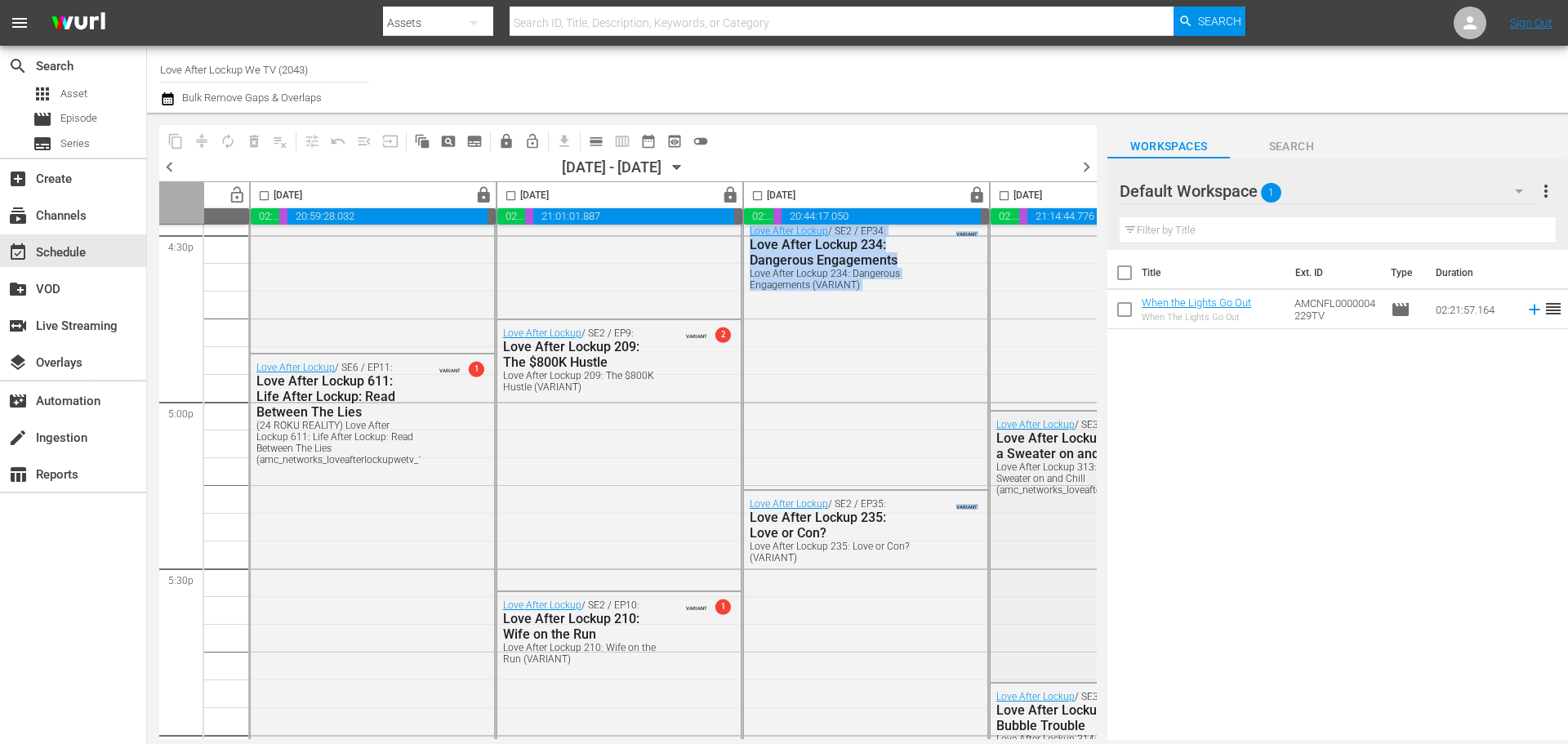
scroll to position [5494, 229]
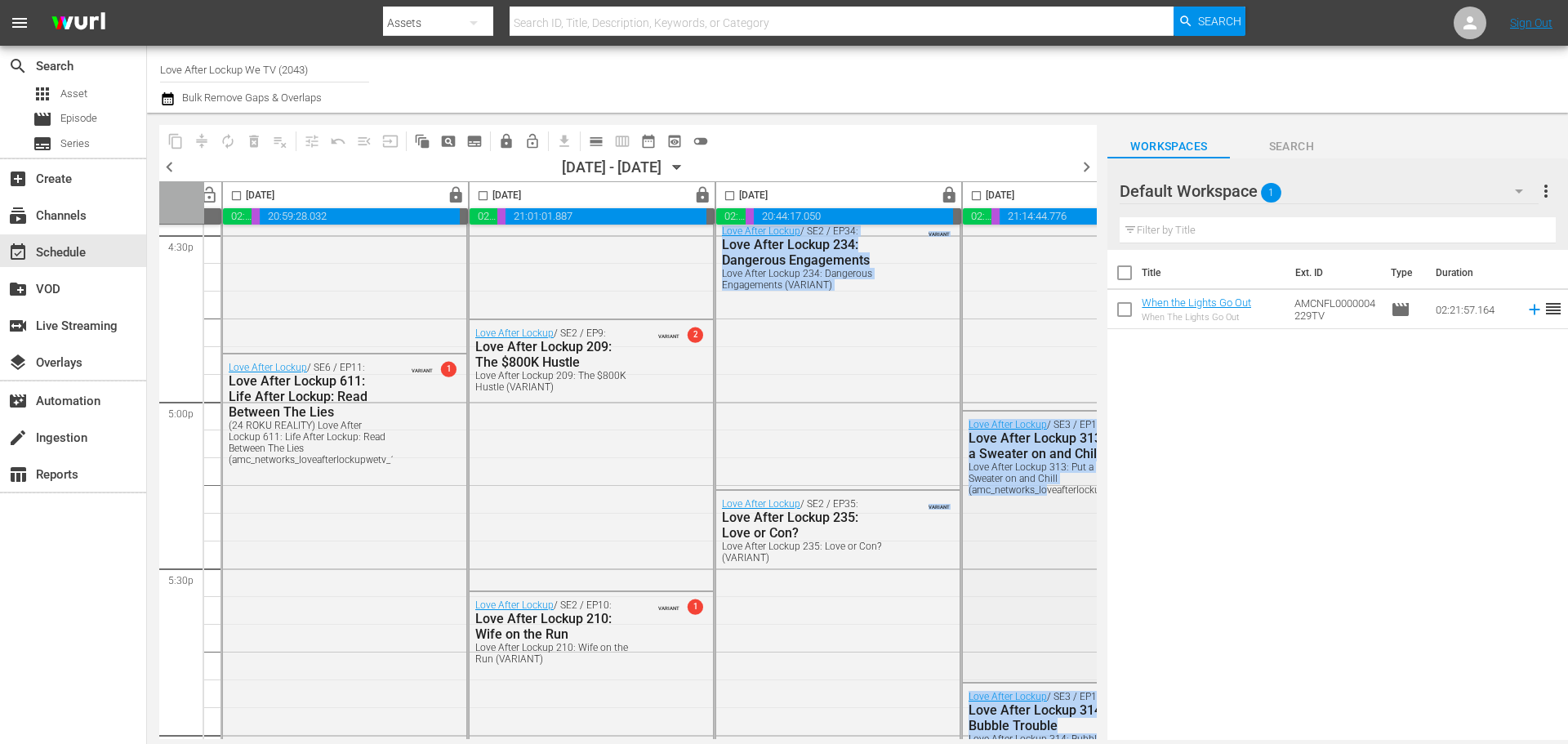
drag, startPoint x: 1090, startPoint y: 709, endPoint x: 1045, endPoint y: 548, distance: 167.2
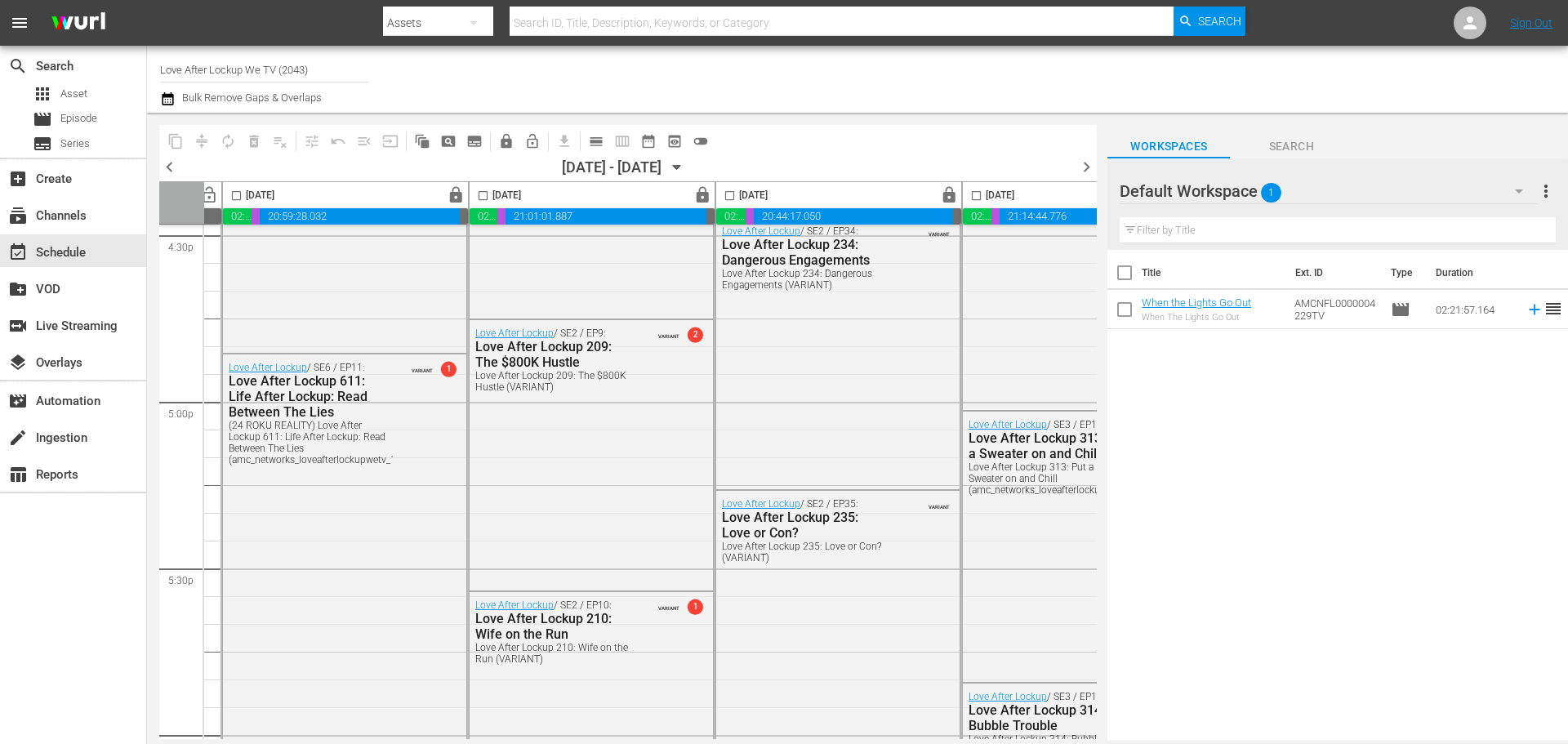
click at [1187, 657] on div "Title Ext. ID Type Duration When the Lights Go Out When The Lights Go Out AMCNF…" at bounding box center [1337, 497] width 460 height 493
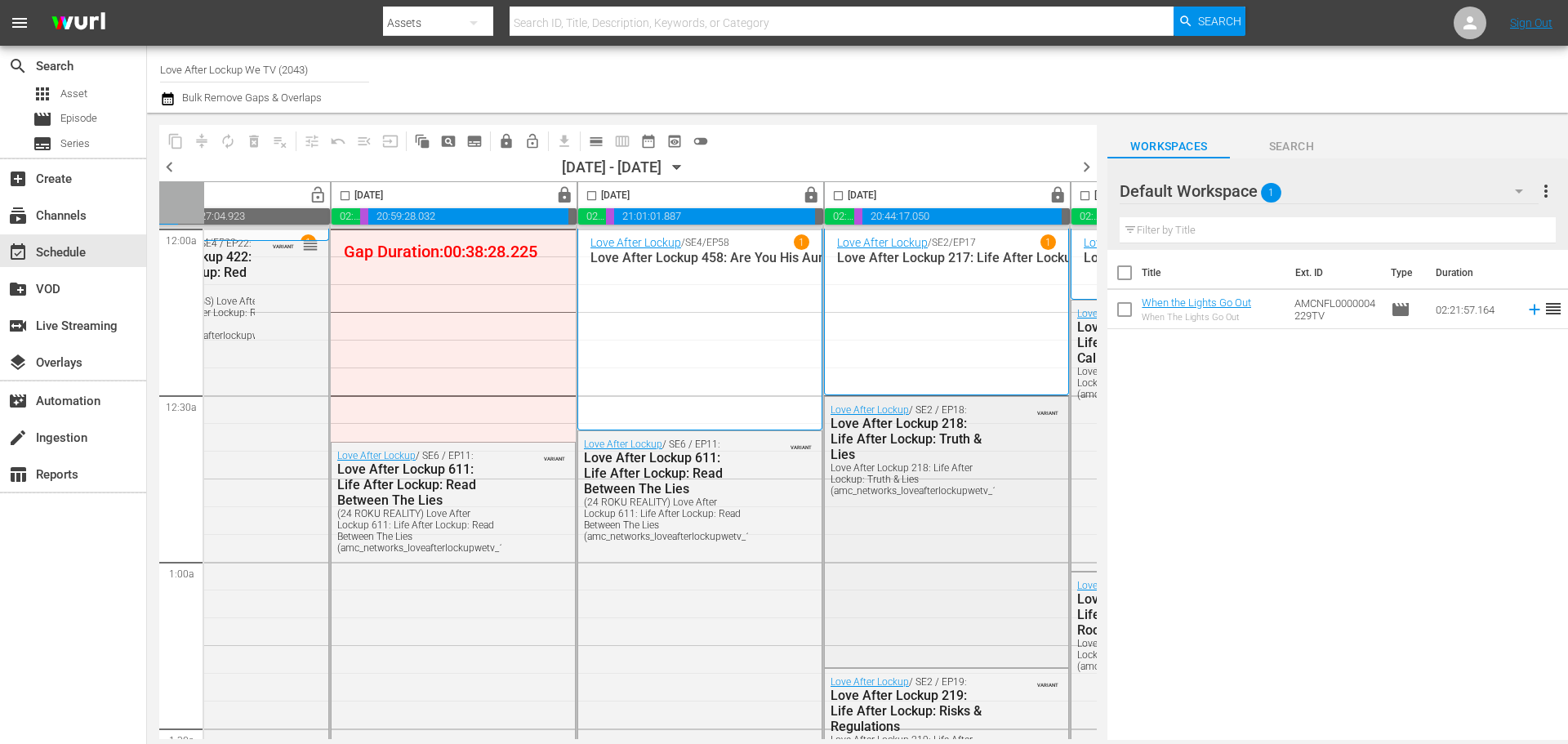
scroll to position [0, 122]
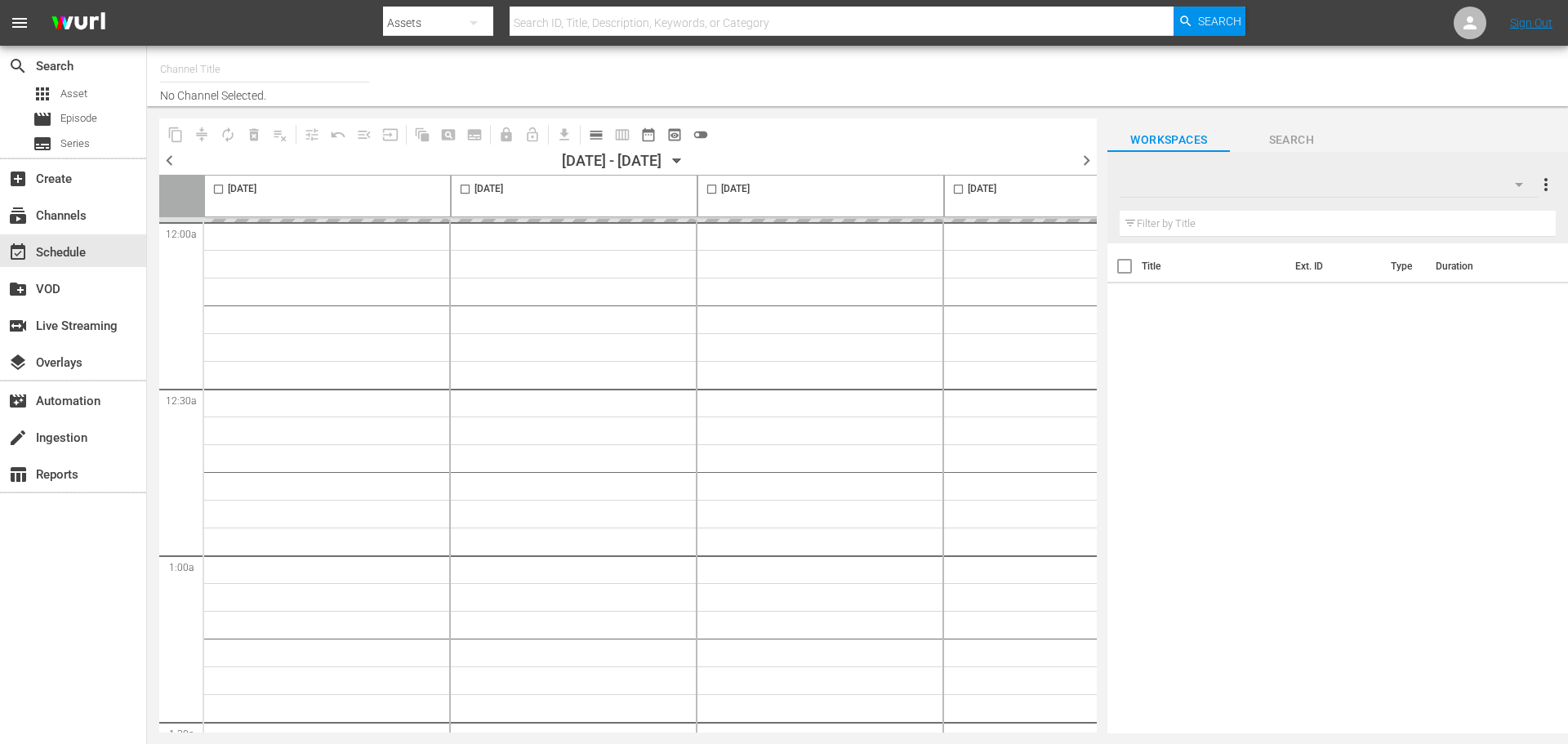
type input "Love After Lockup We TV (2043)"
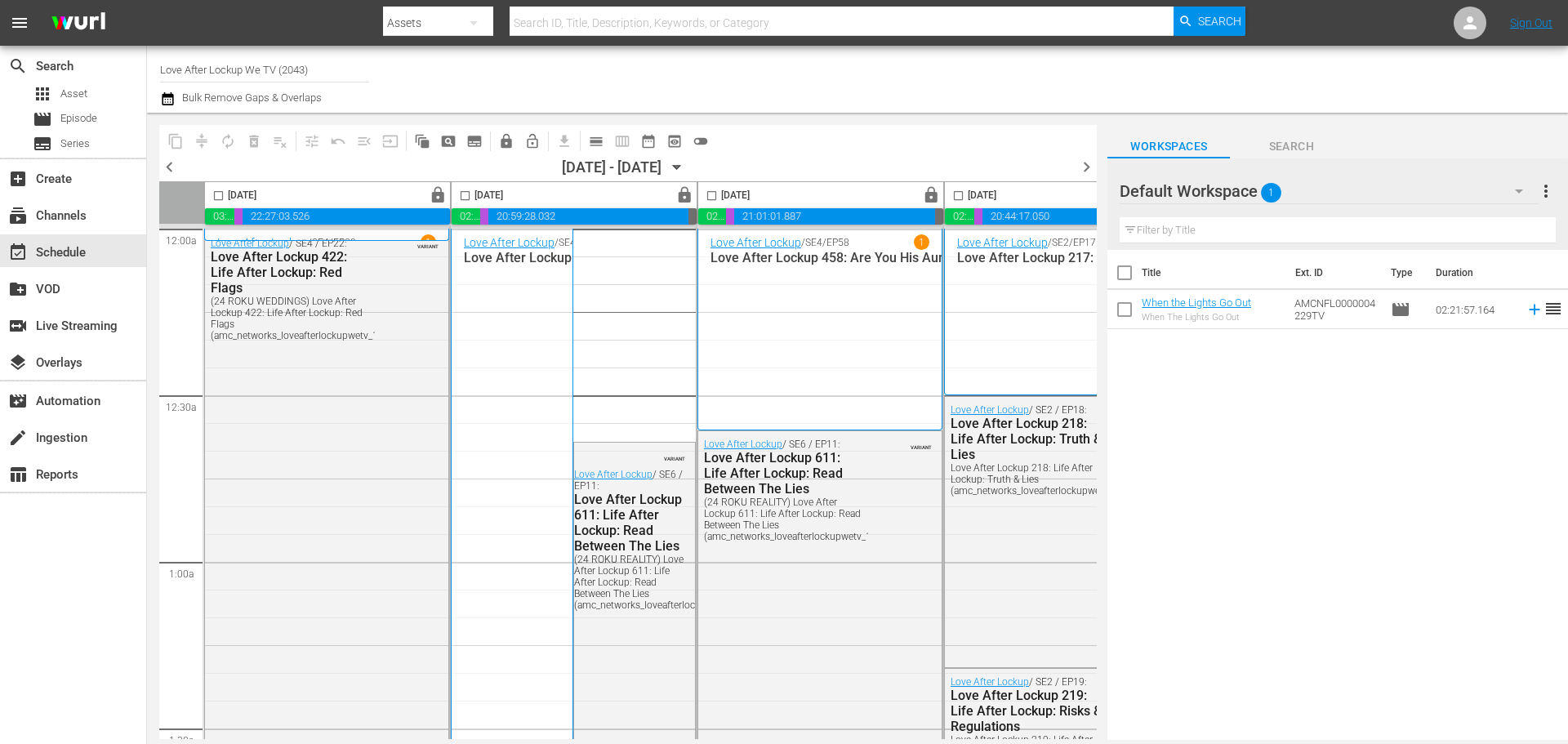
click at [972, 86] on div at bounding box center [1238, 79] width 633 height 58
